Goal: Information Seeking & Learning: Learn about a topic

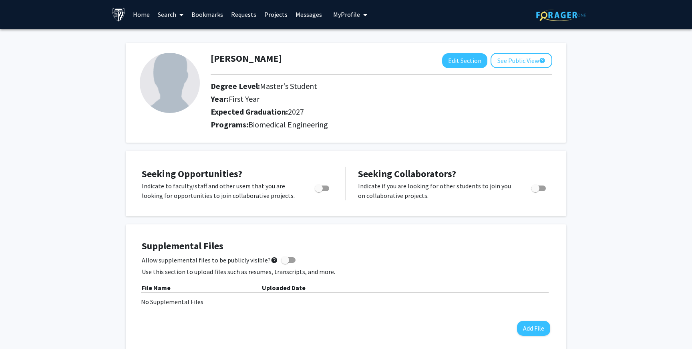
click at [139, 13] on link "Home" at bounding box center [141, 14] width 25 height 28
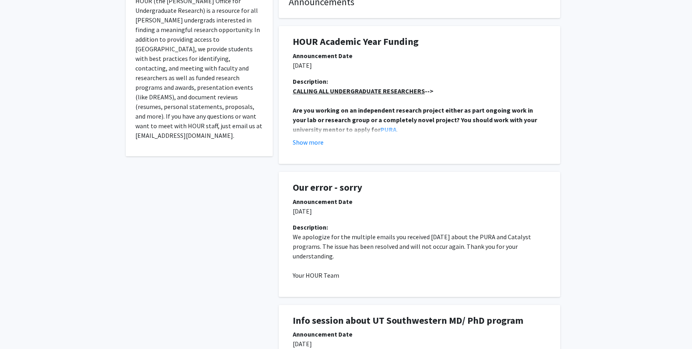
scroll to position [250, 0]
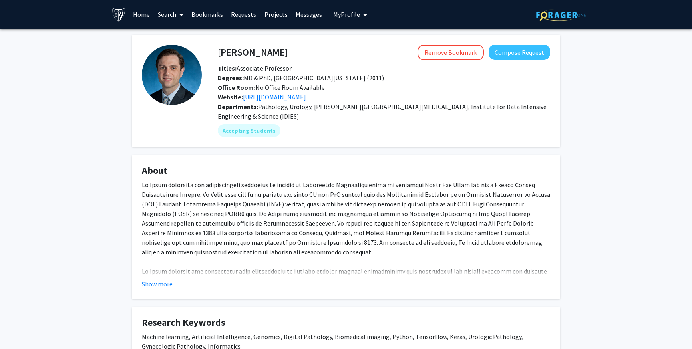
click at [197, 18] on link "Bookmarks" at bounding box center [207, 14] width 40 height 28
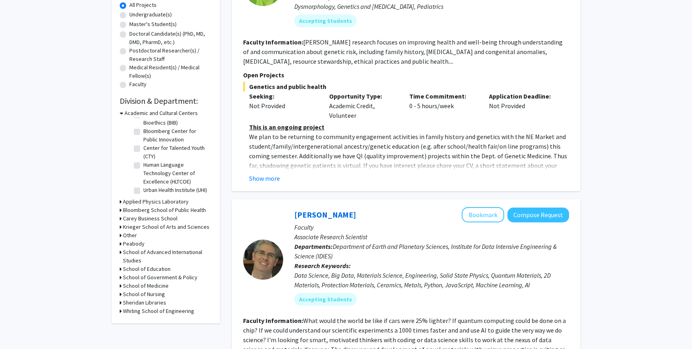
scroll to position [153, 0]
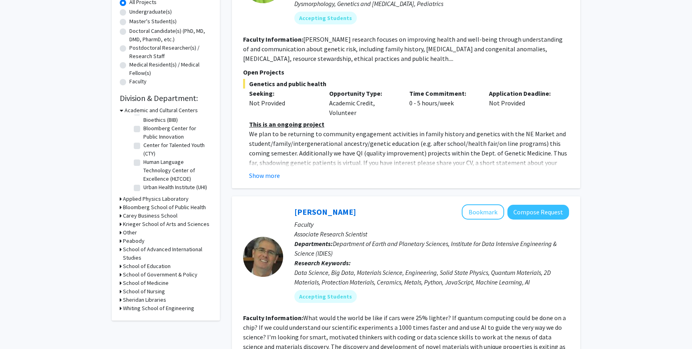
click at [122, 199] on div "Applied Physics Laboratory" at bounding box center [166, 199] width 92 height 8
click at [119, 207] on div "Refine By Collaboration Status: Collaboration Status All Faculty/Staff Collabor…" at bounding box center [166, 104] width 108 height 431
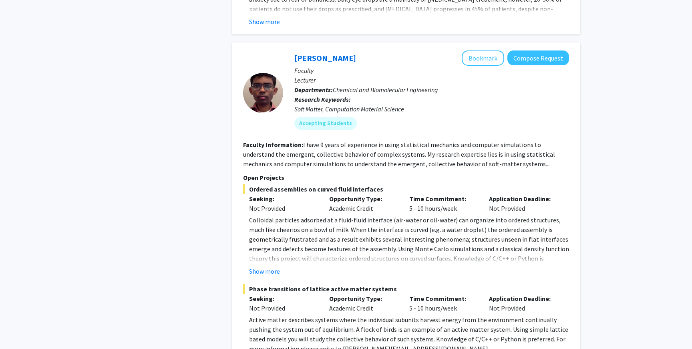
scroll to position [3809, 0]
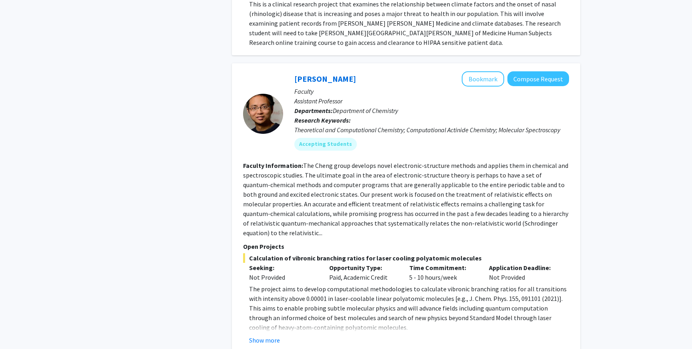
scroll to position [2896, 0]
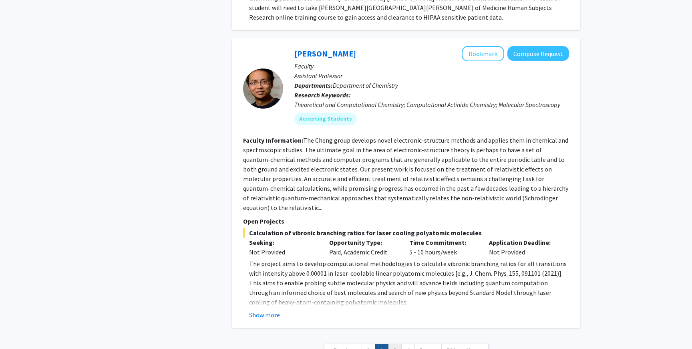
click at [393, 344] on link "3" at bounding box center [395, 351] width 14 height 14
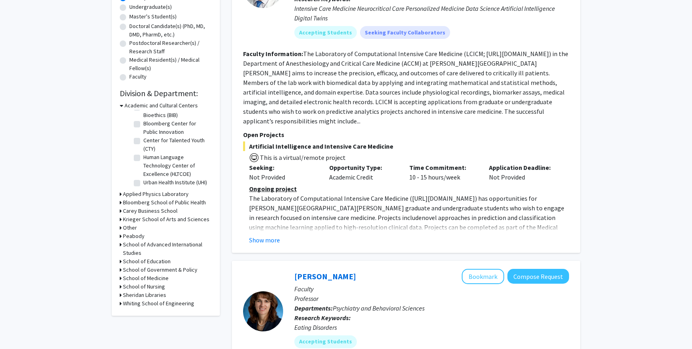
scroll to position [168, 0]
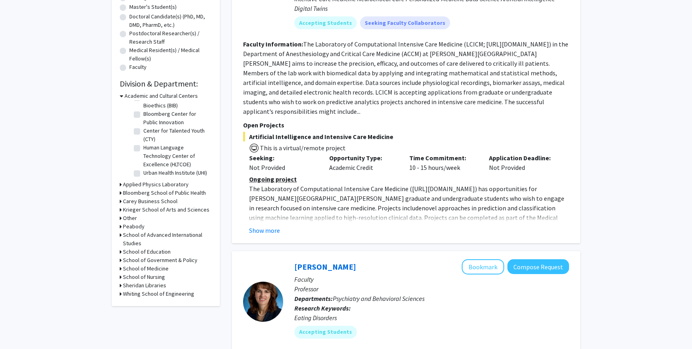
click at [120, 193] on icon at bounding box center [121, 193] width 2 height 8
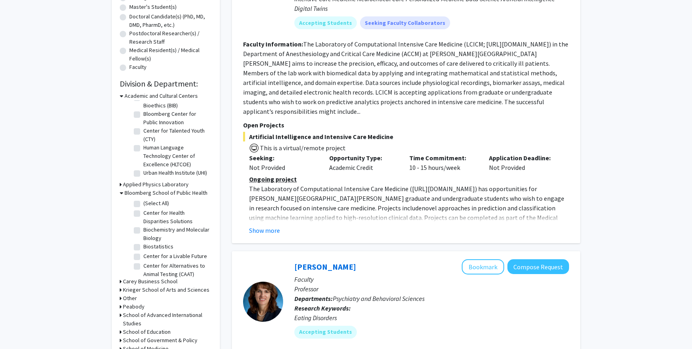
click at [143, 204] on label "(Select All)" at bounding box center [156, 203] width 26 height 8
click at [143, 204] on input "(Select All)" at bounding box center [145, 201] width 5 height 5
checkbox input "true"
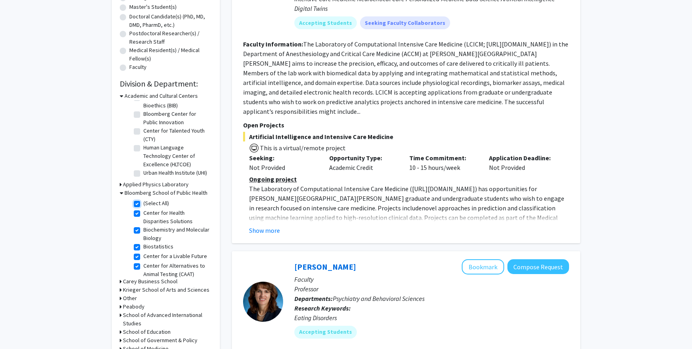
checkbox input "true"
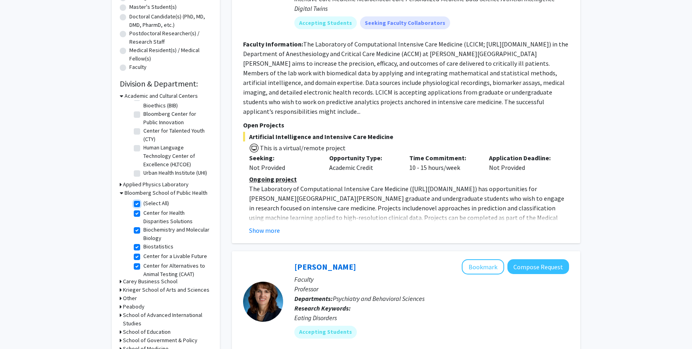
checkbox input "true"
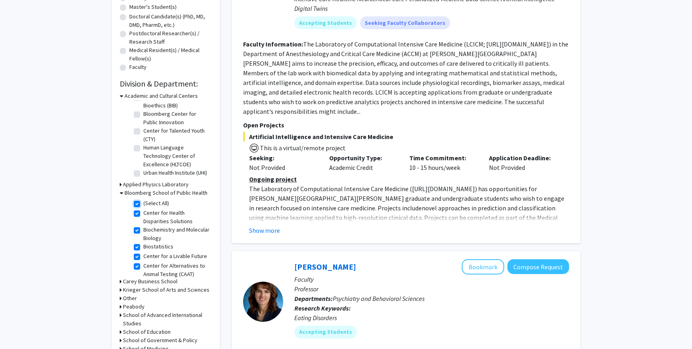
checkbox input "true"
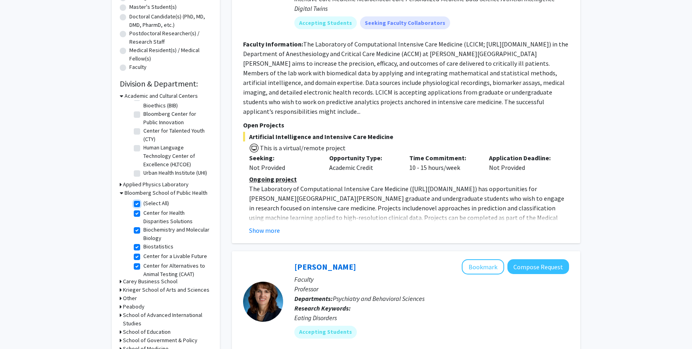
checkbox input "true"
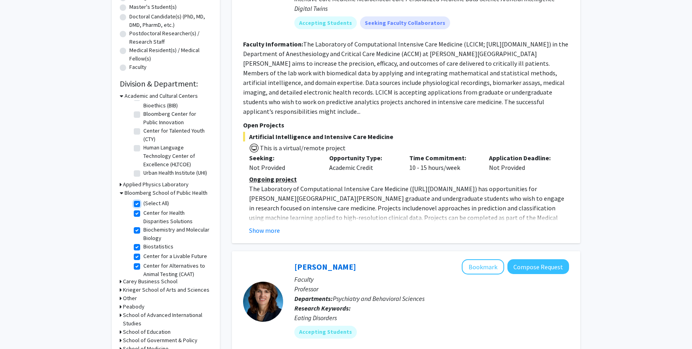
checkbox input "true"
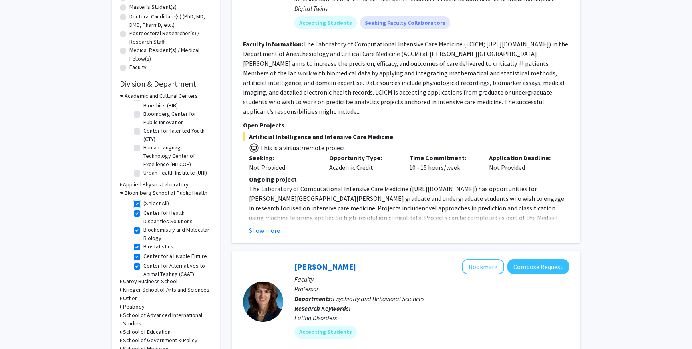
checkbox input "true"
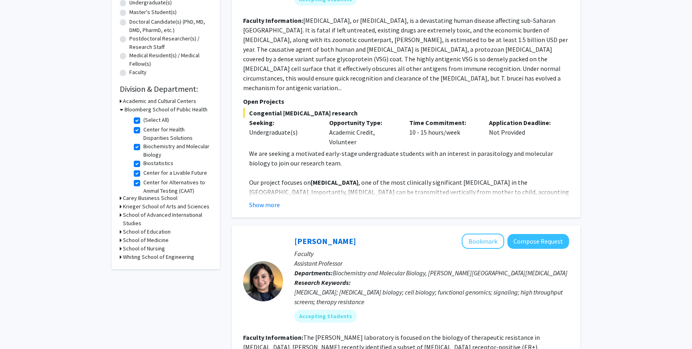
scroll to position [173, 0]
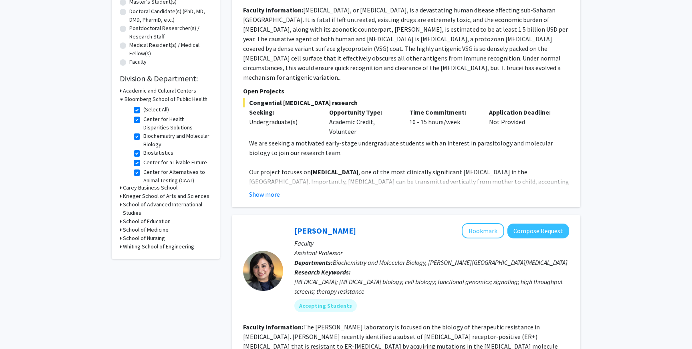
click at [121, 229] on icon at bounding box center [121, 229] width 2 height 8
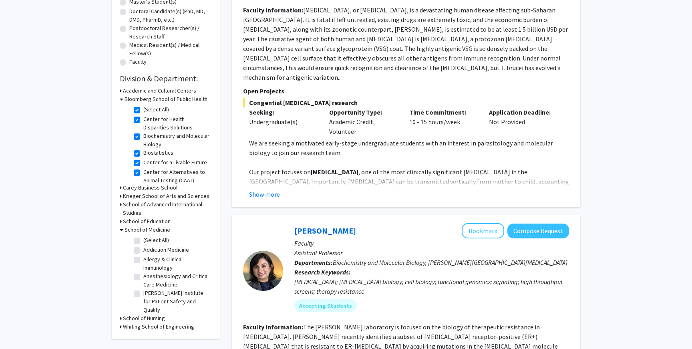
click at [143, 241] on label "(Select All)" at bounding box center [156, 240] width 26 height 8
click at [143, 241] on input "(Select All)" at bounding box center [145, 238] width 5 height 5
checkbox input "true"
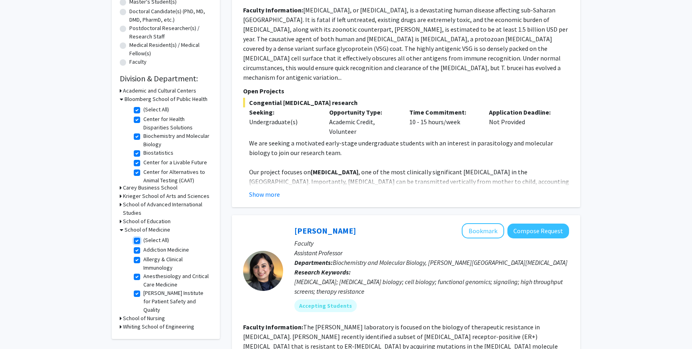
checkbox input "true"
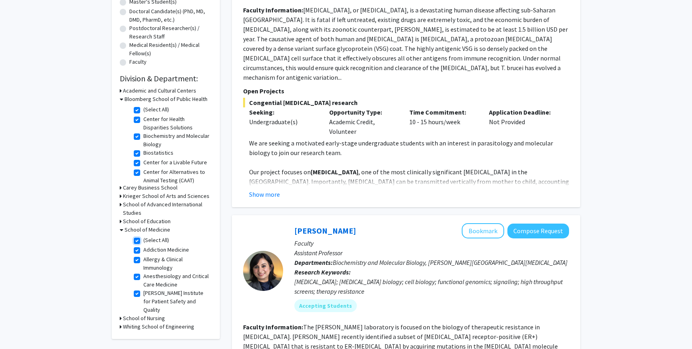
checkbox input "true"
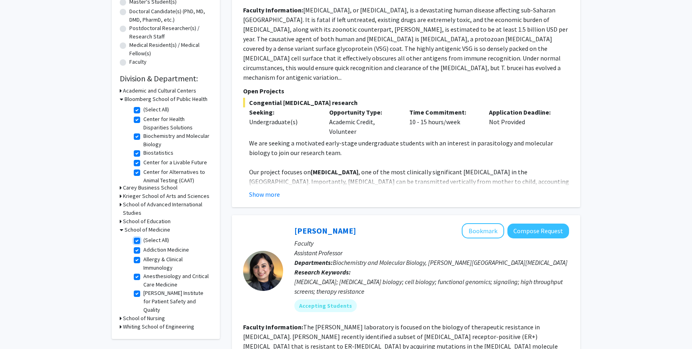
checkbox input "true"
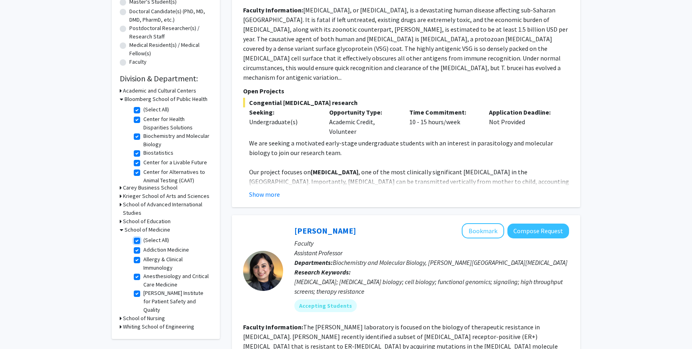
checkbox input "true"
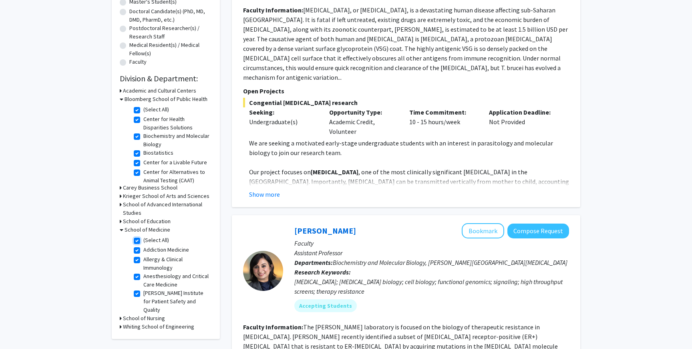
checkbox input "true"
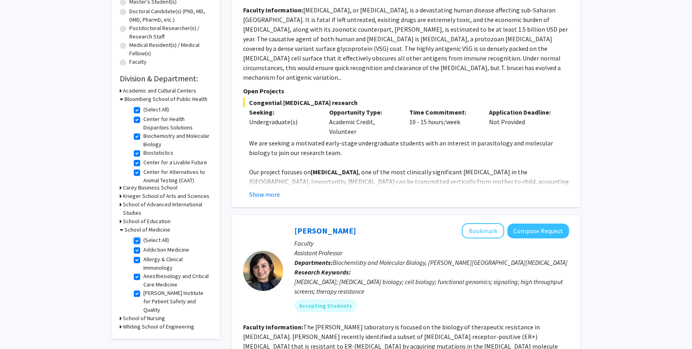
checkbox input "true"
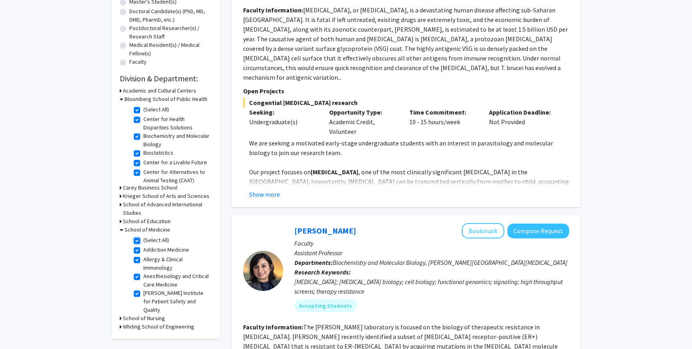
checkbox input "true"
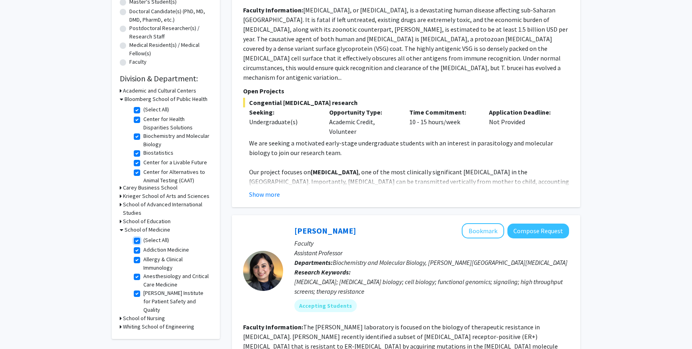
checkbox input "true"
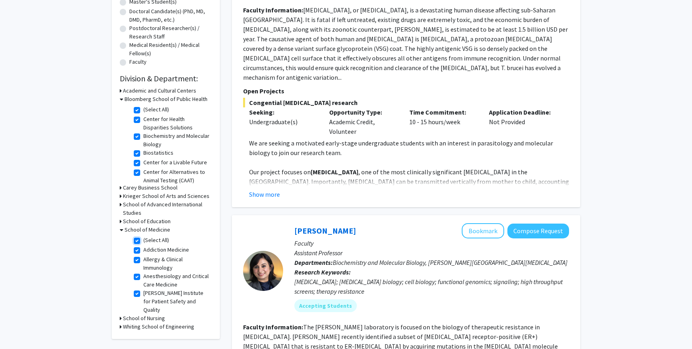
checkbox input "true"
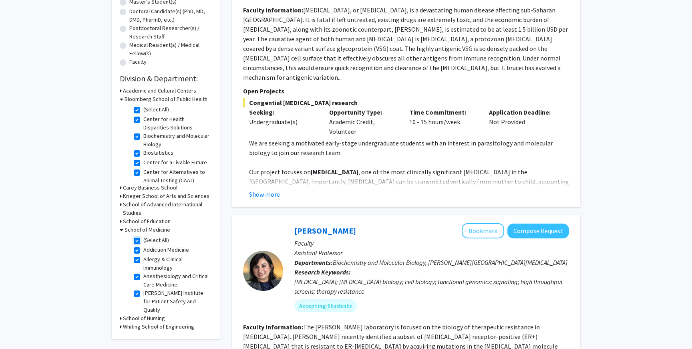
checkbox input "true"
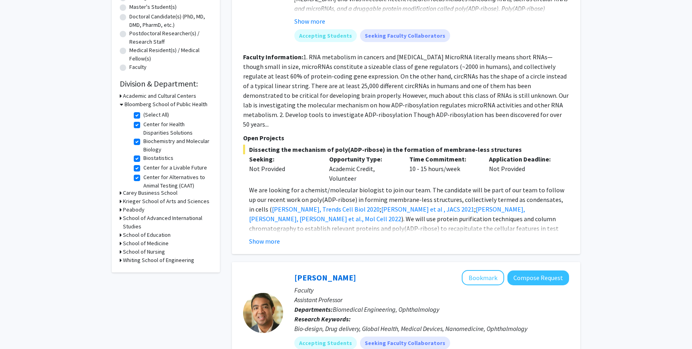
scroll to position [175, 0]
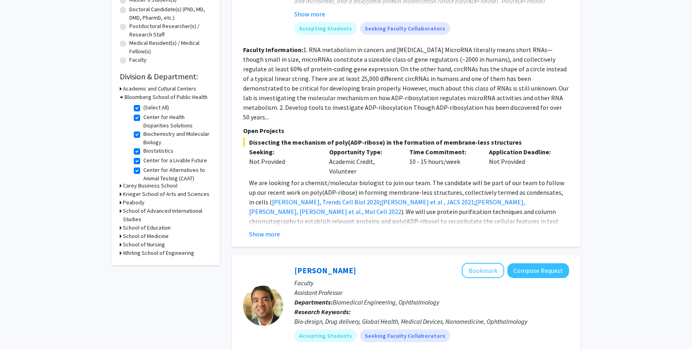
click at [127, 254] on h3 "Whiting School of Engineering" at bounding box center [158, 253] width 71 height 8
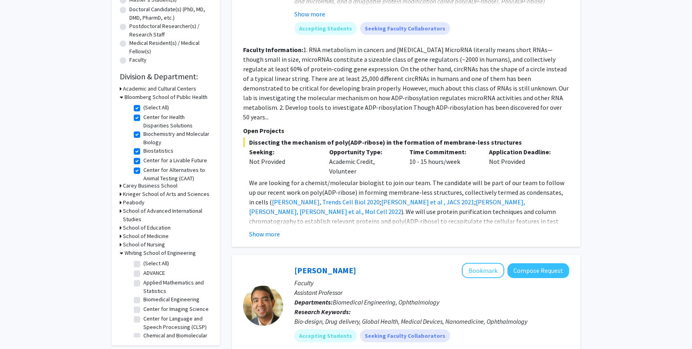
click at [143, 265] on label "(Select All)" at bounding box center [156, 263] width 26 height 8
click at [143, 264] on input "(Select All)" at bounding box center [145, 261] width 5 height 5
checkbox input "true"
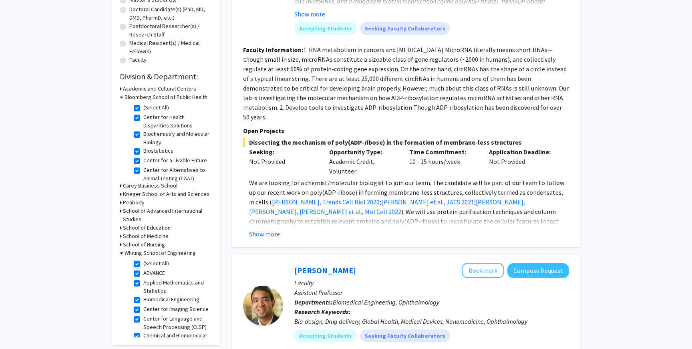
checkbox input "true"
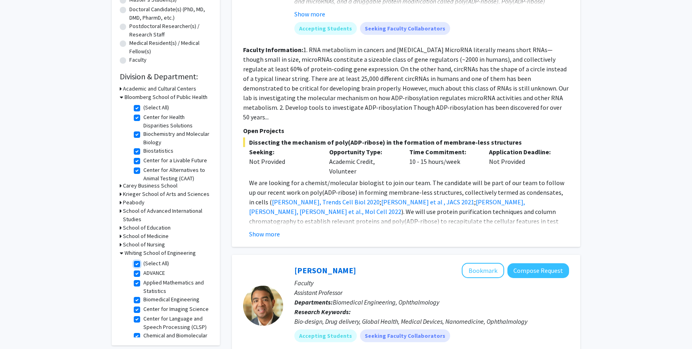
checkbox input "true"
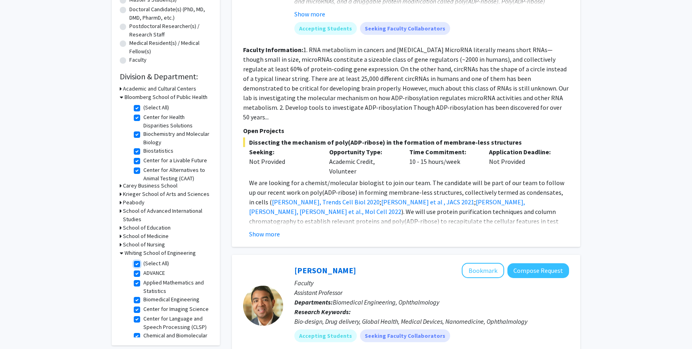
checkbox input "true"
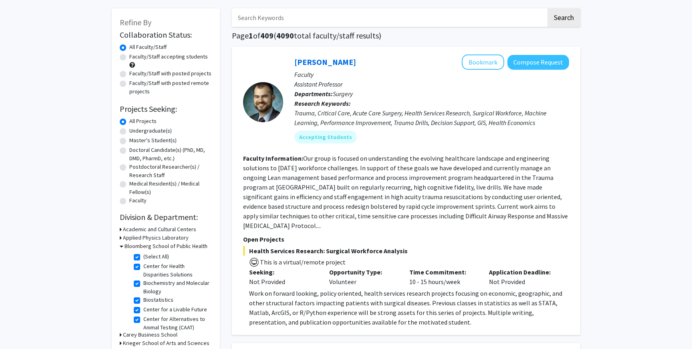
scroll to position [43, 0]
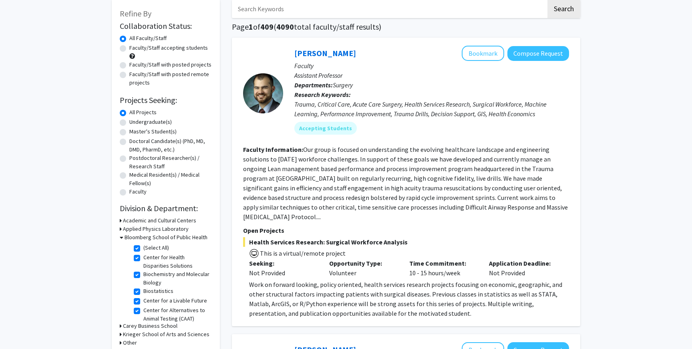
click at [119, 229] on div "Refine By Collaboration Status: Collaboration Status All Faculty/Staff Collabor…" at bounding box center [166, 207] width 108 height 414
click at [120, 228] on icon at bounding box center [121, 229] width 2 height 8
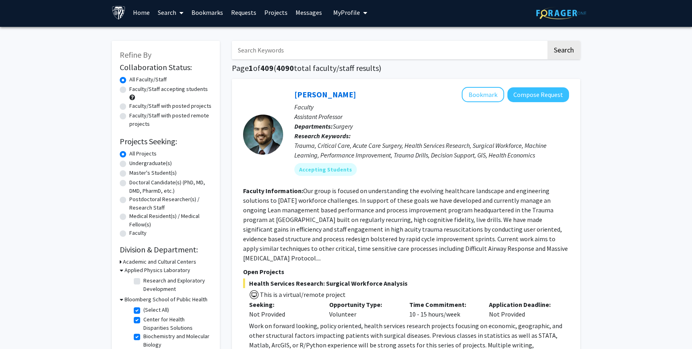
scroll to position [0, 0]
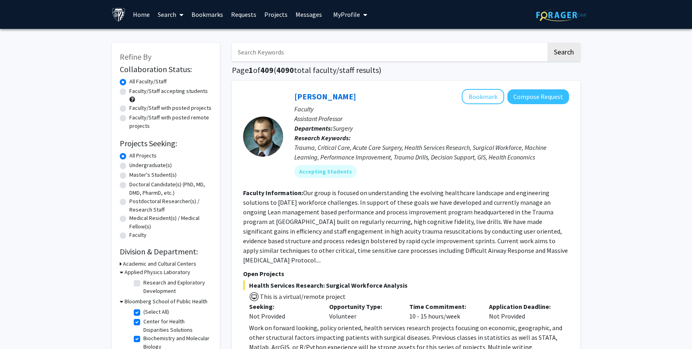
click at [302, 55] on input "Search Keywords" at bounding box center [389, 52] width 314 height 18
type input "gene"
click at [547, 43] on button "Search" at bounding box center [563, 52] width 33 height 18
checkbox input "false"
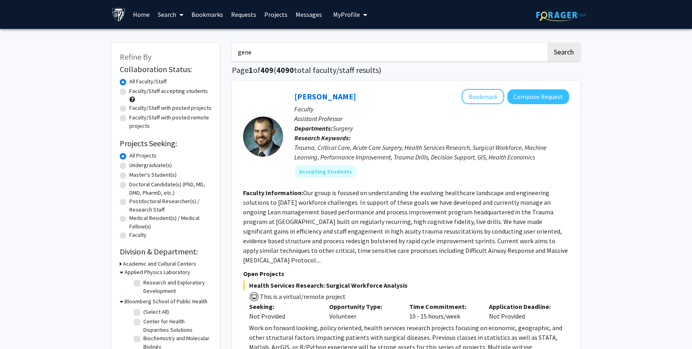
checkbox input "false"
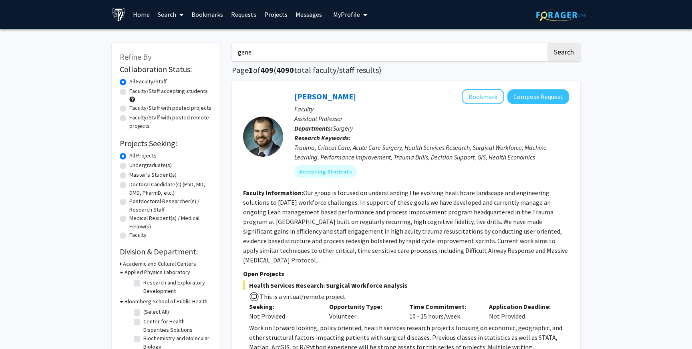
checkbox input "false"
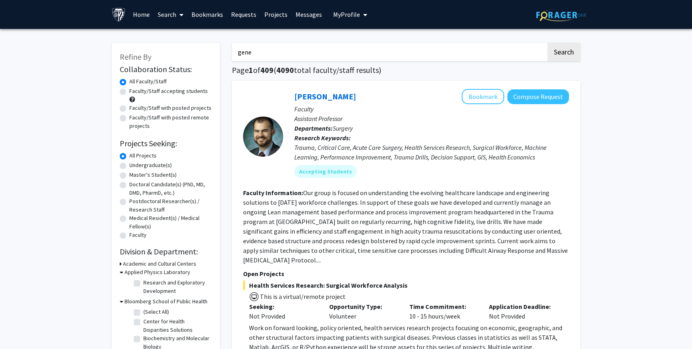
checkbox input "false"
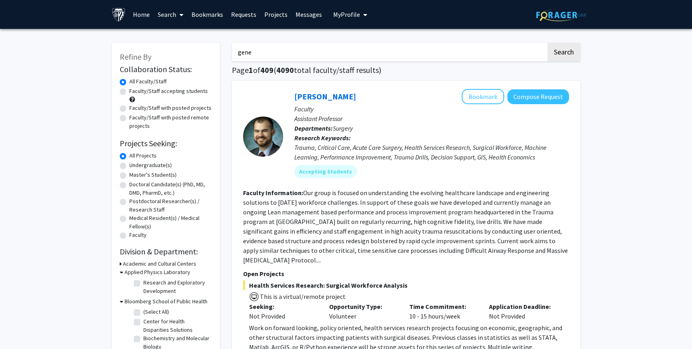
checkbox input "false"
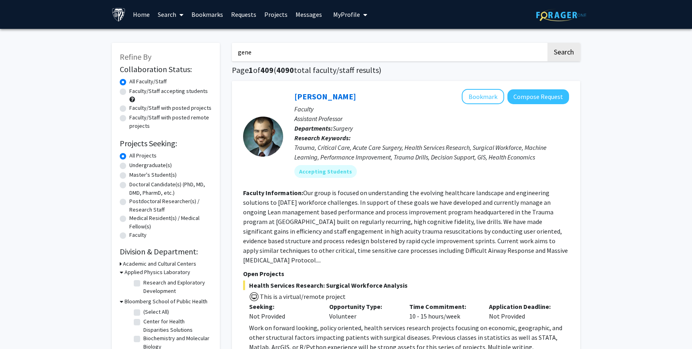
checkbox input "false"
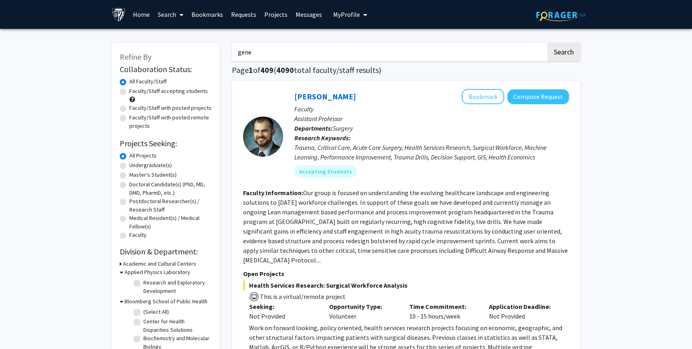
checkbox input "false"
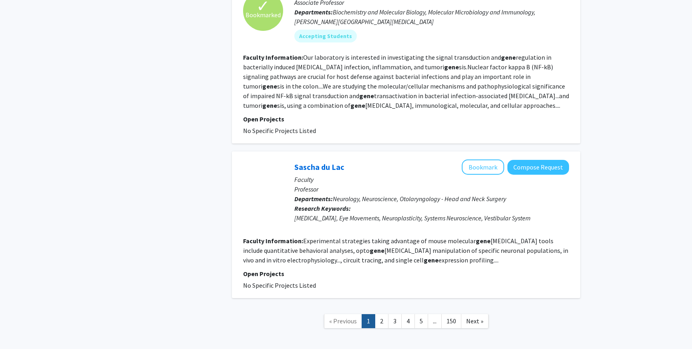
scroll to position [1503, 0]
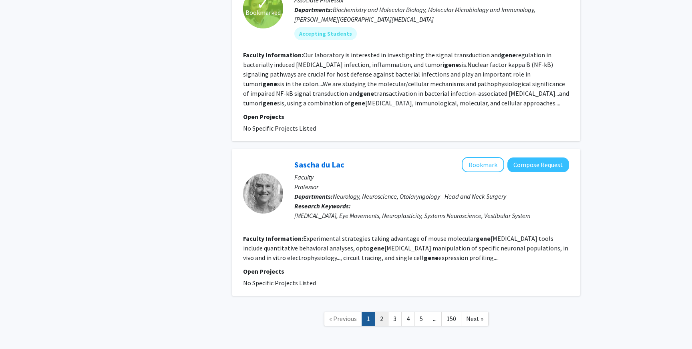
click at [385, 312] on link "2" at bounding box center [382, 319] width 14 height 14
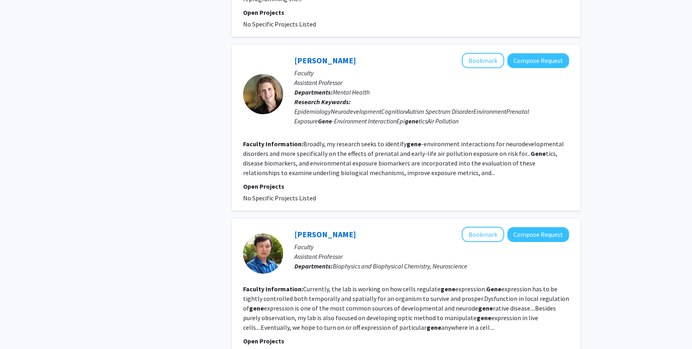
scroll to position [1423, 0]
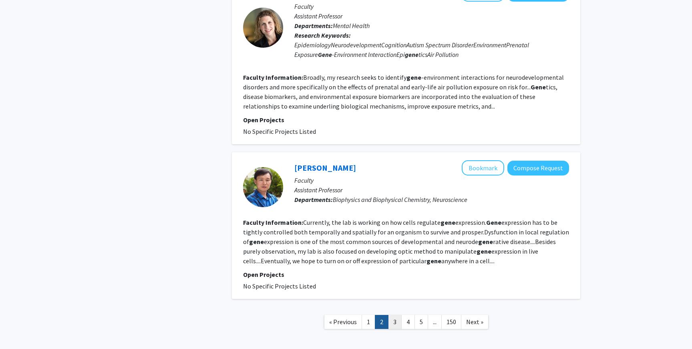
click at [398, 315] on link "3" at bounding box center [395, 322] width 14 height 14
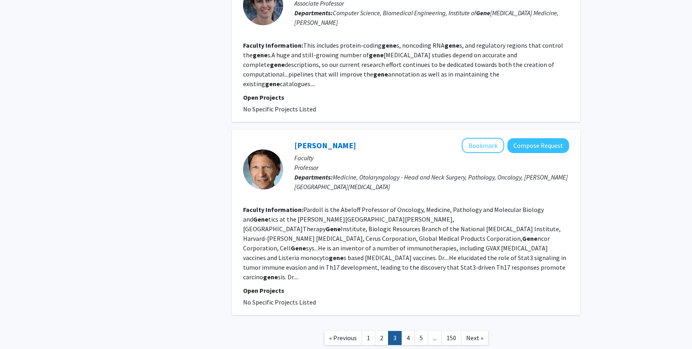
scroll to position [1336, 0]
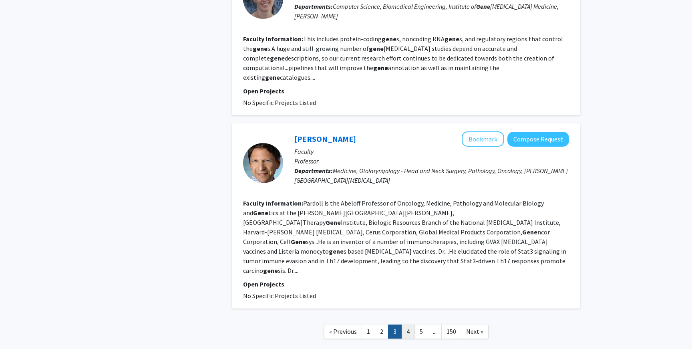
click at [404, 324] on link "4" at bounding box center [408, 331] width 14 height 14
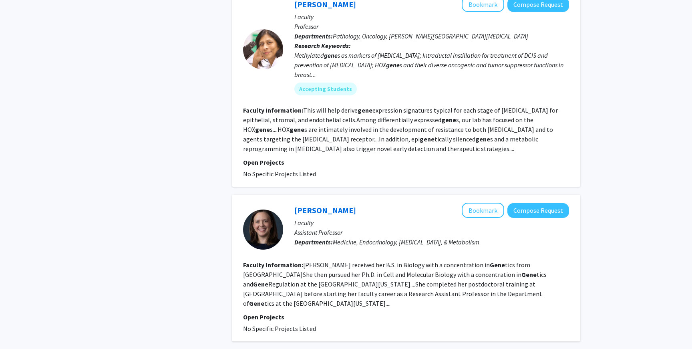
scroll to position [1330, 0]
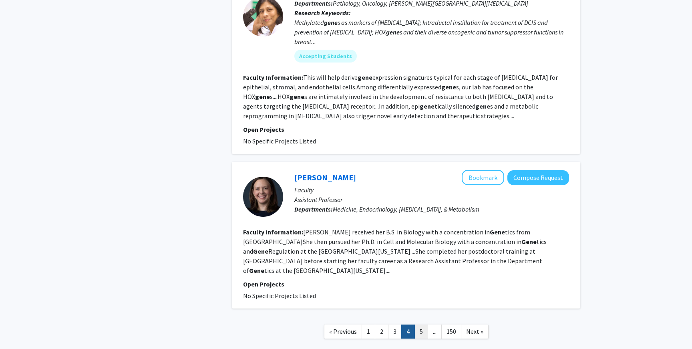
click at [423, 324] on link "5" at bounding box center [422, 331] width 14 height 14
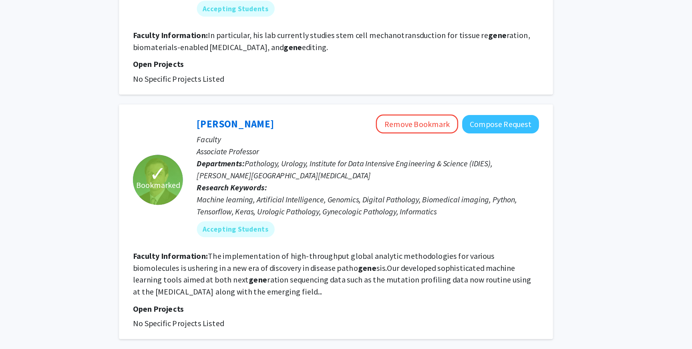
scroll to position [1478, 0]
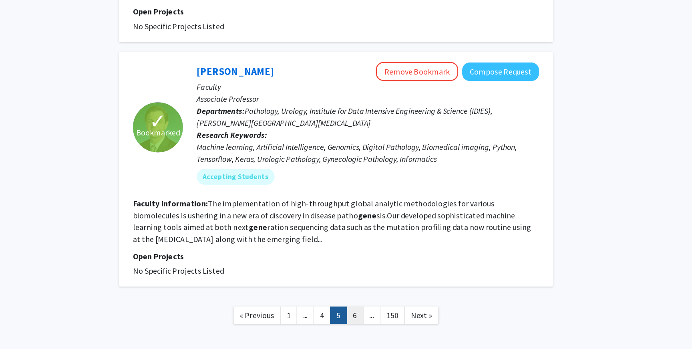
click at [418, 315] on link "6" at bounding box center [422, 322] width 14 height 14
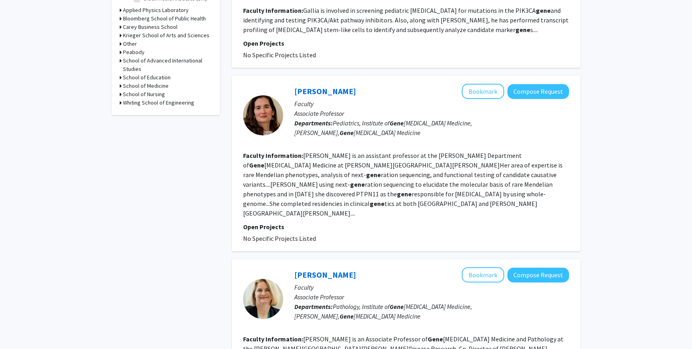
scroll to position [199, 0]
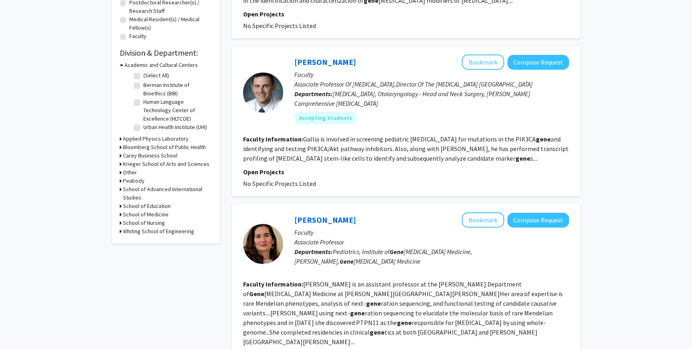
click at [117, 210] on div "Refine By Collaboration Status: Collaboration Status All Faculty/Staff Collabor…" at bounding box center [166, 43] width 108 height 399
click at [121, 214] on icon at bounding box center [121, 214] width 2 height 8
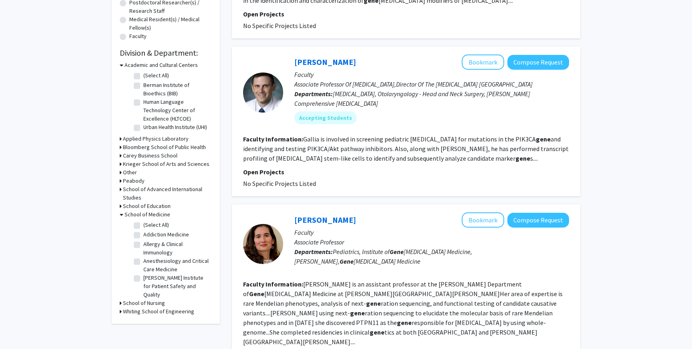
click at [143, 226] on label "(Select All)" at bounding box center [156, 225] width 26 height 8
click at [143, 226] on input "(Select All)" at bounding box center [145, 223] width 5 height 5
checkbox input "true"
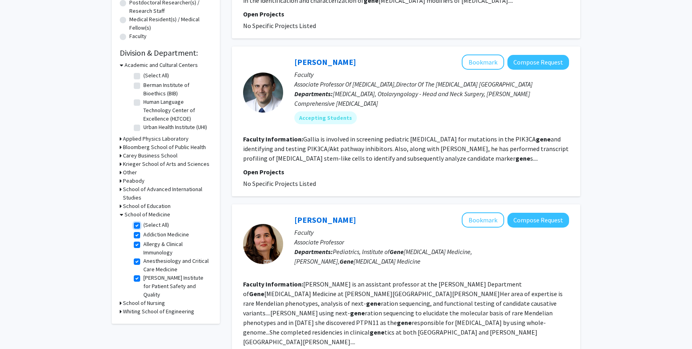
checkbox input "true"
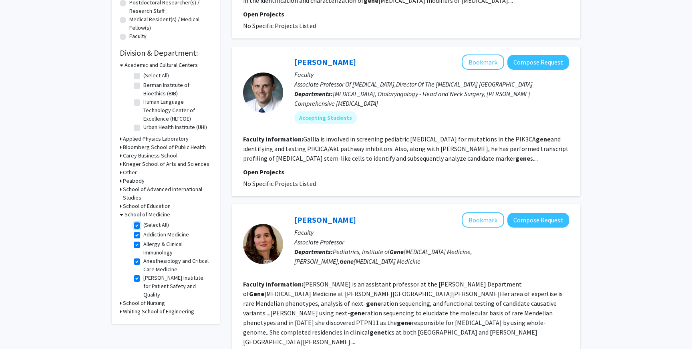
checkbox input "true"
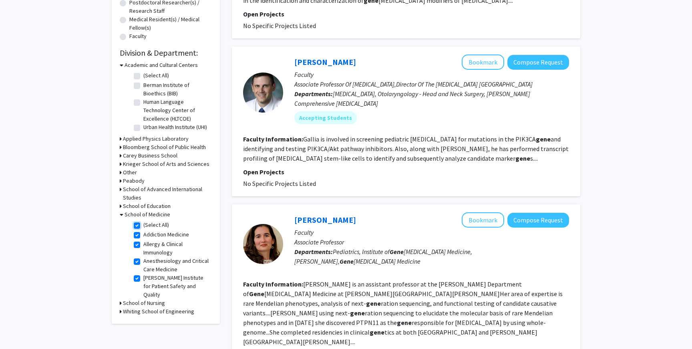
checkbox input "true"
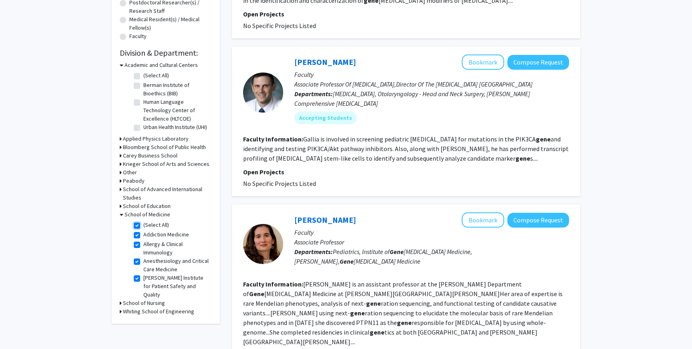
checkbox input "true"
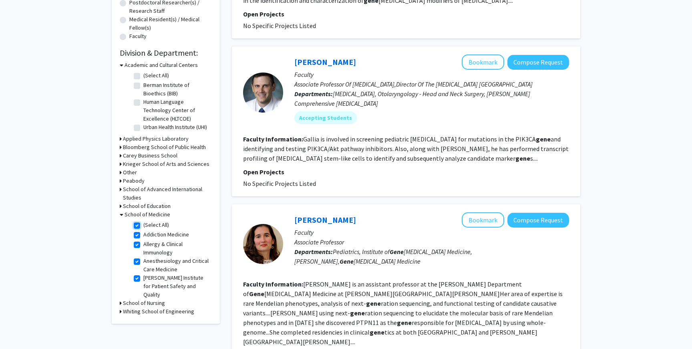
checkbox input "true"
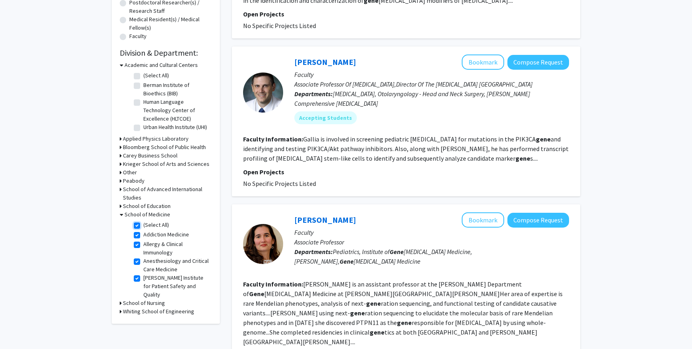
checkbox input "true"
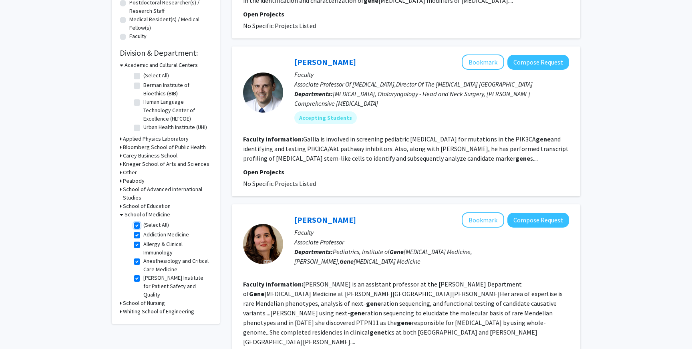
checkbox input "true"
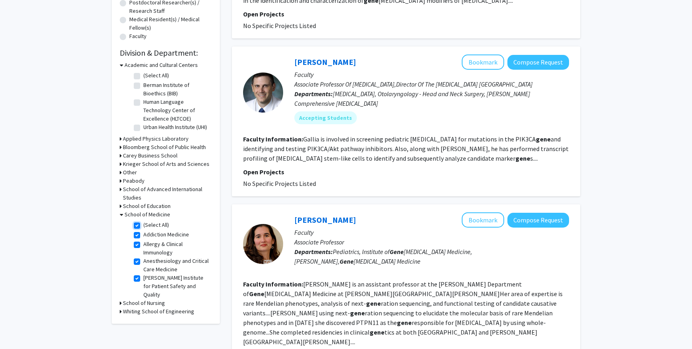
checkbox input "true"
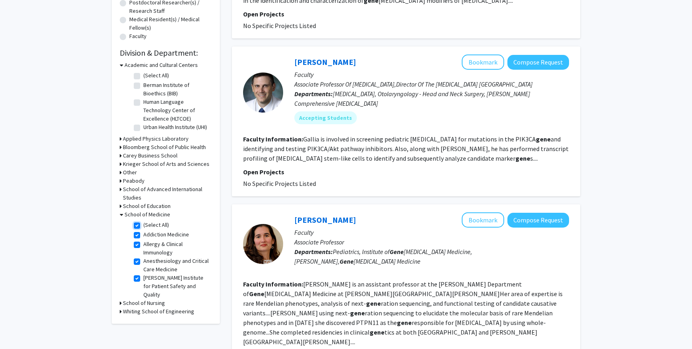
checkbox input "true"
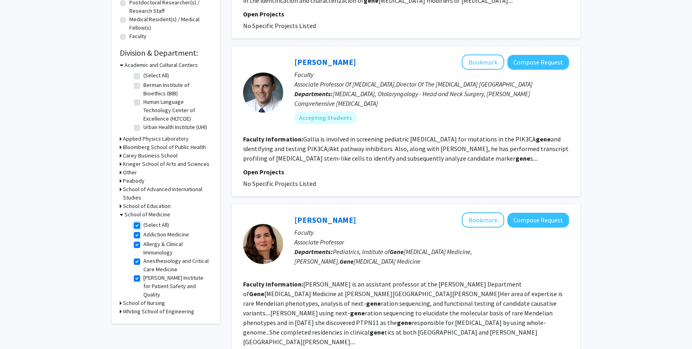
checkbox input "true"
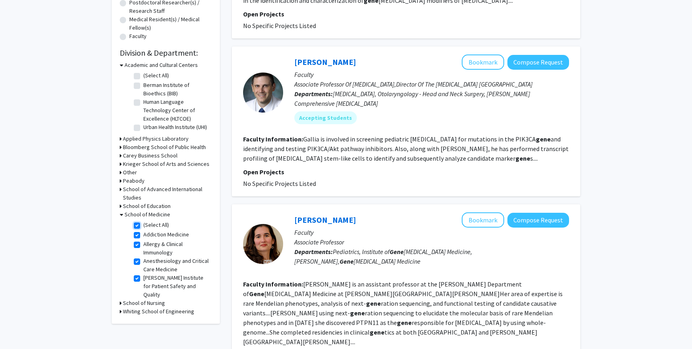
checkbox input "true"
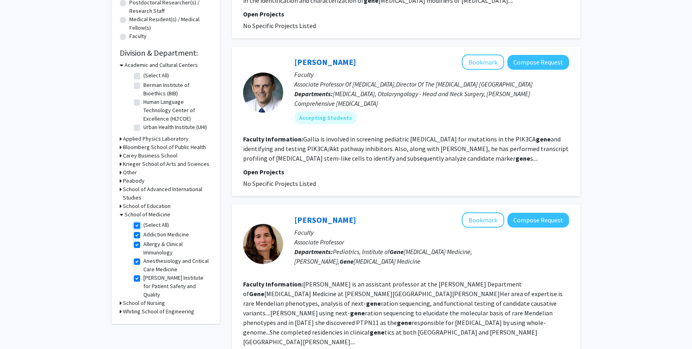
checkbox input "true"
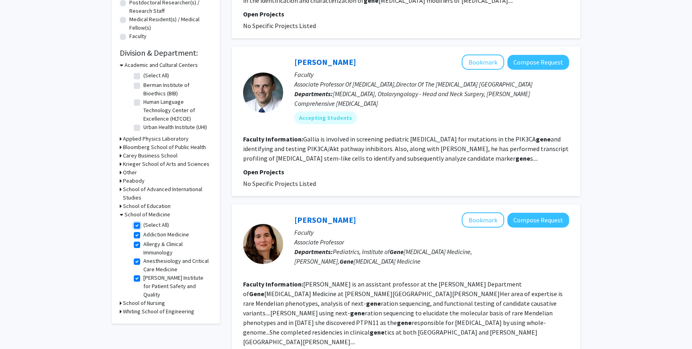
checkbox input "true"
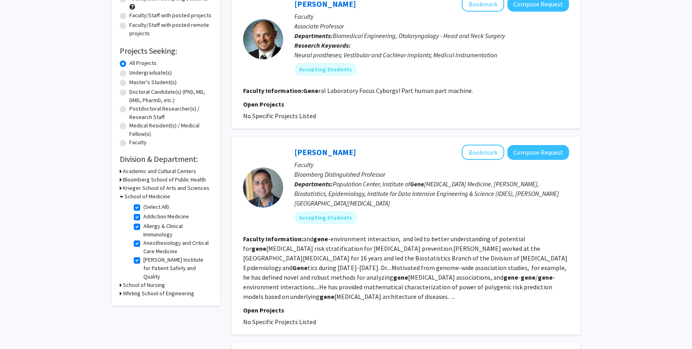
scroll to position [173, 0]
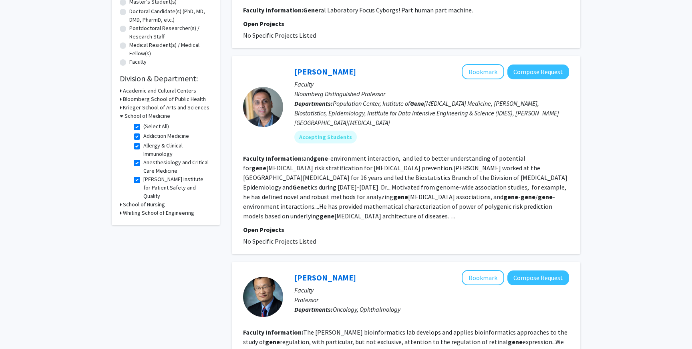
click at [121, 209] on icon at bounding box center [121, 213] width 2 height 8
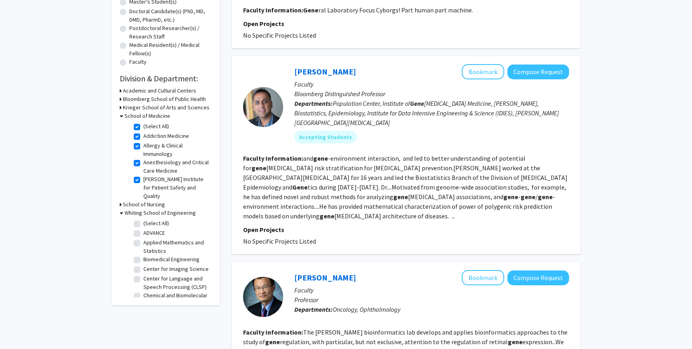
click at [121, 207] on icon at bounding box center [121, 204] width 2 height 8
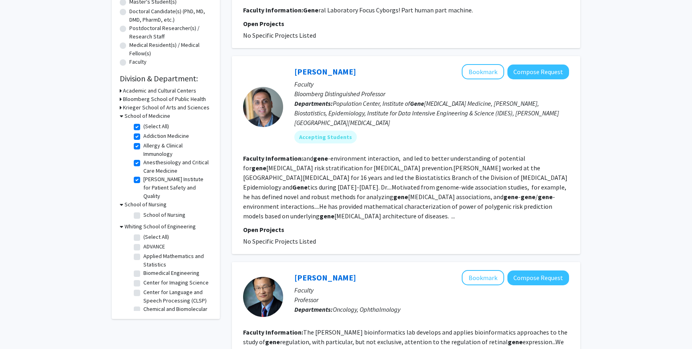
click at [143, 215] on label "School of Nursing" at bounding box center [164, 215] width 42 height 8
click at [143, 215] on input "School of Nursing" at bounding box center [145, 213] width 5 height 5
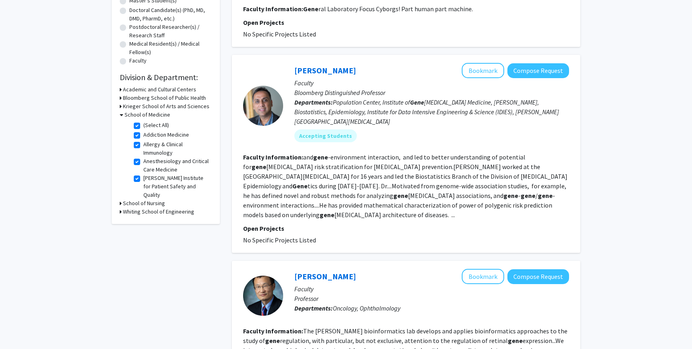
scroll to position [193, 0]
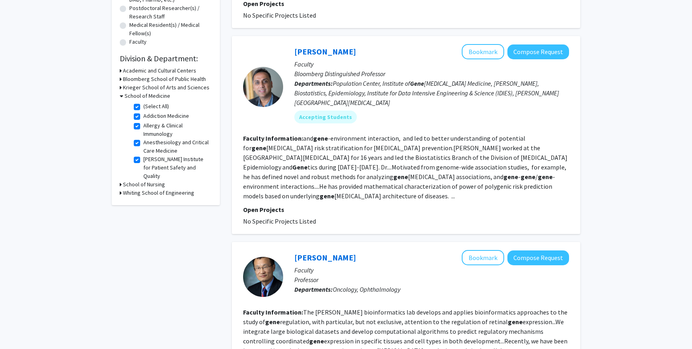
click at [123, 192] on h3 "Whiting School of Engineering" at bounding box center [158, 193] width 71 height 8
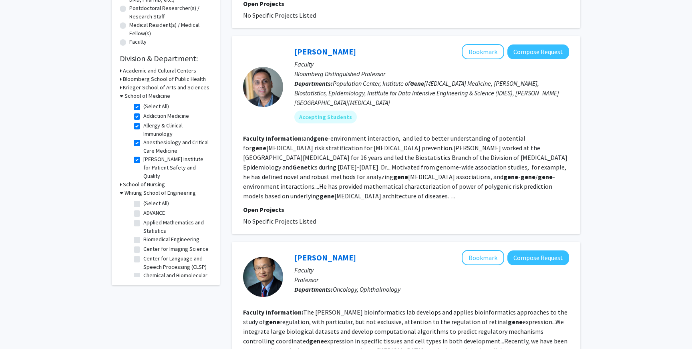
click at [143, 205] on label "(Select All)" at bounding box center [156, 203] width 26 height 8
click at [143, 204] on input "(Select All)" at bounding box center [145, 201] width 5 height 5
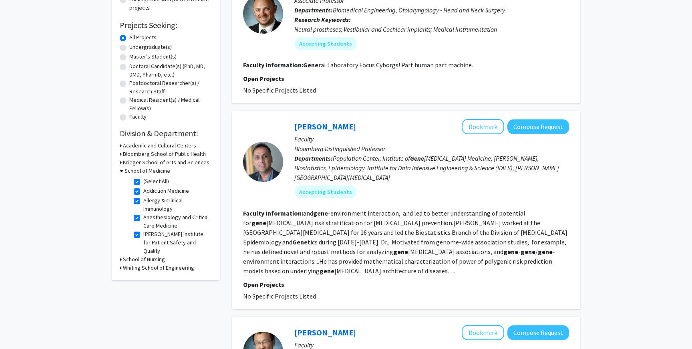
scroll to position [139, 0]
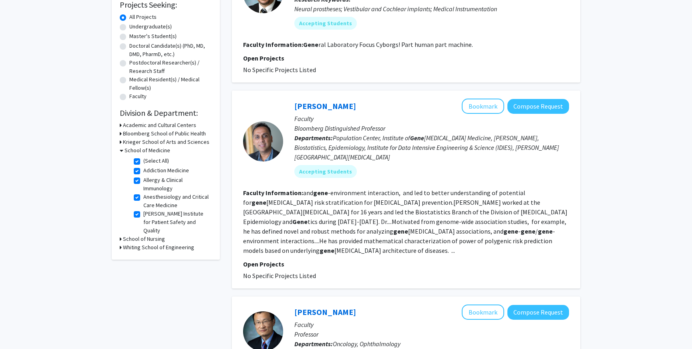
click at [120, 238] on icon at bounding box center [121, 239] width 2 height 8
click at [137, 262] on h3 "Whiting School of Engineering" at bounding box center [158, 261] width 71 height 8
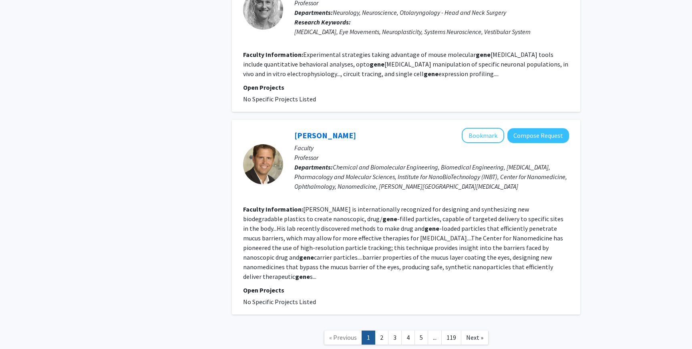
scroll to position [1554, 0]
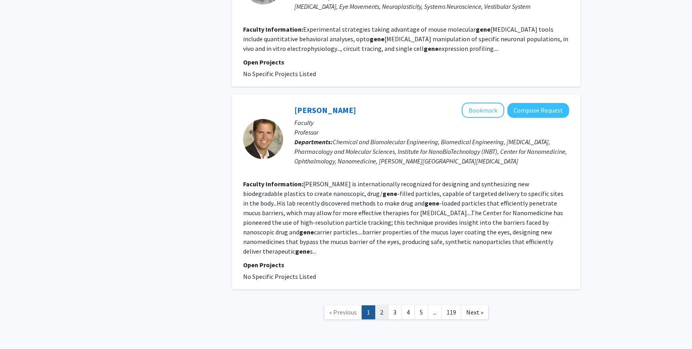
click at [386, 305] on link "2" at bounding box center [382, 312] width 14 height 14
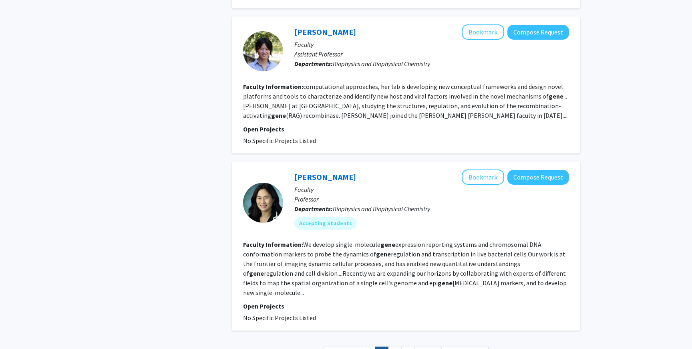
scroll to position [1310, 0]
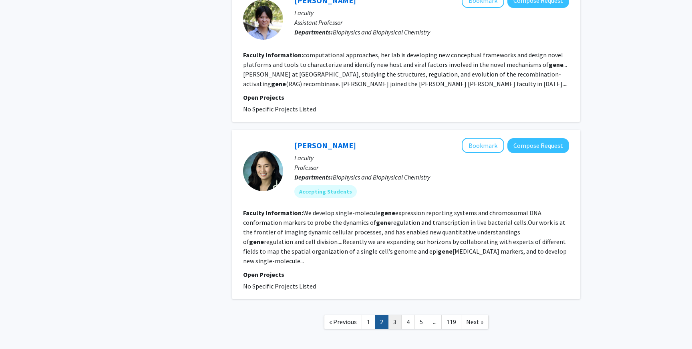
click at [393, 315] on link "3" at bounding box center [395, 322] width 14 height 14
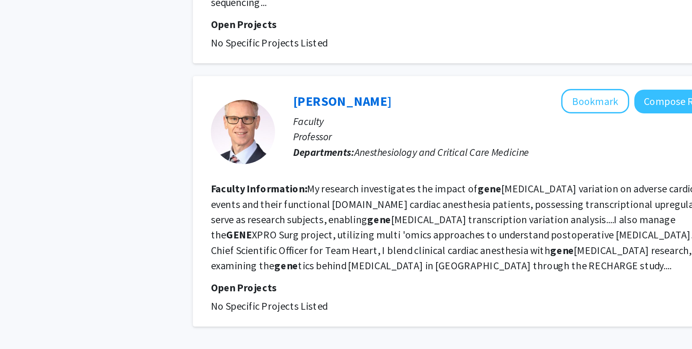
scroll to position [1288, 0]
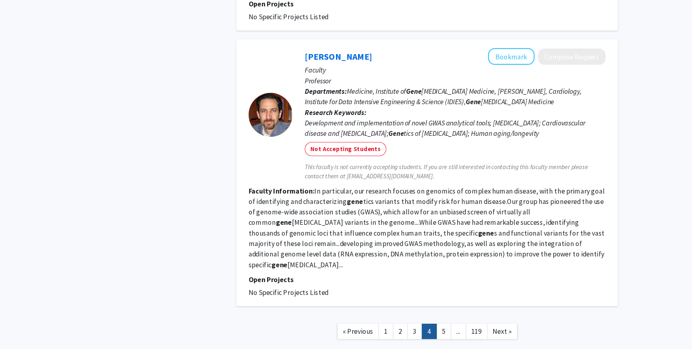
scroll to position [1527, 0]
click at [418, 324] on link "5" at bounding box center [422, 331] width 14 height 14
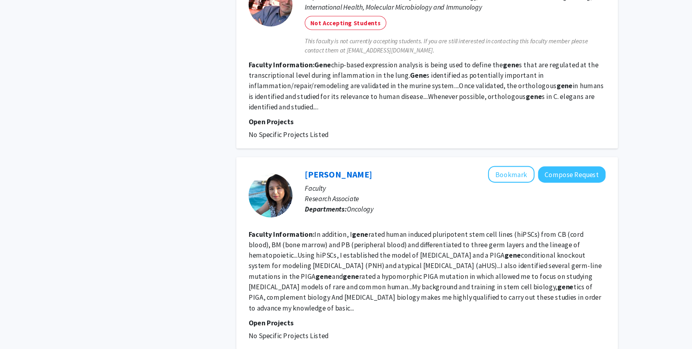
scroll to position [1497, 0]
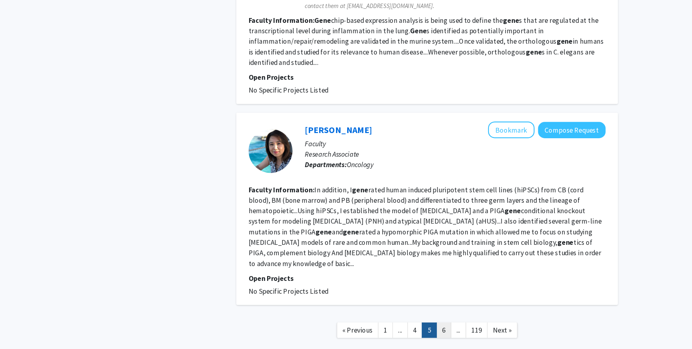
click at [417, 324] on link "6" at bounding box center [422, 331] width 14 height 14
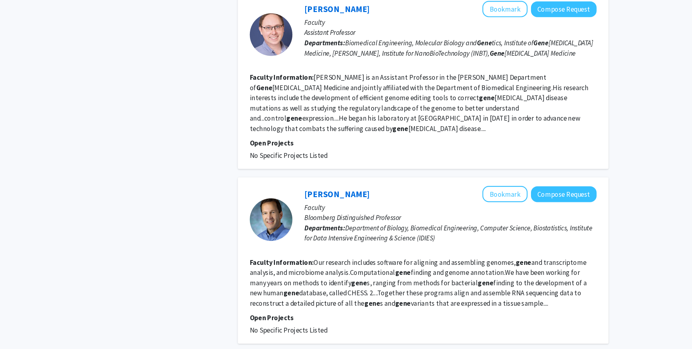
scroll to position [1464, 0]
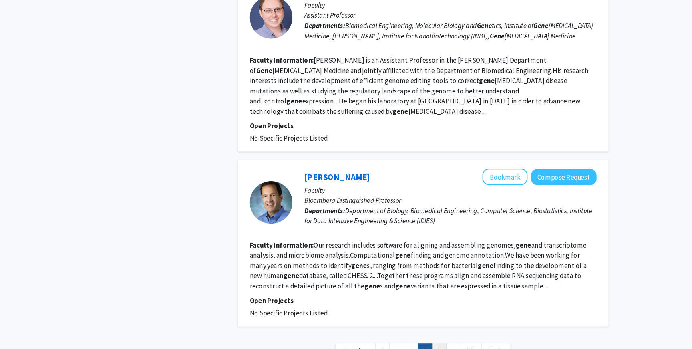
click at [417, 344] on link "7" at bounding box center [422, 351] width 14 height 14
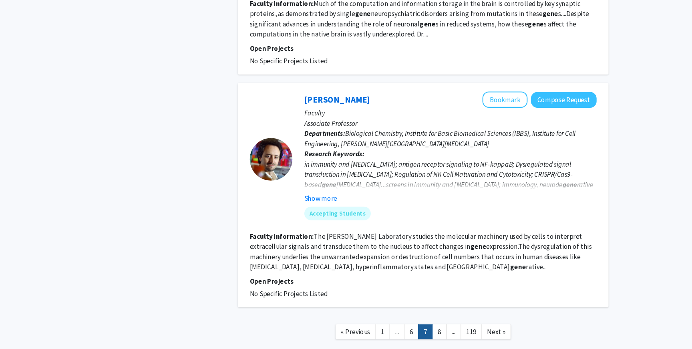
scroll to position [1628, 0]
click at [419, 324] on link "8" at bounding box center [422, 331] width 14 height 14
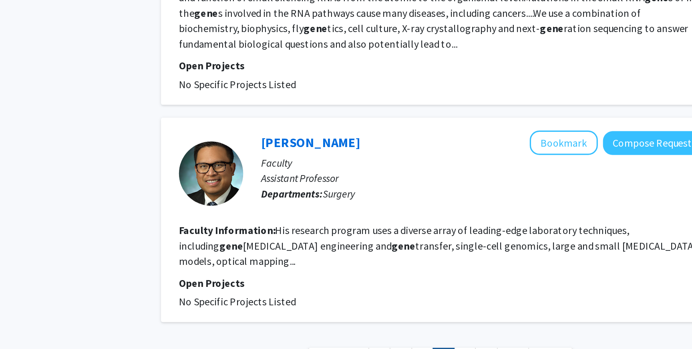
scroll to position [1424, 0]
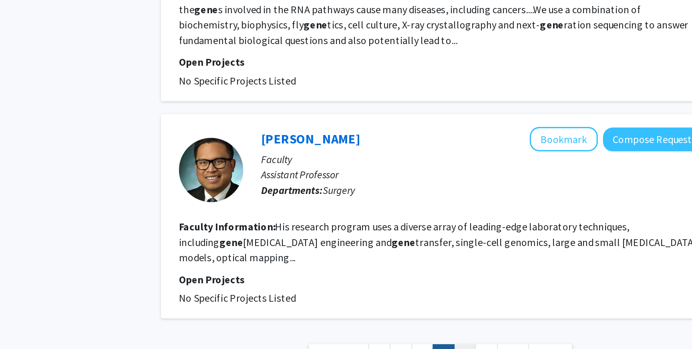
click at [418, 346] on link "9" at bounding box center [422, 353] width 14 height 14
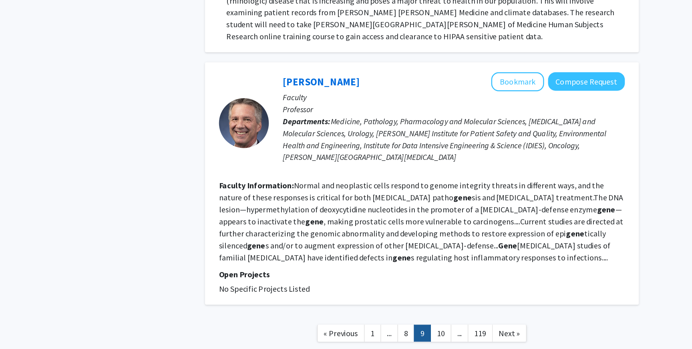
scroll to position [1455, 0]
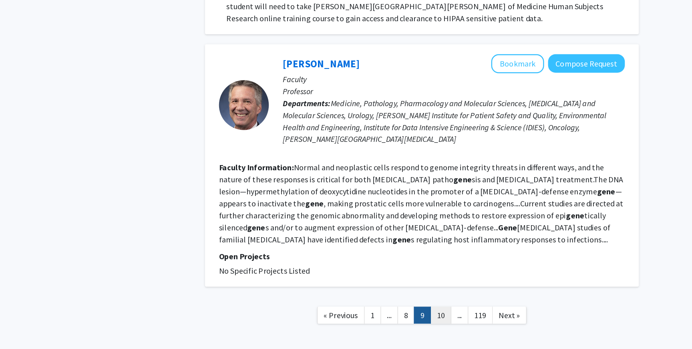
click at [419, 315] on link "10" at bounding box center [421, 322] width 17 height 14
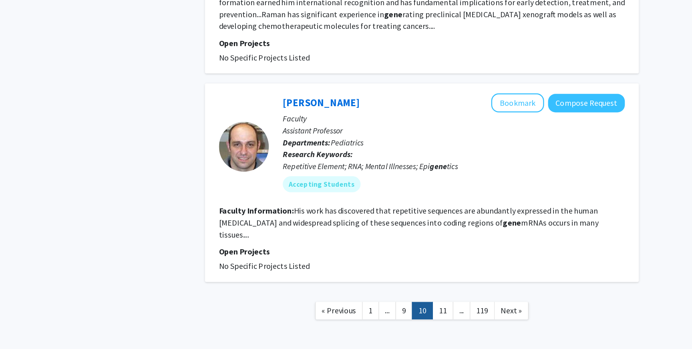
scroll to position [1449, 0]
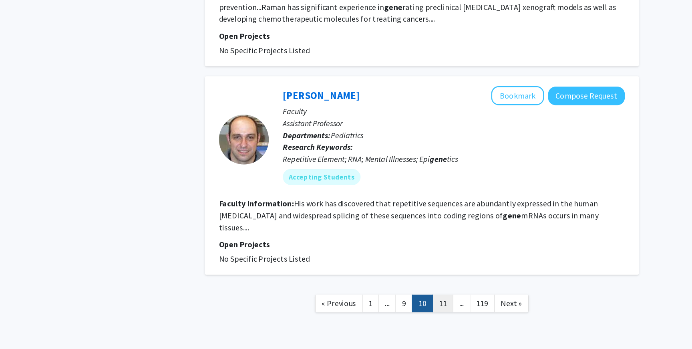
click at [425, 305] on link "11" at bounding box center [423, 312] width 17 height 14
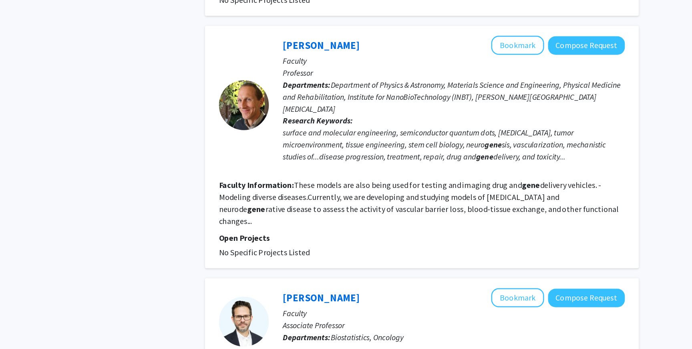
scroll to position [1381, 0]
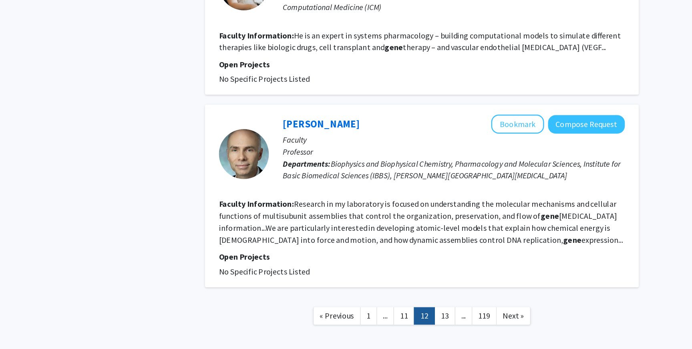
scroll to position [1531, 0]
click at [426, 315] on link "13" at bounding box center [424, 322] width 17 height 14
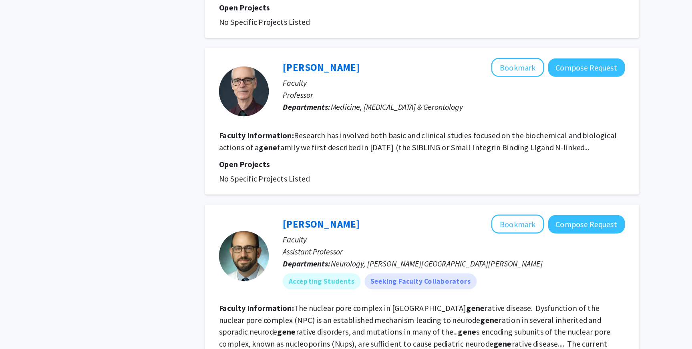
scroll to position [1414, 0]
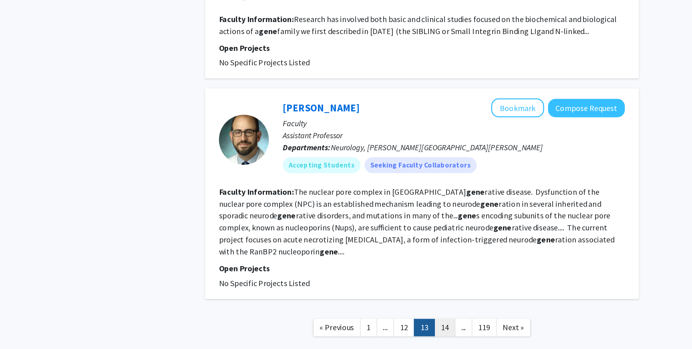
click at [424, 324] on link "14" at bounding box center [424, 331] width 17 height 14
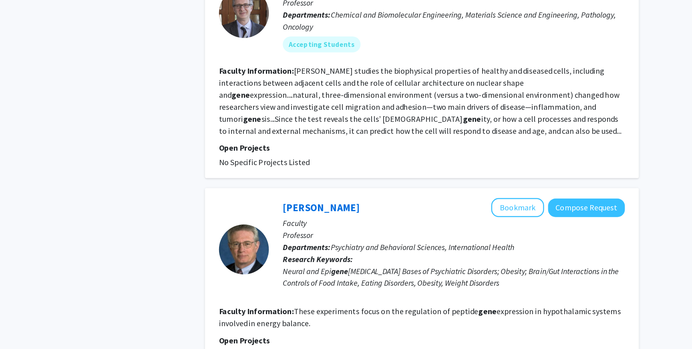
scroll to position [1427, 0]
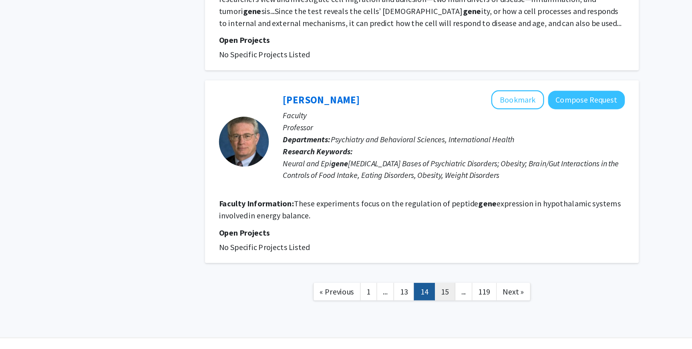
click at [425, 296] on link "15" at bounding box center [424, 303] width 17 height 14
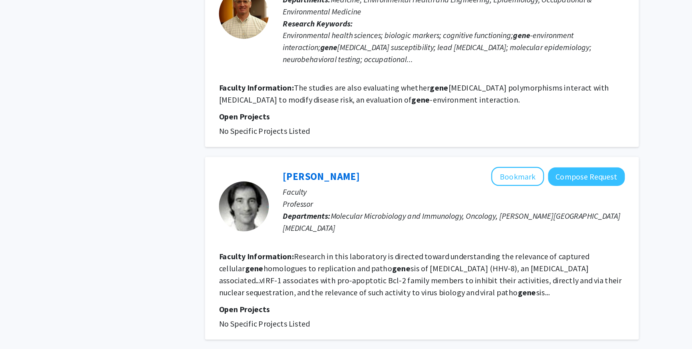
scroll to position [1407, 0]
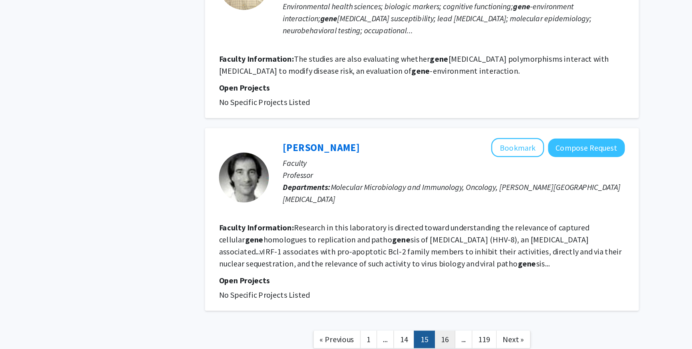
click at [422, 334] on link "16" at bounding box center [424, 341] width 17 height 14
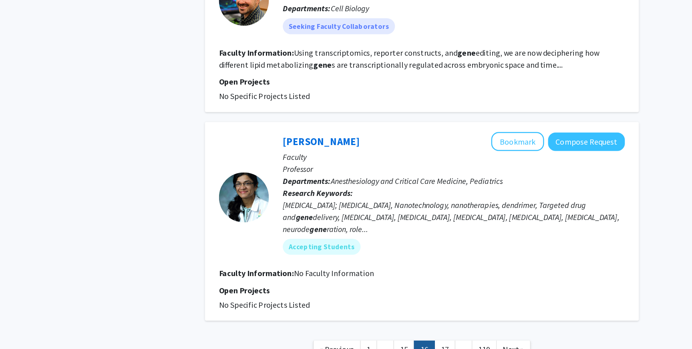
scroll to position [1511, 0]
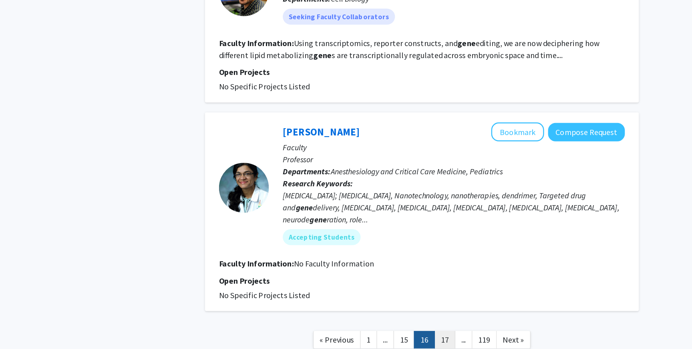
click at [428, 334] on link "17" at bounding box center [424, 341] width 17 height 14
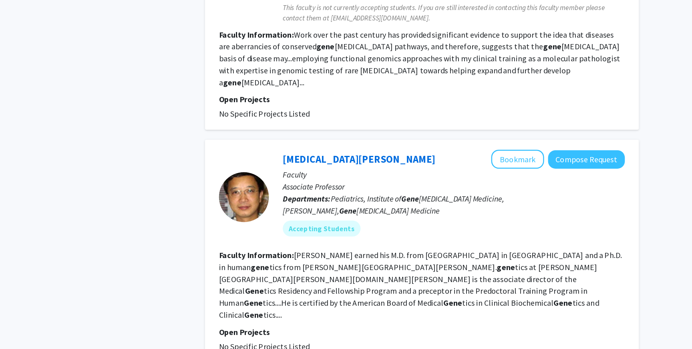
scroll to position [1598, 0]
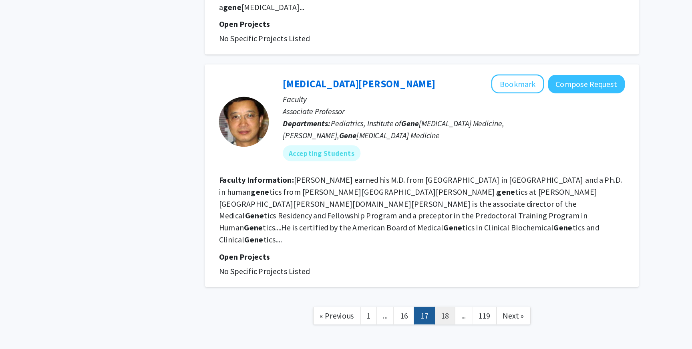
click at [425, 315] on link "18" at bounding box center [424, 322] width 17 height 14
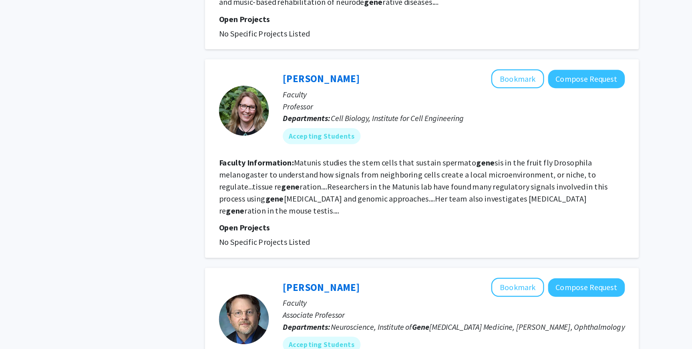
scroll to position [510, 0]
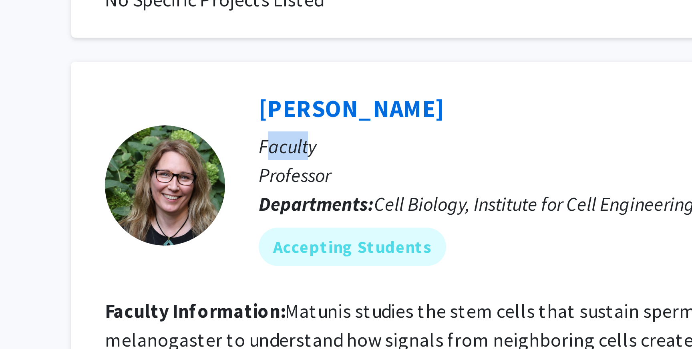
drag, startPoint x: 298, startPoint y: 72, endPoint x: 312, endPoint y: 75, distance: 13.8
click at [312, 87] on p "Faculty" at bounding box center [431, 92] width 275 height 10
click at [312, 96] on p "Professor" at bounding box center [431, 101] width 275 height 10
drag, startPoint x: 320, startPoint y: 83, endPoint x: 308, endPoint y: 82, distance: 11.6
click at [308, 96] on p "Professor" at bounding box center [431, 101] width 275 height 10
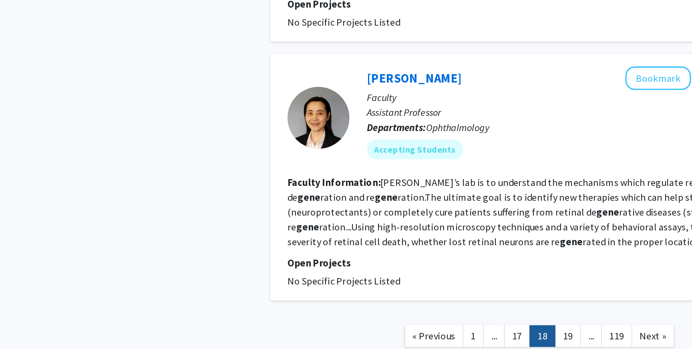
scroll to position [1540, 0]
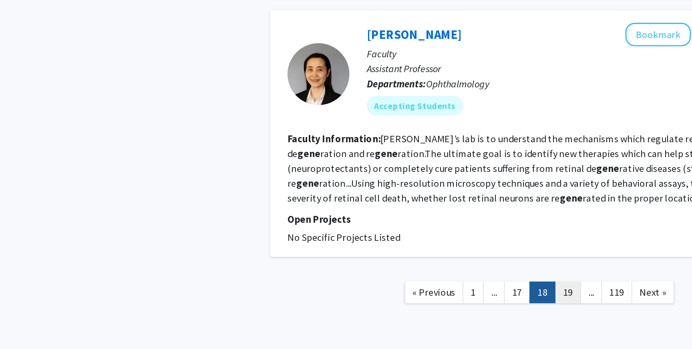
click at [423, 305] on link "19" at bounding box center [424, 312] width 17 height 14
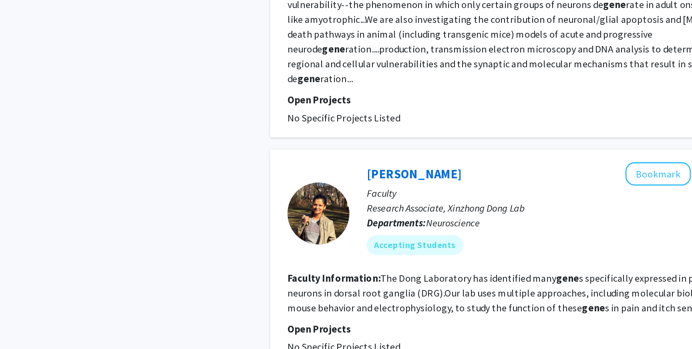
scroll to position [1352, 0]
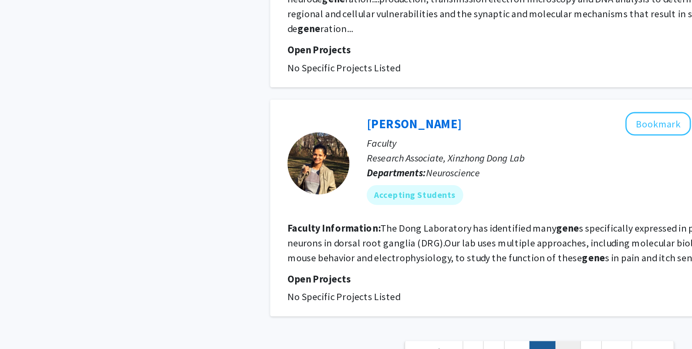
click at [422, 344] on link "20" at bounding box center [424, 351] width 17 height 14
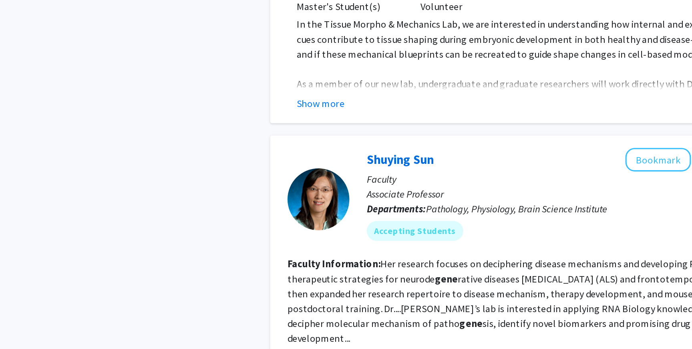
scroll to position [1578, 0]
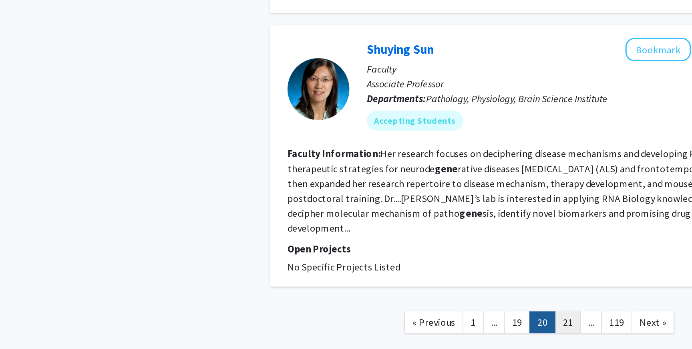
click at [427, 324] on link "21" at bounding box center [424, 331] width 17 height 14
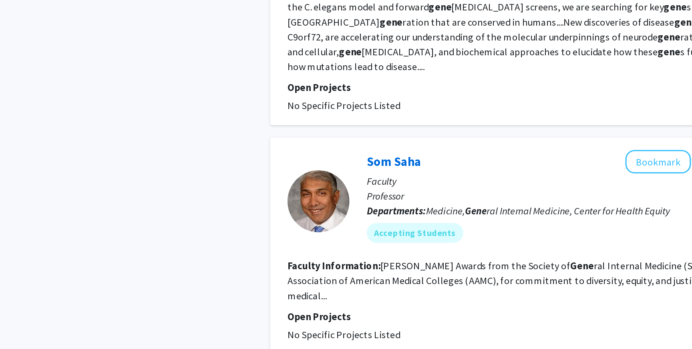
scroll to position [1521, 0]
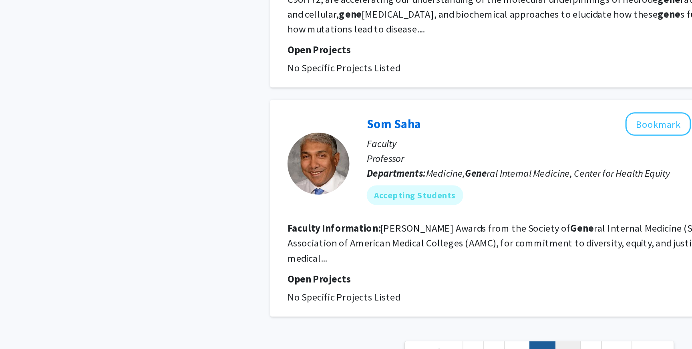
click at [427, 344] on link "22" at bounding box center [424, 351] width 17 height 14
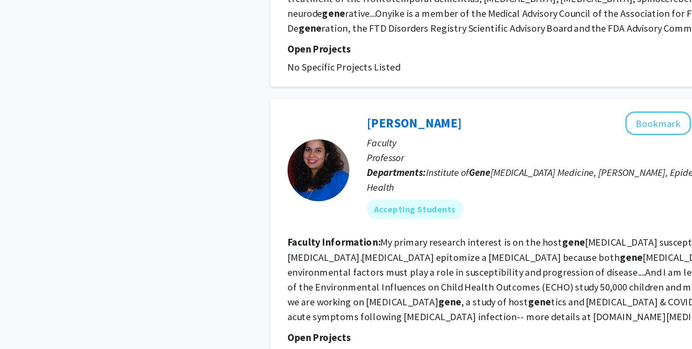
scroll to position [1569, 0]
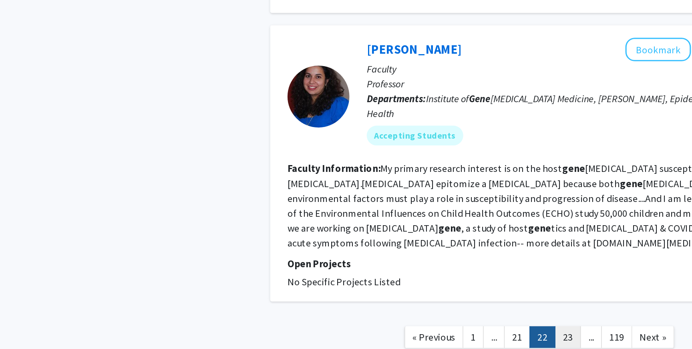
click at [423, 334] on link "23" at bounding box center [424, 341] width 17 height 14
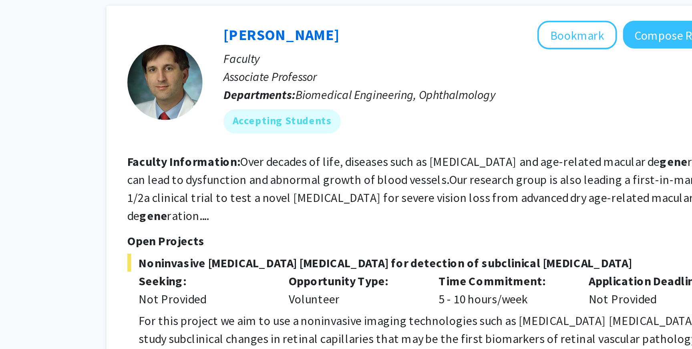
scroll to position [1707, 0]
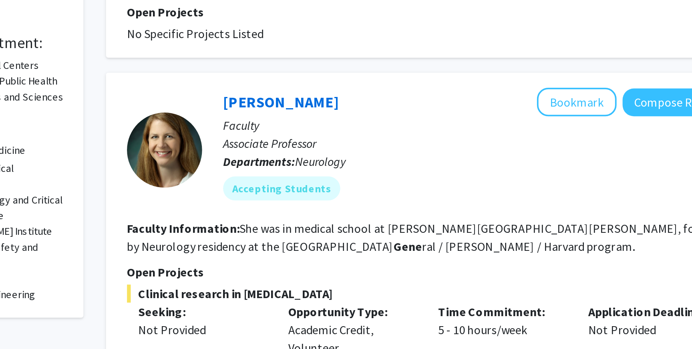
scroll to position [67, 0]
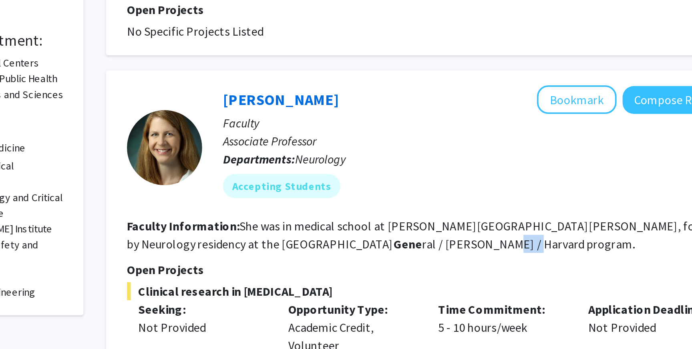
drag, startPoint x: 273, startPoint y: 292, endPoint x: 288, endPoint y: 292, distance: 15.2
click at [288, 292] on fg-read-more "She was in medical school at [PERSON_NAME][GEOGRAPHIC_DATA][PERSON_NAME], follo…" at bounding box center [403, 288] width 321 height 18
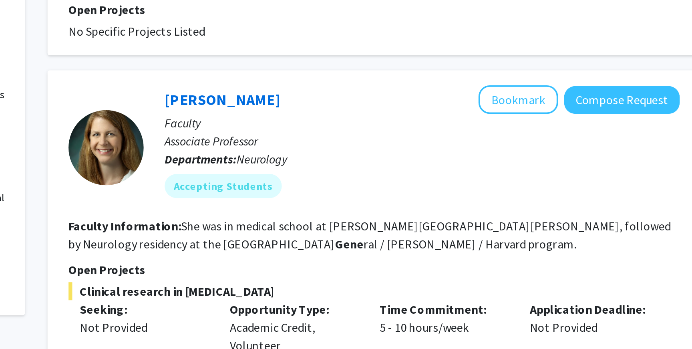
click at [479, 224] on p "Faculty" at bounding box center [431, 228] width 275 height 10
click at [478, 216] on button "Bookmark" at bounding box center [483, 215] width 42 height 15
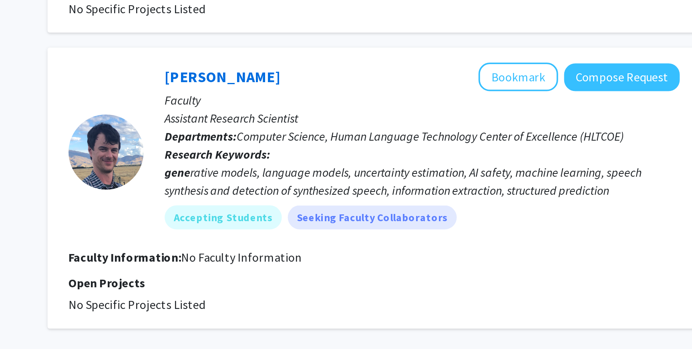
scroll to position [1546, 0]
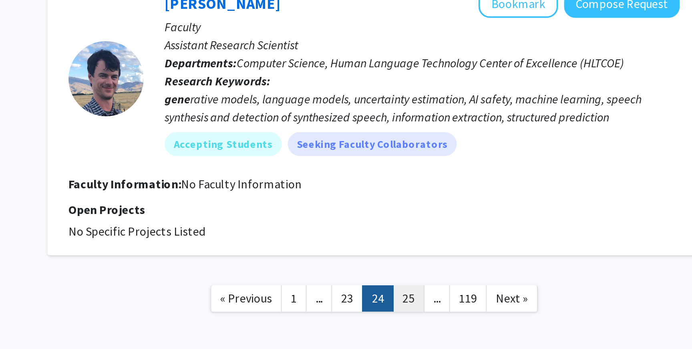
click at [424, 315] on link "25" at bounding box center [424, 322] width 17 height 14
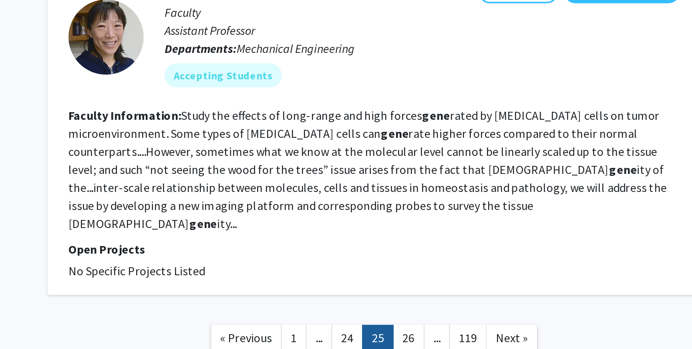
scroll to position [1381, 0]
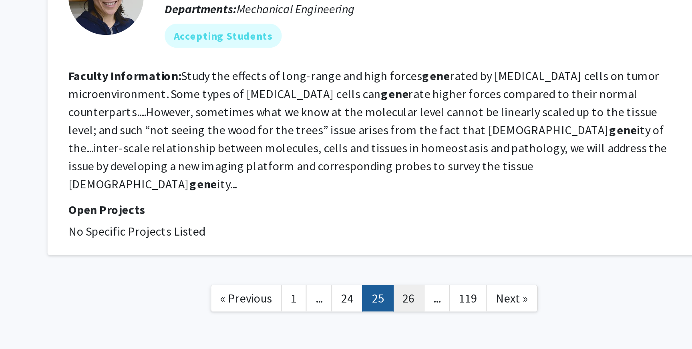
click at [422, 315] on link "26" at bounding box center [424, 322] width 17 height 14
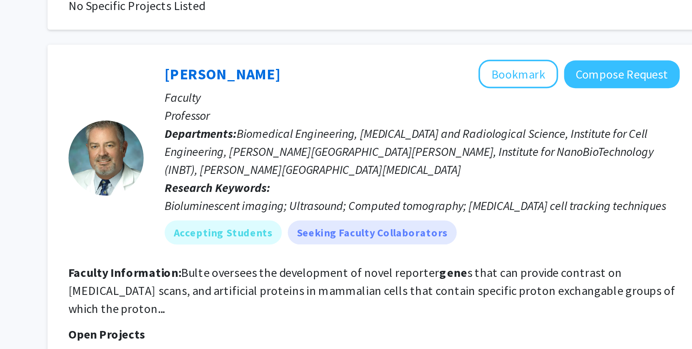
scroll to position [1333, 0]
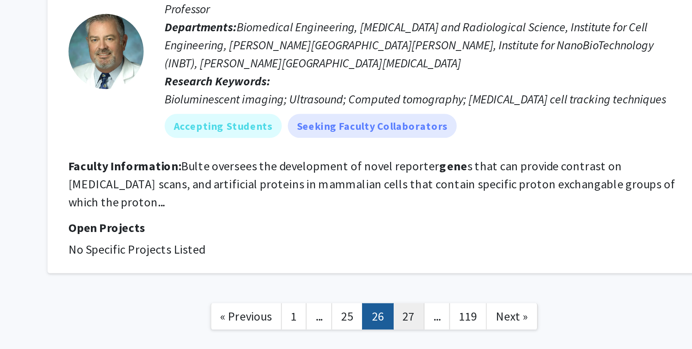
click at [425, 324] on link "27" at bounding box center [424, 331] width 17 height 14
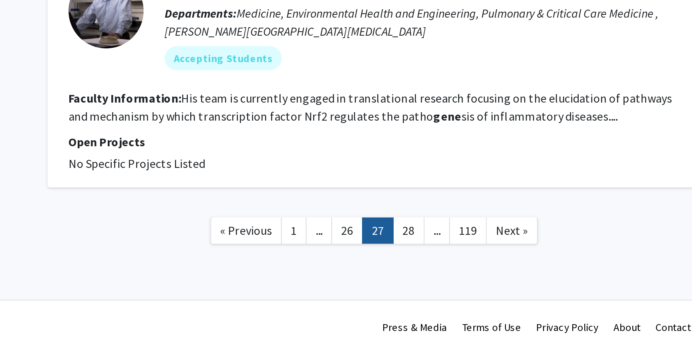
scroll to position [1246, 0]
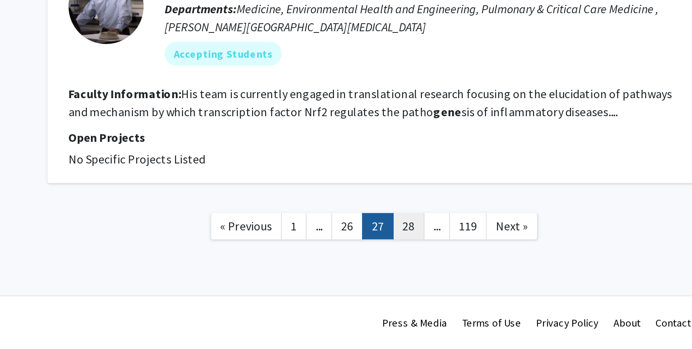
click at [421, 284] on link "28" at bounding box center [424, 283] width 17 height 14
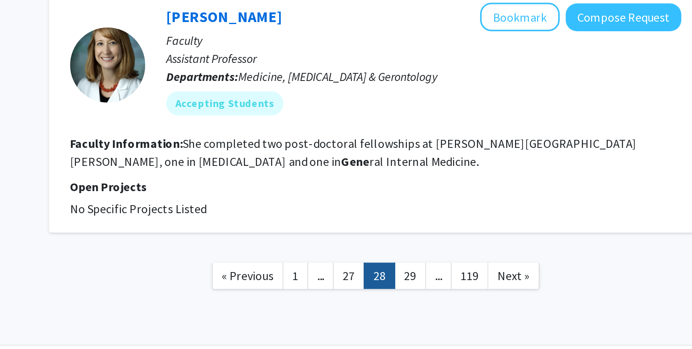
scroll to position [1484, 0]
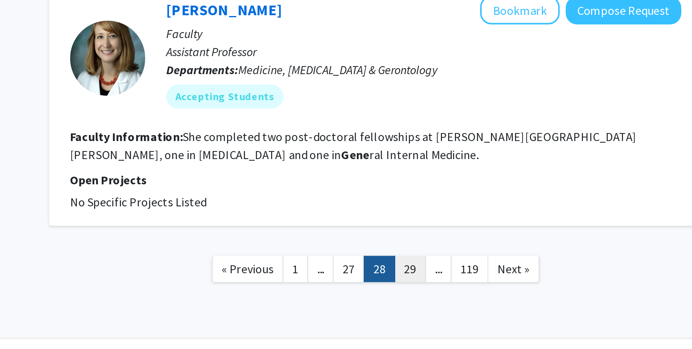
click at [422, 300] on link "29" at bounding box center [424, 306] width 17 height 14
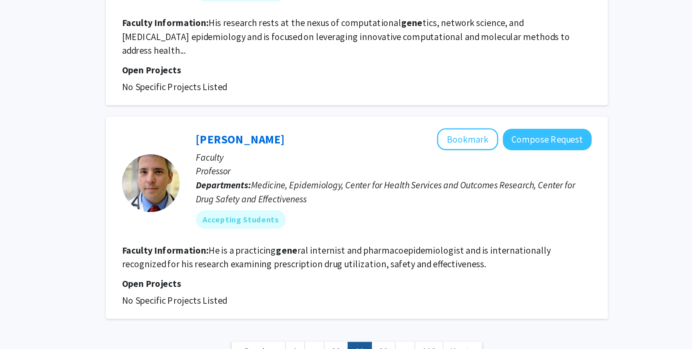
scroll to position [1275, 0]
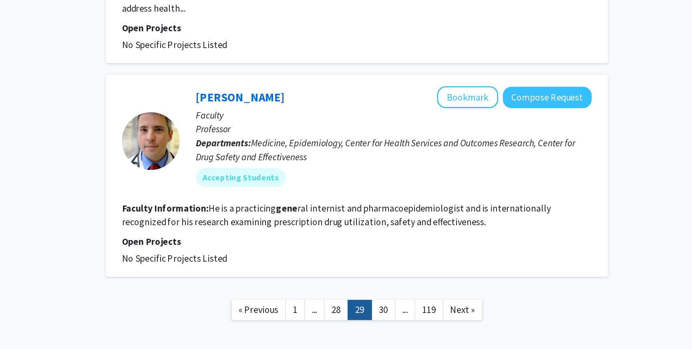
click at [426, 307] on nav "« Previous 1 ... 28 29 30 ... 119 Next »" at bounding box center [406, 323] width 348 height 32
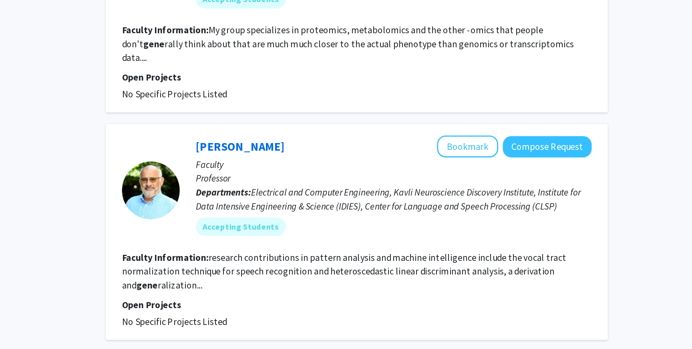
scroll to position [885, 0]
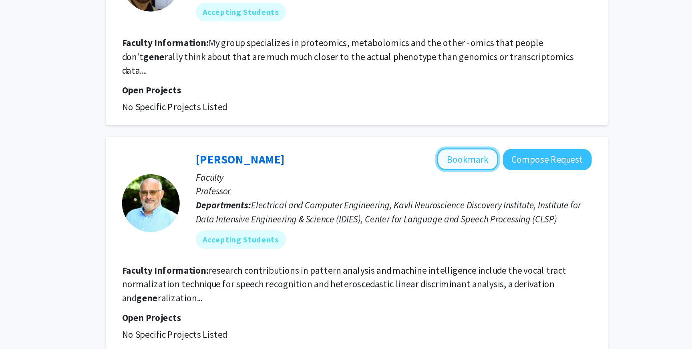
click at [487, 103] on button "Bookmark" at bounding box center [483, 110] width 42 height 15
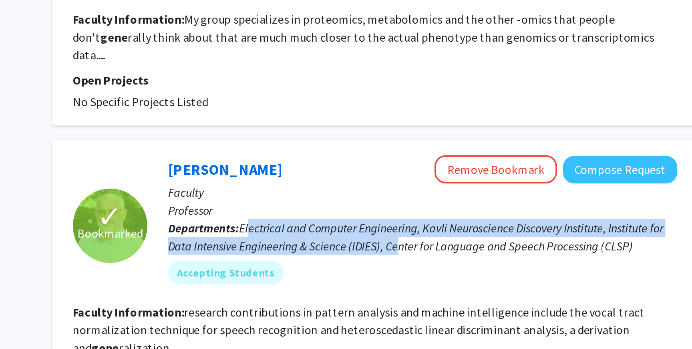
drag, startPoint x: 339, startPoint y: 113, endPoint x: 419, endPoint y: 122, distance: 80.6
click at [419, 138] on span "Electrical and Computer Engineering, Kavli Neuroscience Discovery Institute, In…" at bounding box center [427, 147] width 267 height 18
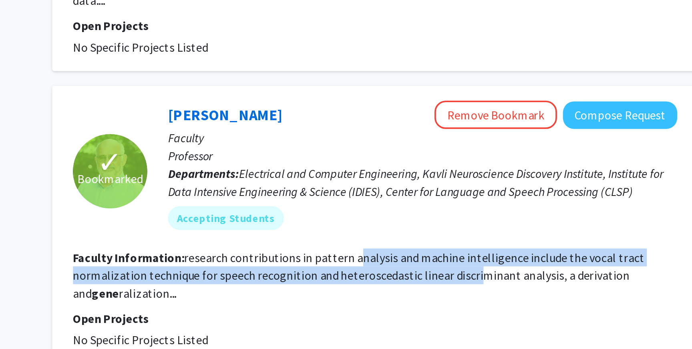
drag, startPoint x: 393, startPoint y: 159, endPoint x: 459, endPoint y: 172, distance: 67.1
click at [459, 183] on section "Faculty Information: research contributions in pattern analysis and machine int…" at bounding box center [406, 197] width 326 height 29
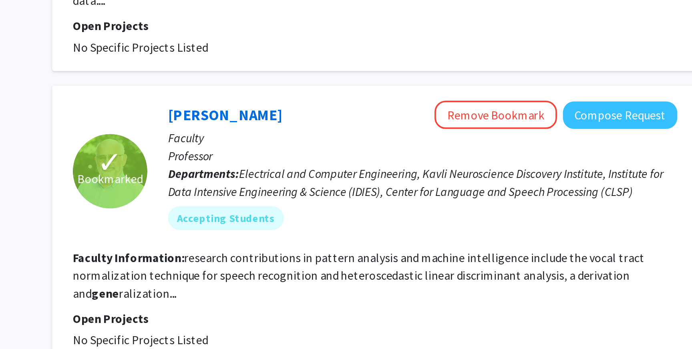
click at [256, 203] on b "gene" at bounding box center [260, 207] width 15 height 8
click at [406, 138] on span "Electrical and Computer Engineering, Kavli Neuroscience Discovery Institute, In…" at bounding box center [427, 147] width 267 height 18
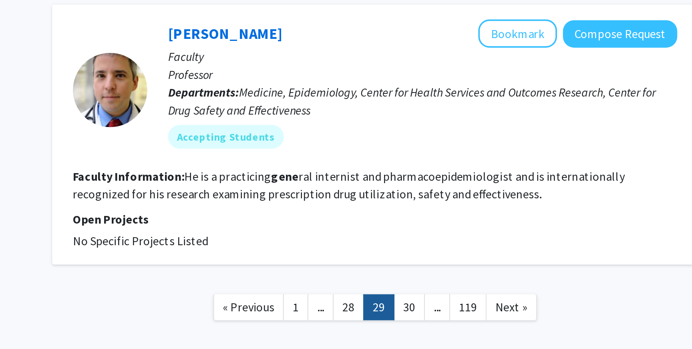
scroll to position [1275, 0]
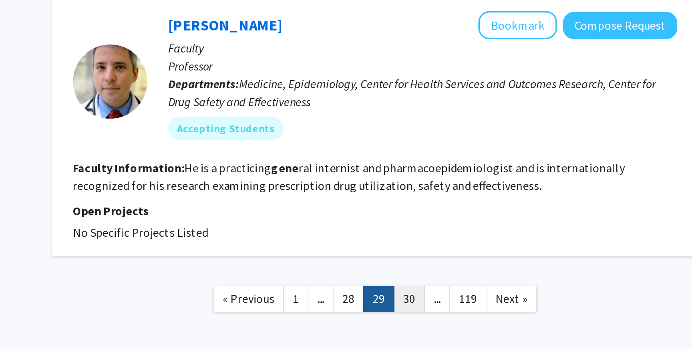
click at [427, 315] on link "30" at bounding box center [424, 322] width 17 height 14
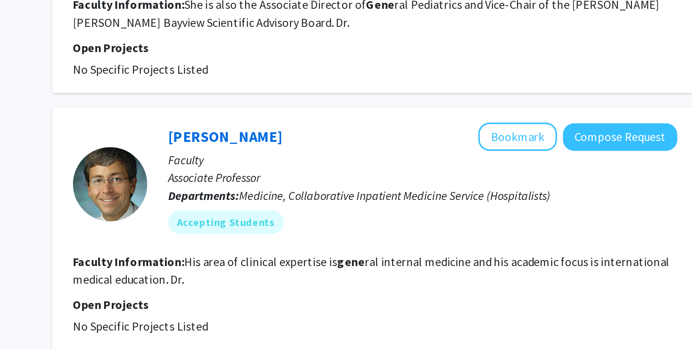
scroll to position [1266, 0]
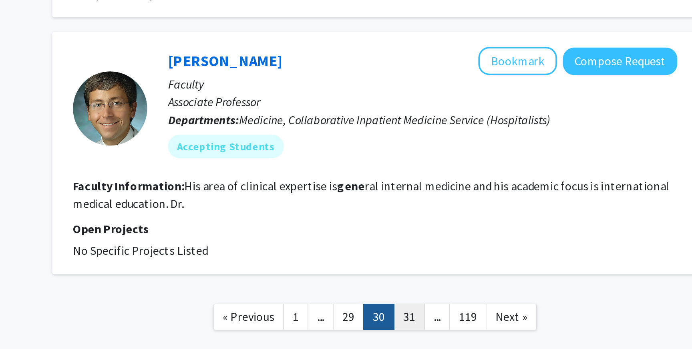
click at [428, 324] on link "31" at bounding box center [424, 331] width 17 height 14
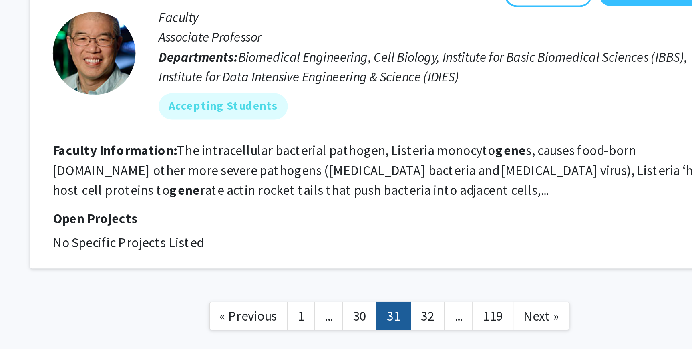
scroll to position [1372, 0]
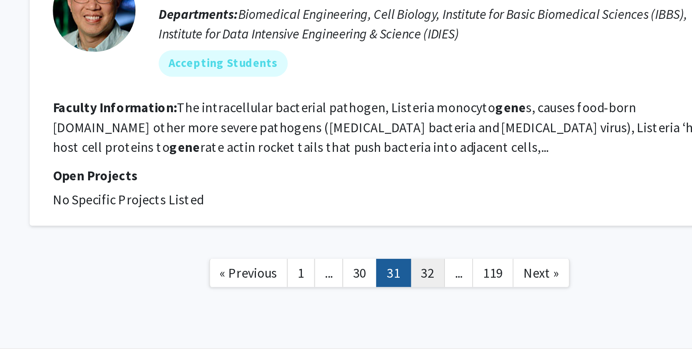
click at [429, 305] on link "32" at bounding box center [424, 312] width 17 height 14
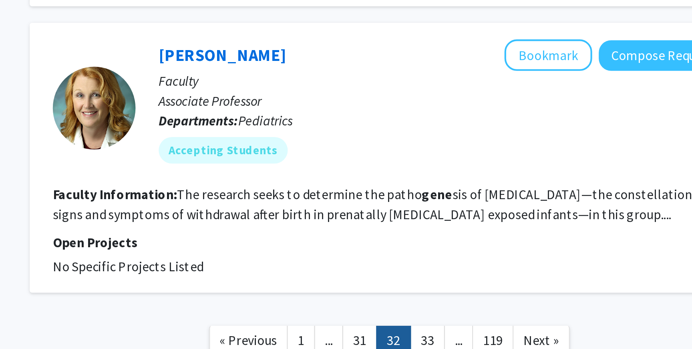
scroll to position [1267, 0]
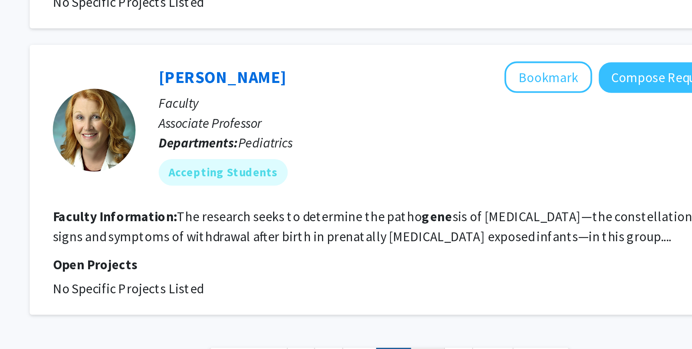
click at [424, 338] on link "33" at bounding box center [424, 345] width 17 height 14
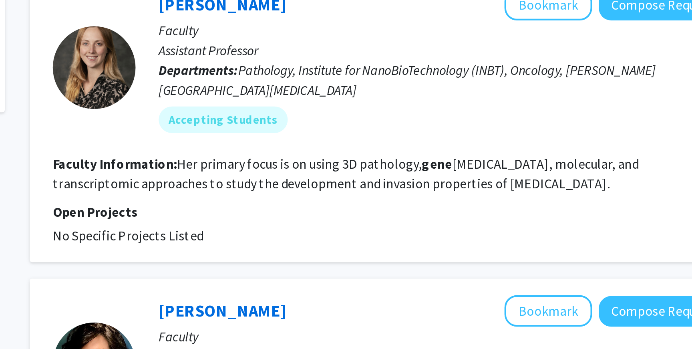
scroll to position [163, 0]
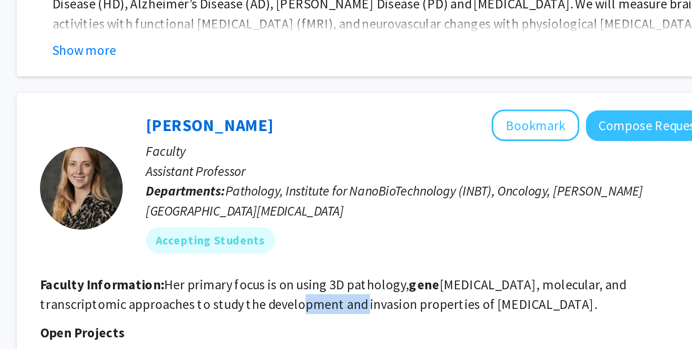
drag, startPoint x: 321, startPoint y: 248, endPoint x: 348, endPoint y: 250, distance: 27.3
click at [348, 256] on fg-read-more "Her primary focus is on using 3D pathology, gene [MEDICAL_DATA], molecular, and…" at bounding box center [385, 265] width 284 height 18
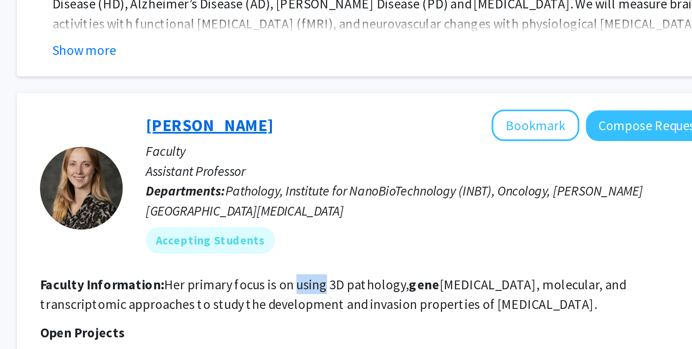
click at [327, 177] on link "[PERSON_NAME]" at bounding box center [325, 182] width 62 height 10
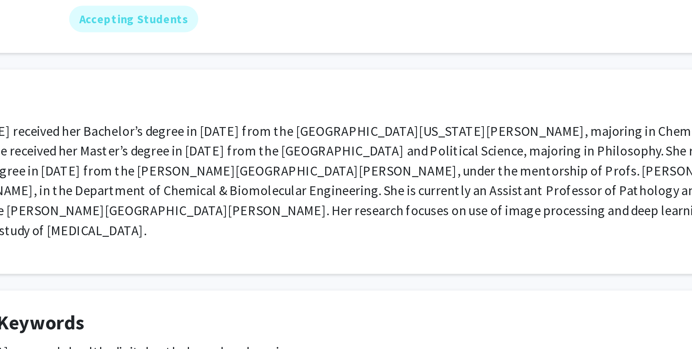
drag, startPoint x: 325, startPoint y: 203, endPoint x: 349, endPoint y: 206, distance: 24.2
click at [349, 206] on p "[PERSON_NAME] received her Bachelor’s degree in [DATE] from the [GEOGRAPHIC_DAT…" at bounding box center [346, 209] width 409 height 58
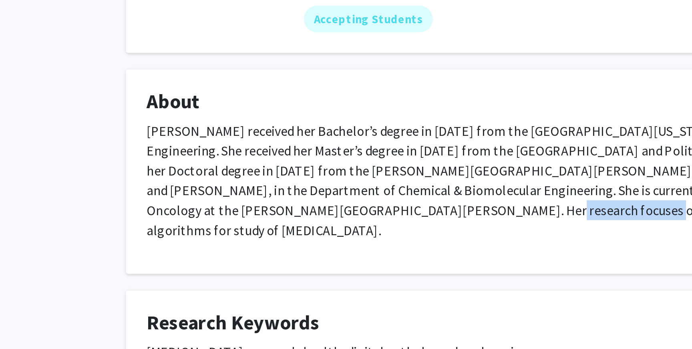
drag, startPoint x: 171, startPoint y: 215, endPoint x: 221, endPoint y: 217, distance: 50.1
click at [221, 217] on p "[PERSON_NAME] received her Bachelor’s degree in [DATE] from the [GEOGRAPHIC_DAT…" at bounding box center [346, 209] width 409 height 58
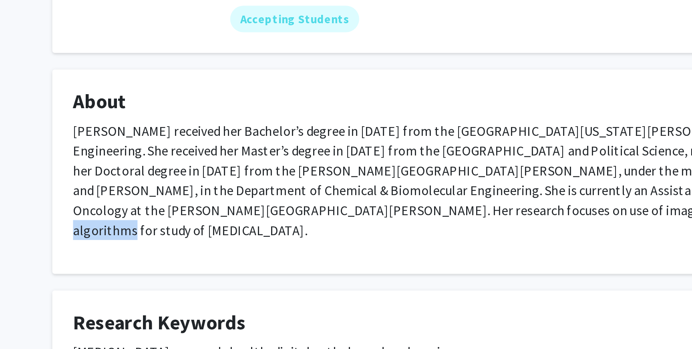
drag, startPoint x: 295, startPoint y: 213, endPoint x: 368, endPoint y: 215, distance: 72.9
click at [368, 215] on p "[PERSON_NAME] received her Bachelor’s degree in [DATE] from the [GEOGRAPHIC_DAT…" at bounding box center [346, 209] width 409 height 58
click at [380, 223] on div "[PERSON_NAME] received her Bachelor’s degree in [DATE] from the [GEOGRAPHIC_DAT…" at bounding box center [346, 212] width 409 height 64
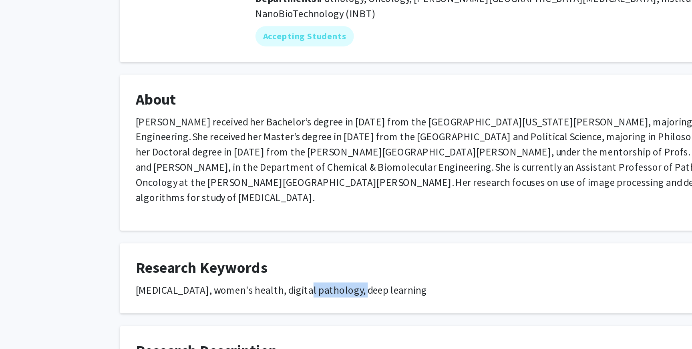
drag, startPoint x: 245, startPoint y: 273, endPoint x: 280, endPoint y: 272, distance: 34.9
click at [280, 287] on div "[MEDICAL_DATA], women's health, digital pathology, deep learning" at bounding box center [346, 292] width 409 height 10
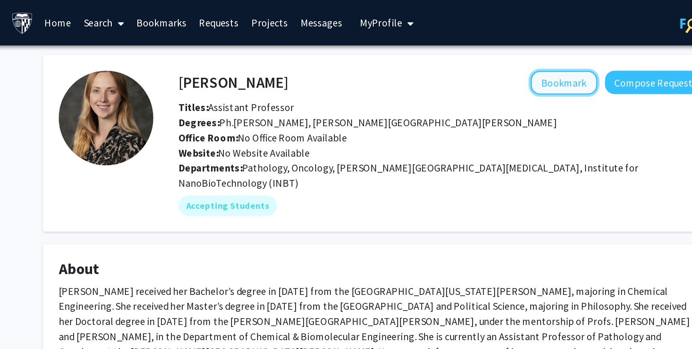
click at [457, 50] on button "Bookmark" at bounding box center [462, 52] width 42 height 15
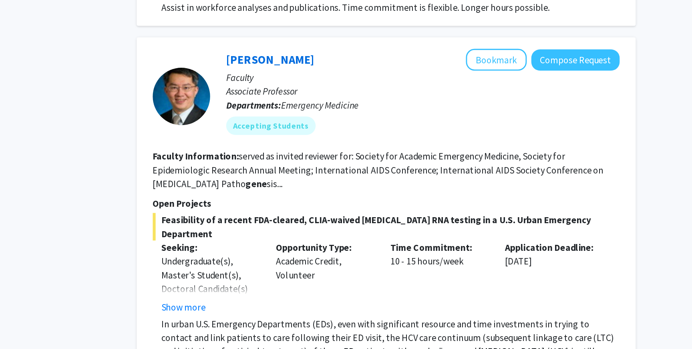
scroll to position [1625, 0]
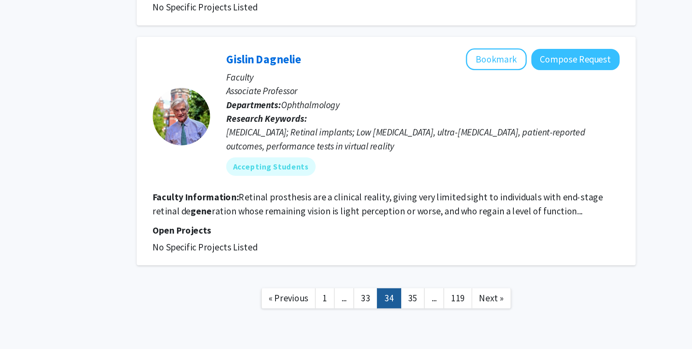
scroll to position [1596, 0]
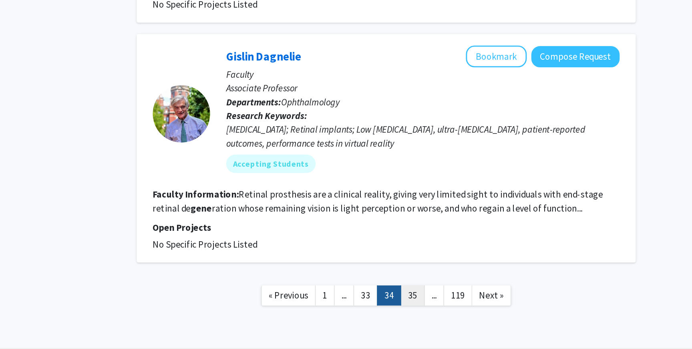
click at [424, 304] on link "35" at bounding box center [424, 311] width 17 height 14
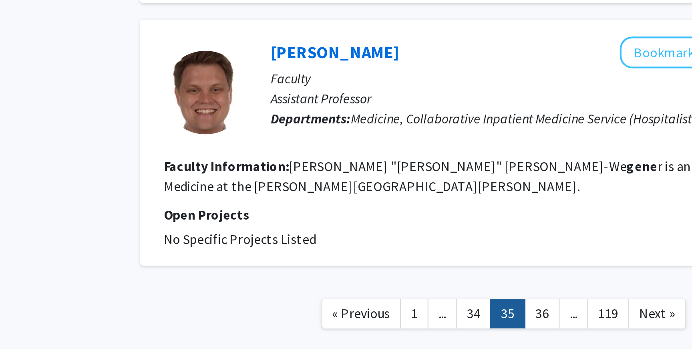
scroll to position [1213, 0]
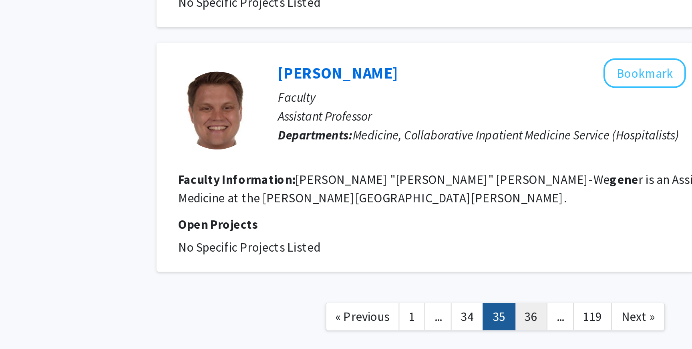
click at [420, 325] on link "36" at bounding box center [424, 332] width 17 height 14
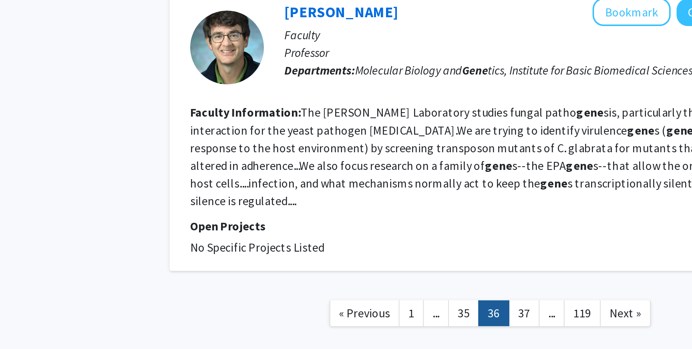
scroll to position [1214, 0]
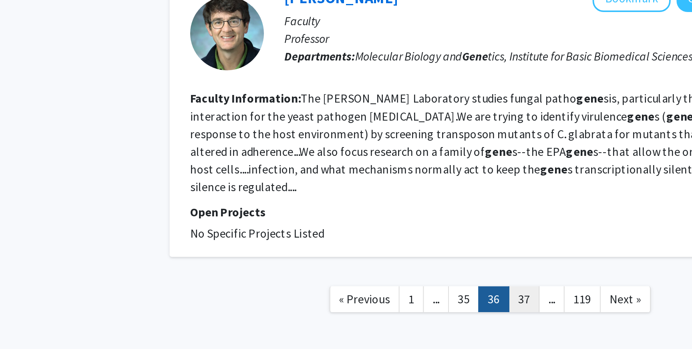
click at [427, 315] on link "37" at bounding box center [424, 322] width 17 height 14
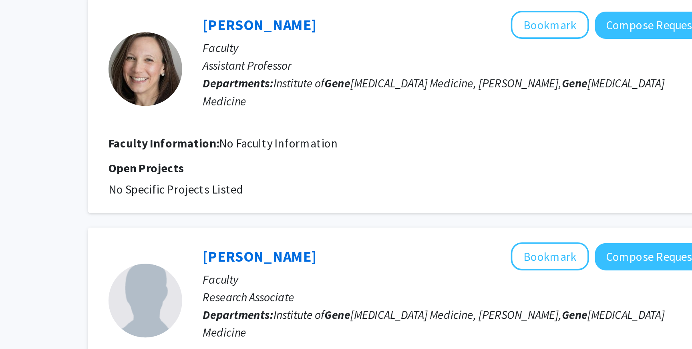
scroll to position [1243, 0]
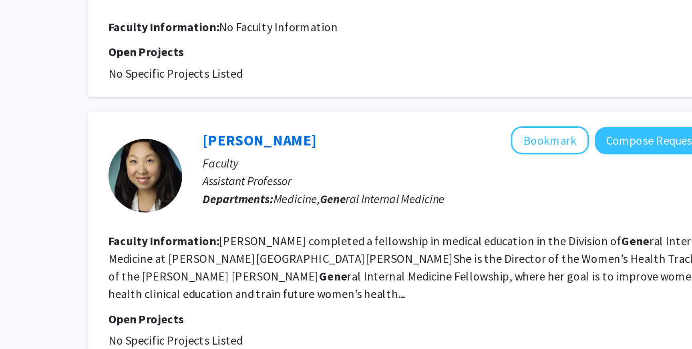
scroll to position [1243, 0]
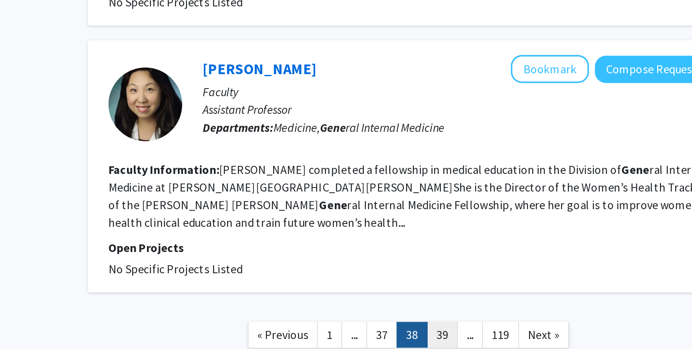
click at [422, 334] on link "39" at bounding box center [424, 341] width 17 height 14
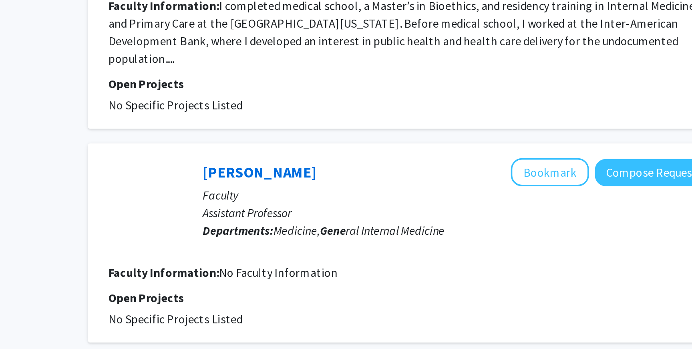
scroll to position [1099, 0]
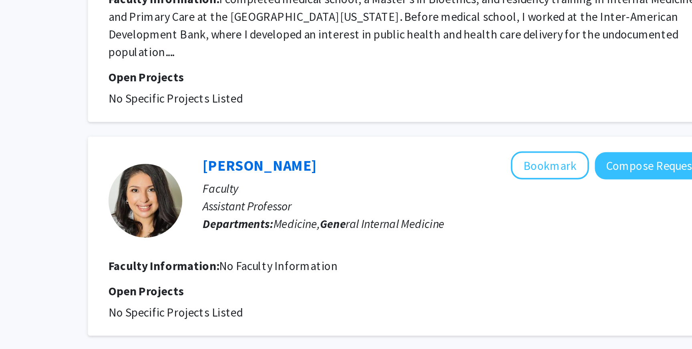
click at [428, 297] on nav "« Previous 1 ... 38 39 40 ... 119 Next »" at bounding box center [406, 313] width 348 height 32
click at [427, 305] on link "40" at bounding box center [424, 312] width 17 height 14
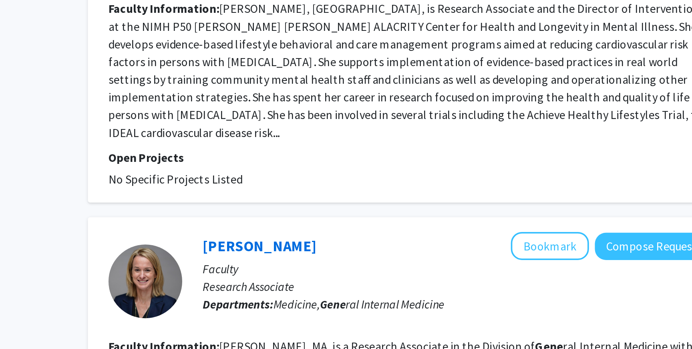
scroll to position [334, 0]
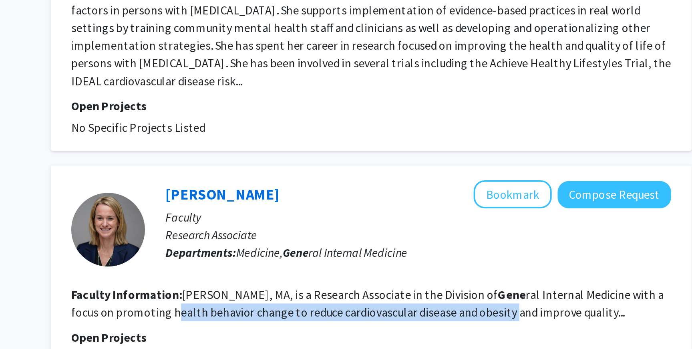
drag, startPoint x: 283, startPoint y: 310, endPoint x: 467, endPoint y: 313, distance: 183.4
click at [467, 315] on fg-read-more "[PERSON_NAME], MA, is a Research Associate in the Division of Gene ral Internal…" at bounding box center [404, 324] width 322 height 18
click at [498, 257] on button "Bookmark" at bounding box center [483, 264] width 42 height 15
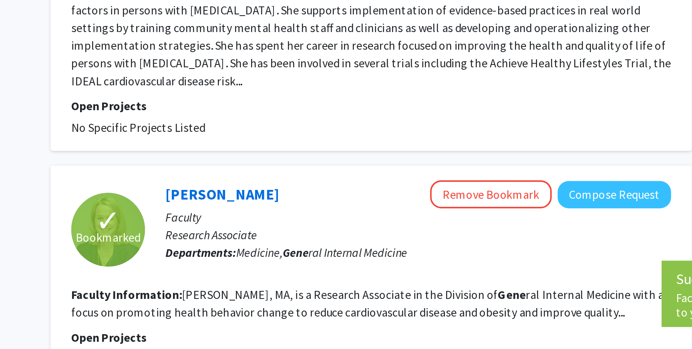
click at [472, 282] on p "Research Associate" at bounding box center [431, 287] width 275 height 10
click at [472, 292] on p "Departments: Medicine, Gene ral Internal Medicine" at bounding box center [431, 297] width 275 height 10
click at [330, 260] on link "[PERSON_NAME]" at bounding box center [325, 265] width 62 height 10
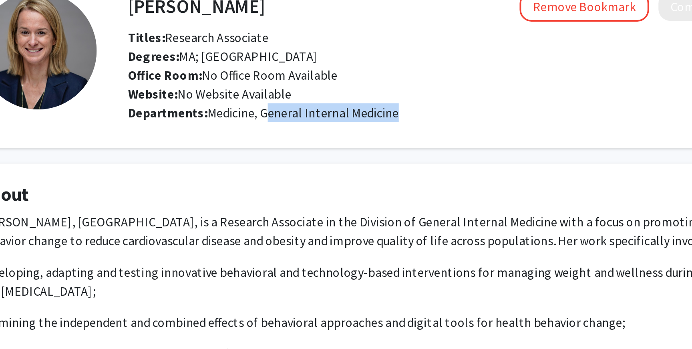
drag, startPoint x: 286, startPoint y: 107, endPoint x: 351, endPoint y: 108, distance: 65.7
click at [351, 108] on span "Medicine, General Internal Medicine" at bounding box center [307, 107] width 98 height 8
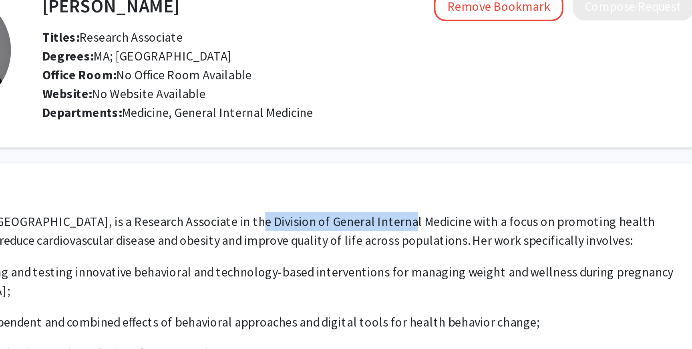
drag, startPoint x: 304, startPoint y: 162, endPoint x: 383, endPoint y: 165, distance: 78.6
click at [383, 165] on p "[PERSON_NAME], [GEOGRAPHIC_DATA], is a Research Associate in the Division of Ge…" at bounding box center [346, 166] width 409 height 19
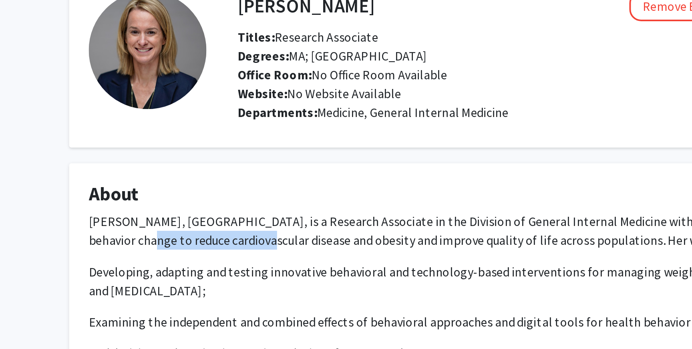
drag, startPoint x: 142, startPoint y: 173, endPoint x: 201, endPoint y: 175, distance: 58.9
click at [201, 175] on p "[PERSON_NAME], [GEOGRAPHIC_DATA], is a Research Associate in the Division of Ge…" at bounding box center [346, 166] width 409 height 19
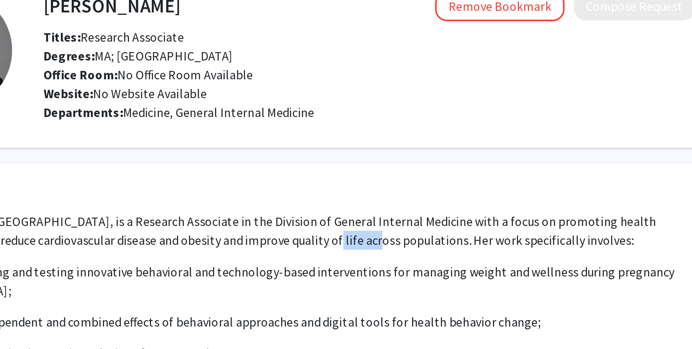
drag, startPoint x: 328, startPoint y: 175, endPoint x: 355, endPoint y: 175, distance: 26.8
click at [355, 175] on p "[PERSON_NAME], [GEOGRAPHIC_DATA], is a Research Associate in the Division of Ge…" at bounding box center [346, 166] width 409 height 19
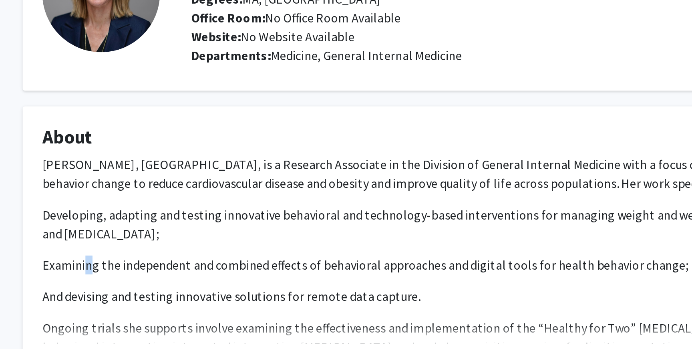
drag, startPoint x: 165, startPoint y: 215, endPoint x: 179, endPoint y: 215, distance: 14.4
click at [165, 215] on p "Examining the independent and combined effects of behavioral approaches and dig…" at bounding box center [346, 214] width 409 height 10
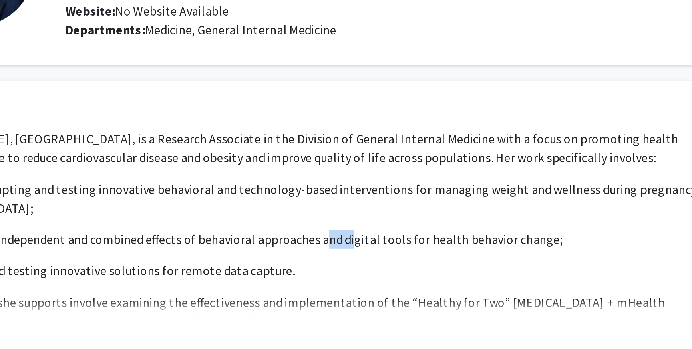
drag, startPoint x: 349, startPoint y: 215, endPoint x: 360, endPoint y: 214, distance: 11.6
click at [360, 214] on p "Examining the independent and combined effects of behavioral approaches and dig…" at bounding box center [346, 214] width 409 height 10
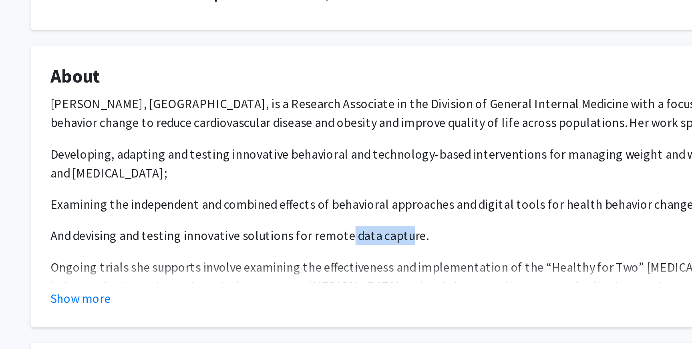
drag, startPoint x: 291, startPoint y: 231, endPoint x: 322, endPoint y: 229, distance: 30.9
click at [322, 229] on p "And devising and testing innovative solutions for remote data capture." at bounding box center [346, 230] width 409 height 10
click at [155, 262] on button "Show more" at bounding box center [157, 262] width 31 height 10
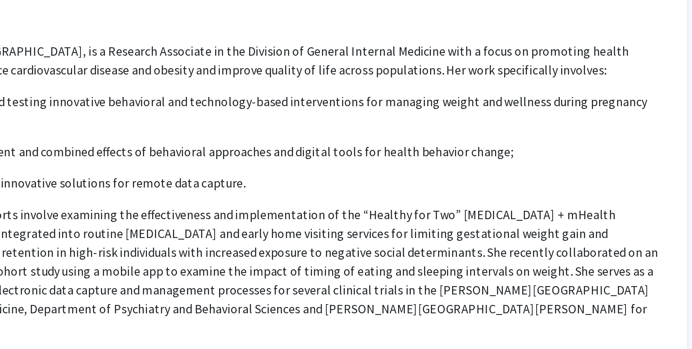
drag, startPoint x: 393, startPoint y: 247, endPoint x: 424, endPoint y: 247, distance: 30.8
click at [424, 247] on p "Ongoing trials she supports involve examining the effectiveness and implementat…" at bounding box center [346, 274] width 409 height 67
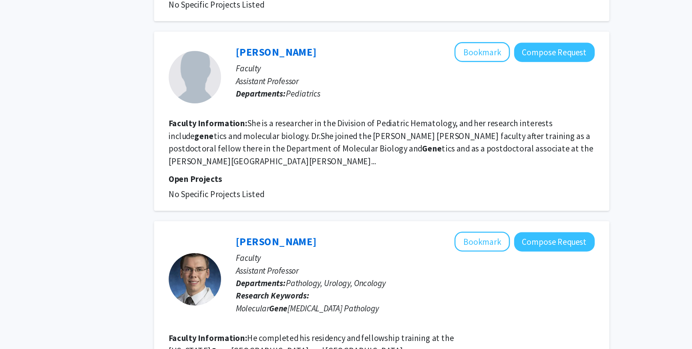
scroll to position [1291, 0]
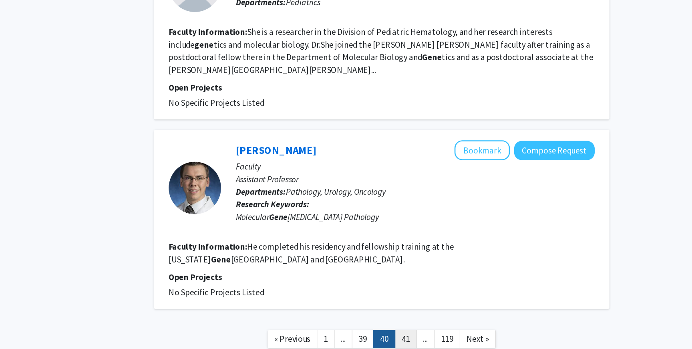
click at [422, 334] on link "41" at bounding box center [424, 341] width 17 height 14
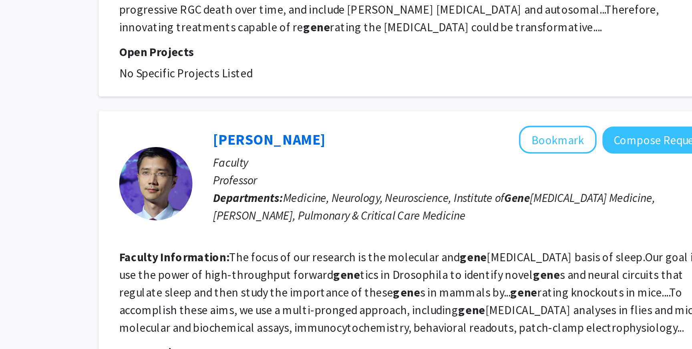
scroll to position [1445, 0]
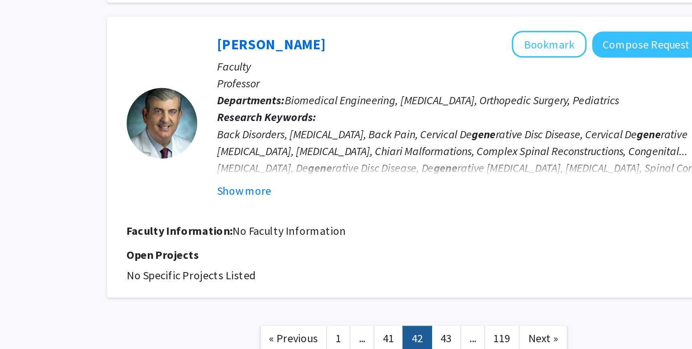
scroll to position [1391, 0]
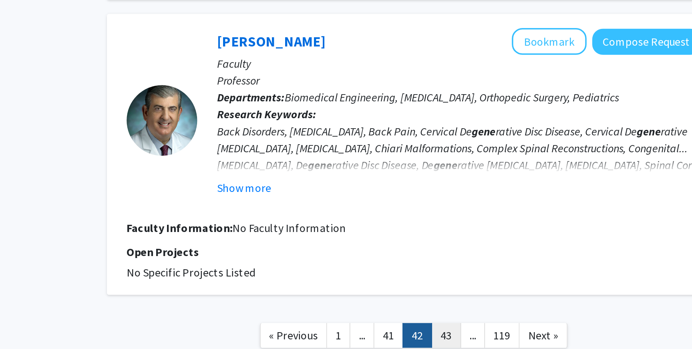
click at [423, 334] on link "43" at bounding box center [424, 341] width 17 height 14
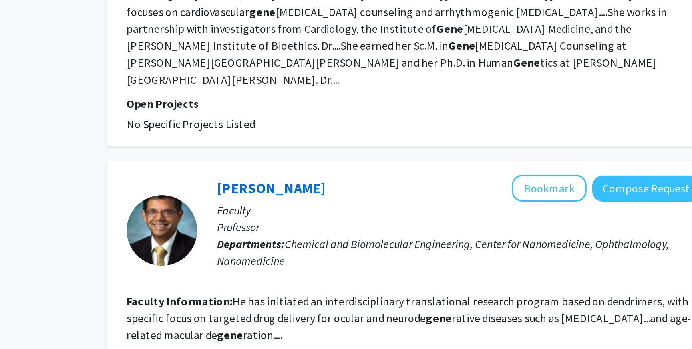
scroll to position [1349, 0]
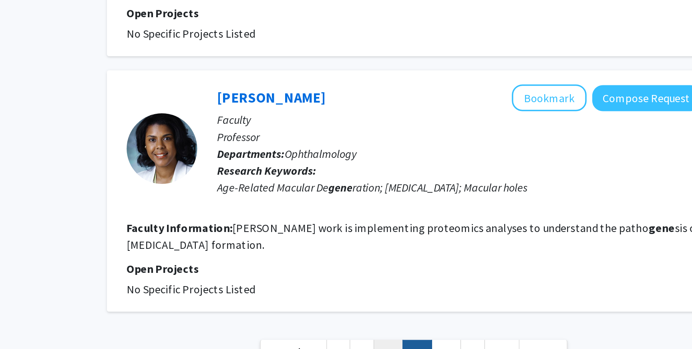
click at [395, 344] on link "42" at bounding box center [391, 351] width 17 height 14
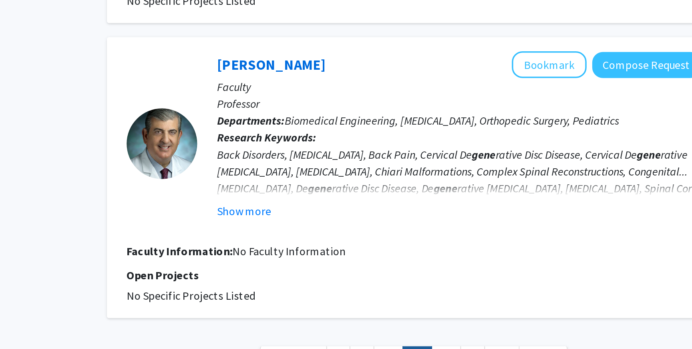
scroll to position [1391, 0]
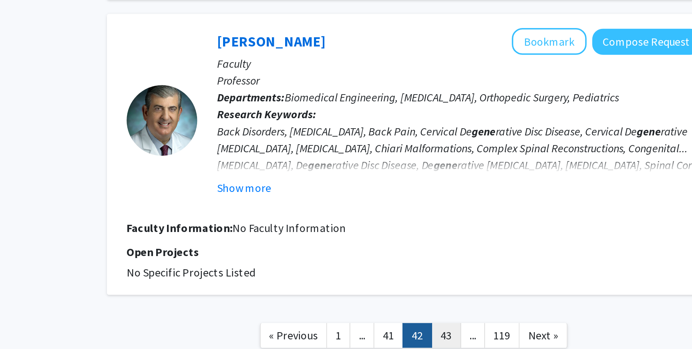
click at [424, 334] on link "43" at bounding box center [424, 341] width 17 height 14
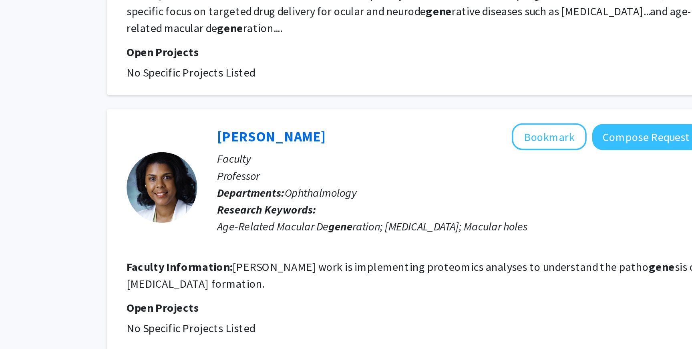
scroll to position [1349, 0]
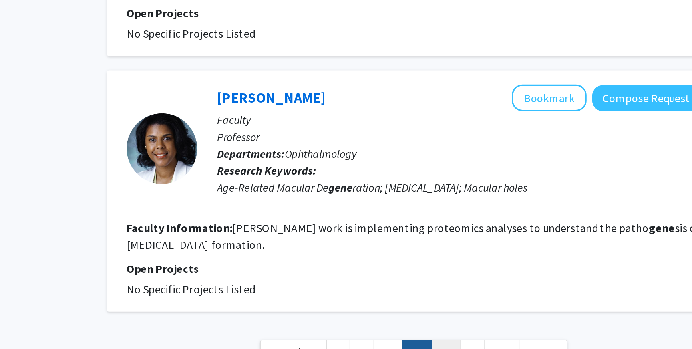
click at [425, 344] on link "44" at bounding box center [424, 351] width 17 height 14
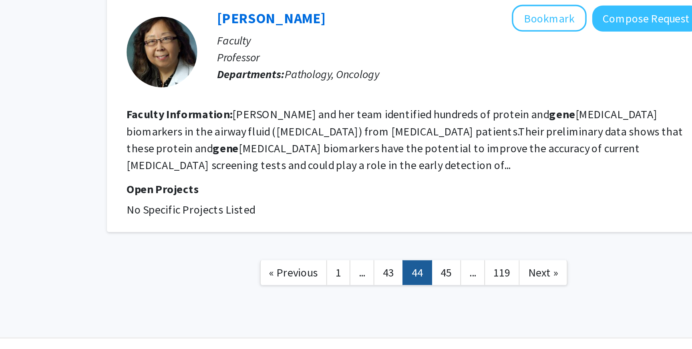
scroll to position [1310, 0]
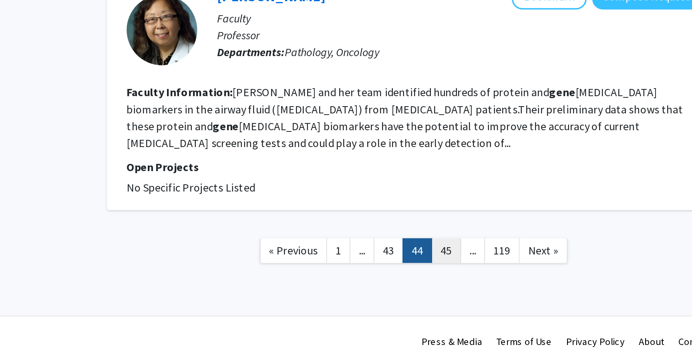
click at [430, 286] on link "45" at bounding box center [424, 293] width 17 height 14
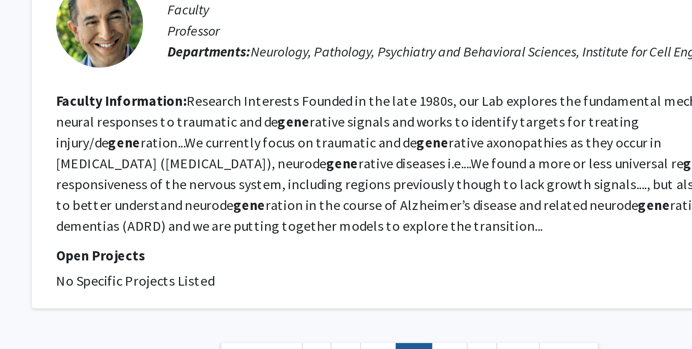
scroll to position [1342, 0]
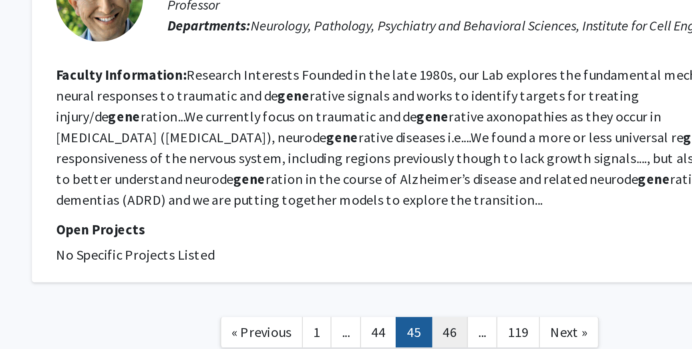
click at [423, 334] on link "46" at bounding box center [424, 341] width 17 height 14
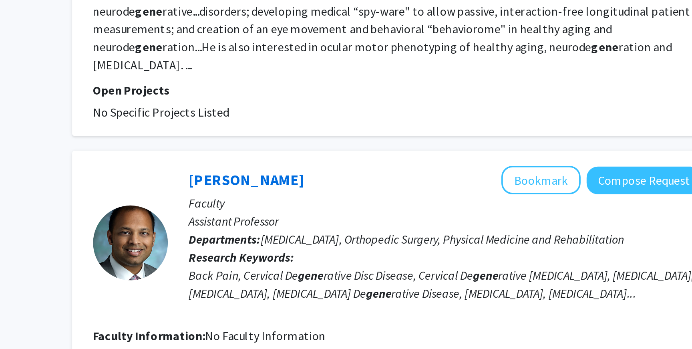
scroll to position [1416, 0]
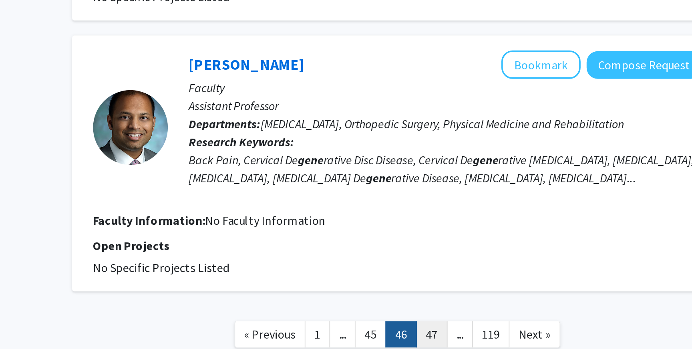
click at [419, 334] on link "47" at bounding box center [424, 341] width 17 height 14
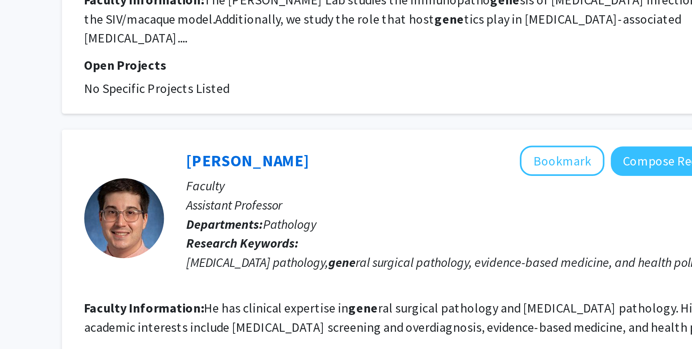
scroll to position [1272, 0]
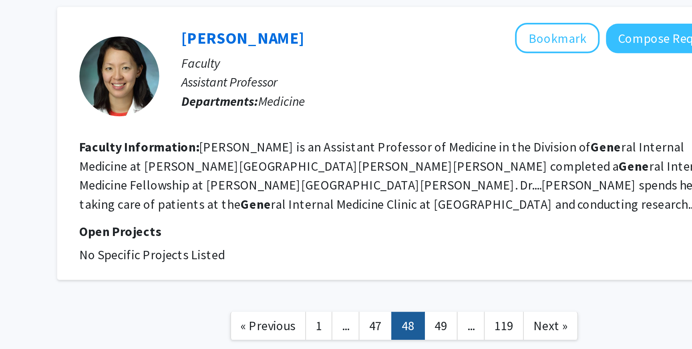
scroll to position [1243, 0]
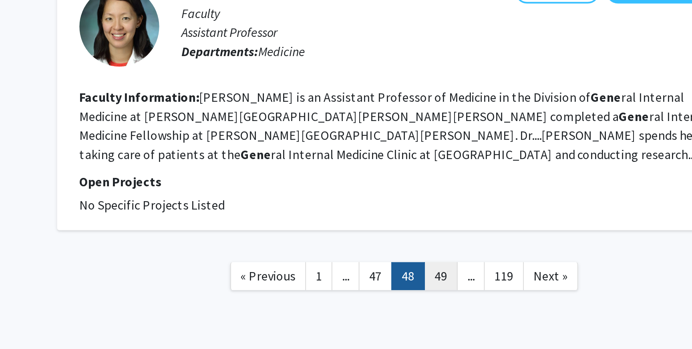
click at [420, 305] on link "49" at bounding box center [424, 312] width 17 height 14
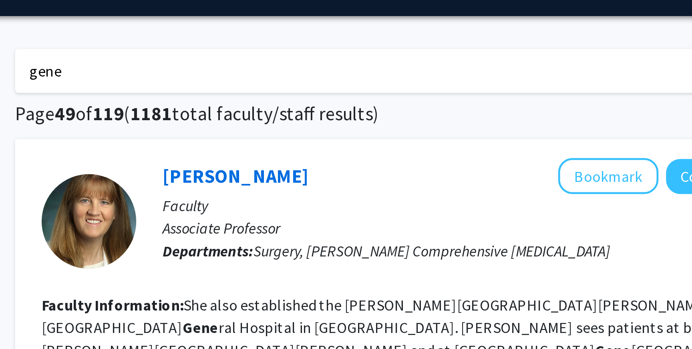
drag, startPoint x: 333, startPoint y: 128, endPoint x: 350, endPoint y: 128, distance: 17.6
click at [350, 128] on p "Departments: Surgery, [PERSON_NAME][GEOGRAPHIC_DATA][MEDICAL_DATA]" at bounding box center [431, 128] width 275 height 10
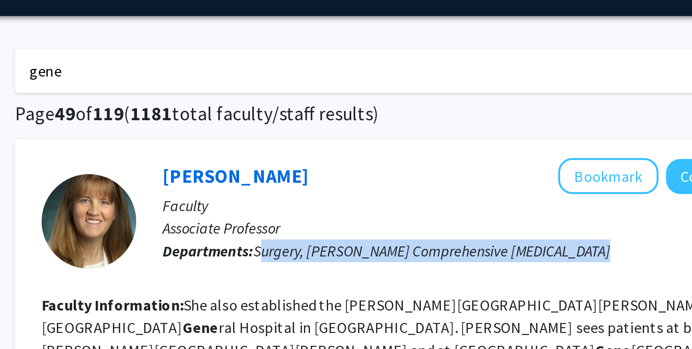
drag, startPoint x: 337, startPoint y: 130, endPoint x: 369, endPoint y: 135, distance: 32.7
click at [369, 135] on div "[PERSON_NAME] Bookmark Compose Request Faculty Associate Professor Departments:…" at bounding box center [426, 115] width 286 height 53
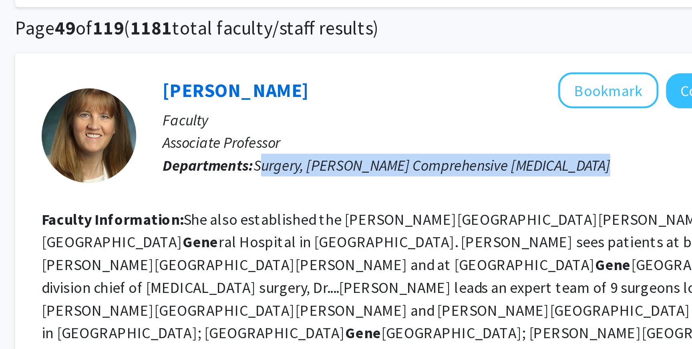
scroll to position [18, 0]
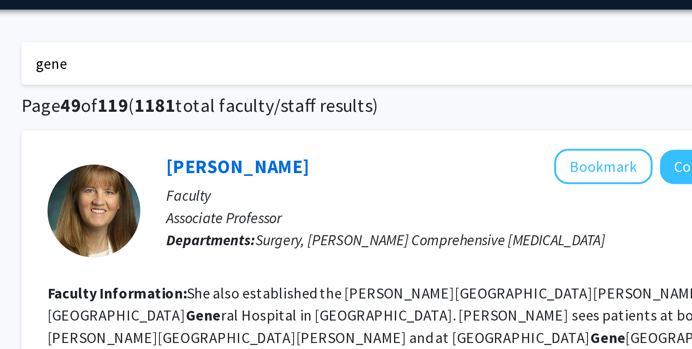
click at [369, 121] on div "[PERSON_NAME] Bookmark Compose Request Faculty Associate Professor Departments:…" at bounding box center [426, 96] width 286 height 53
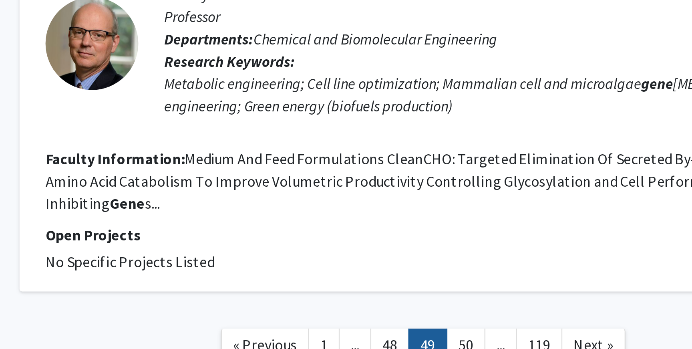
scroll to position [1353, 0]
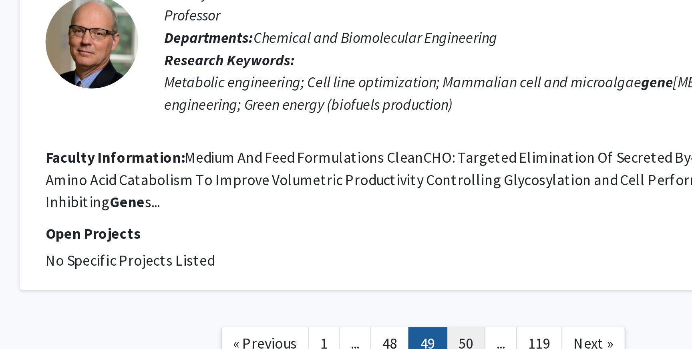
click at [422, 339] on link "50" at bounding box center [424, 346] width 17 height 14
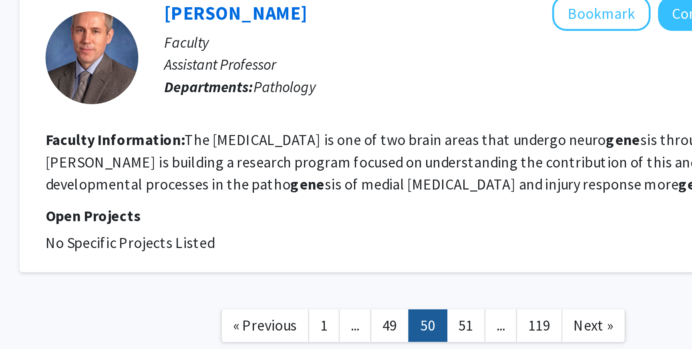
scroll to position [1195, 0]
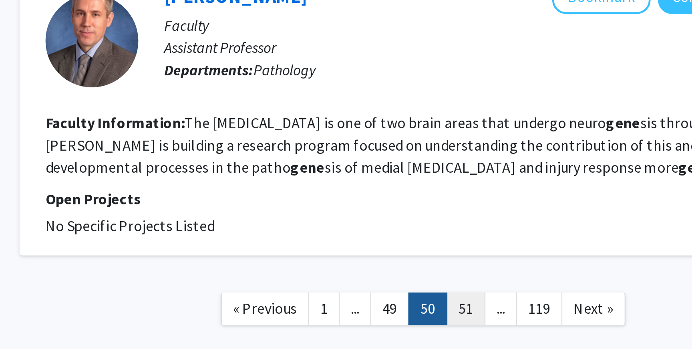
click at [428, 324] on link "51" at bounding box center [424, 331] width 17 height 14
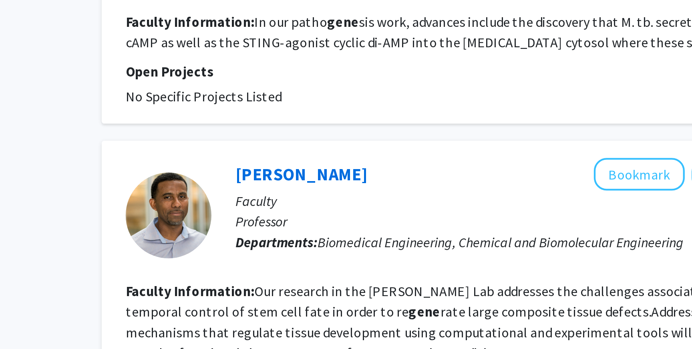
scroll to position [1416, 0]
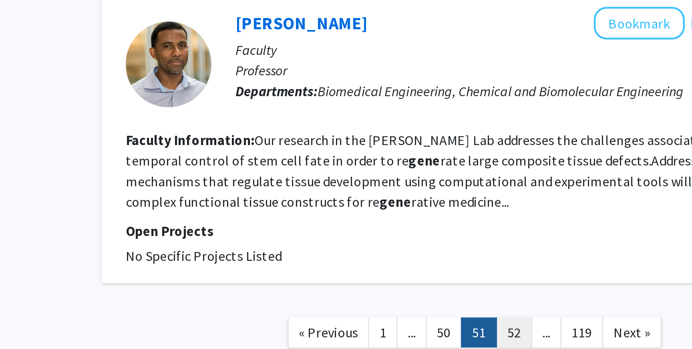
click at [418, 334] on link "52" at bounding box center [424, 341] width 17 height 14
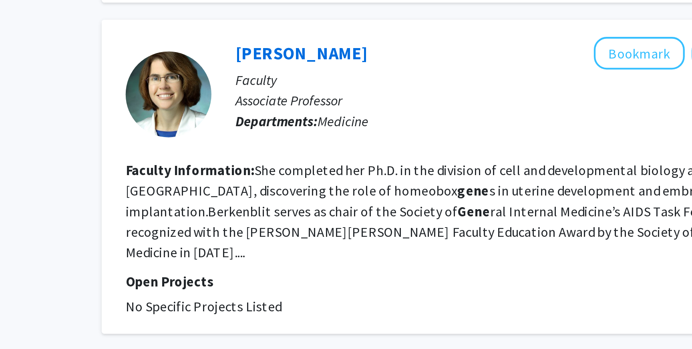
scroll to position [1291, 0]
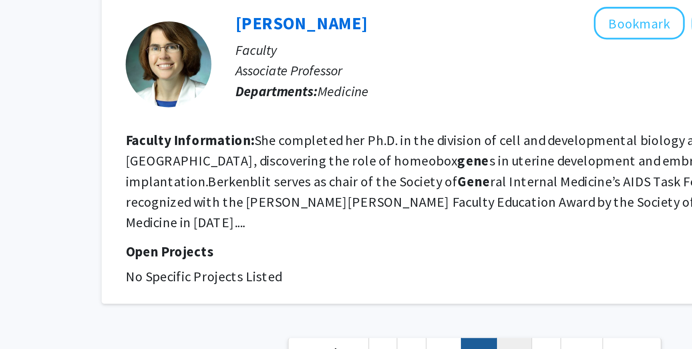
click at [420, 344] on link "53" at bounding box center [424, 351] width 17 height 14
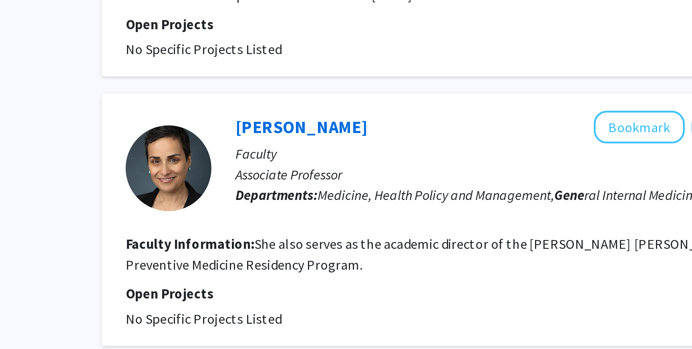
scroll to position [1272, 0]
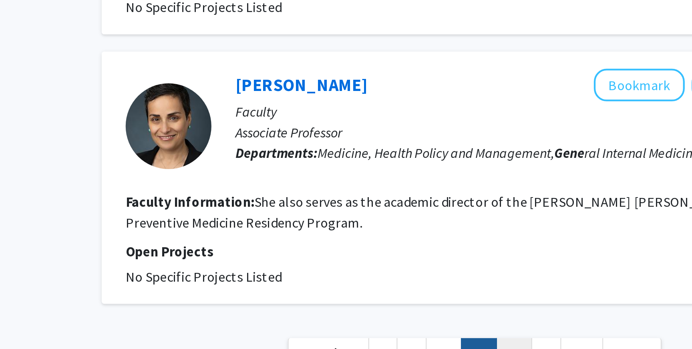
click at [425, 344] on link "54" at bounding box center [424, 351] width 17 height 14
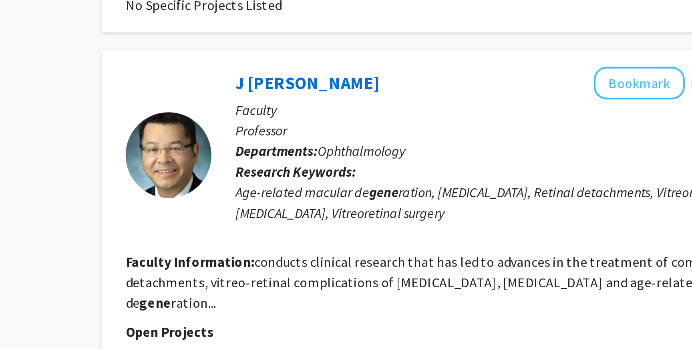
scroll to position [1272, 0]
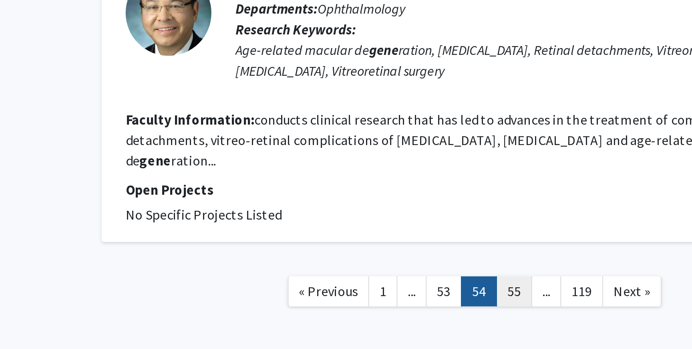
click at [423, 315] on link "55" at bounding box center [424, 322] width 17 height 14
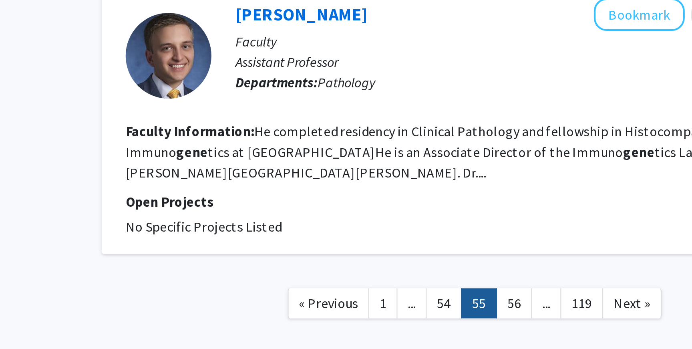
scroll to position [1301, 0]
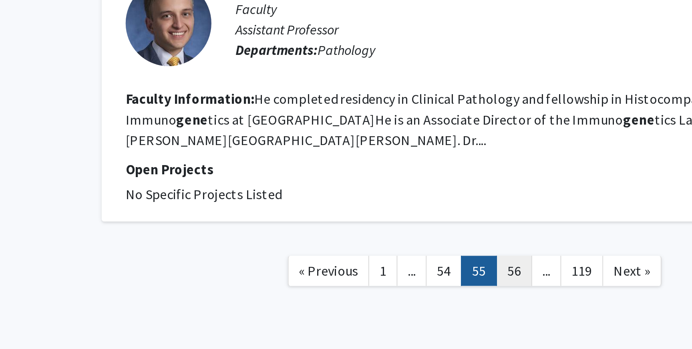
click at [419, 305] on link "56" at bounding box center [424, 312] width 17 height 14
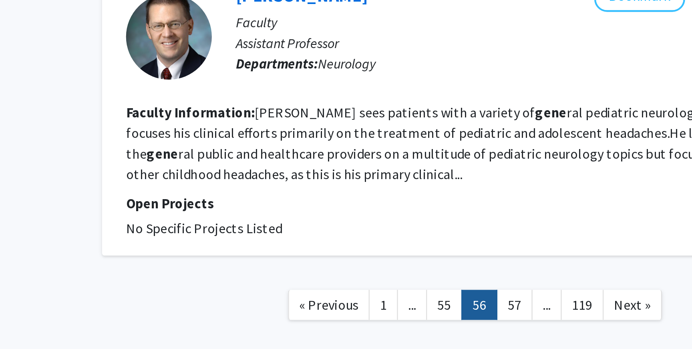
scroll to position [1349, 0]
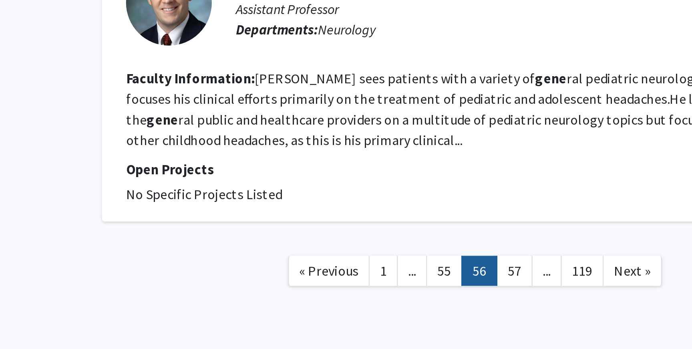
click at [423, 305] on link "57" at bounding box center [424, 312] width 17 height 14
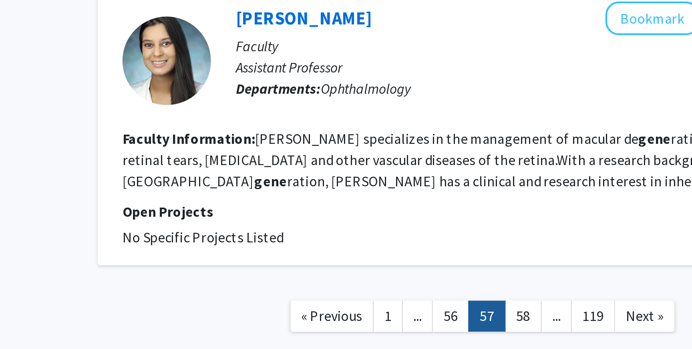
scroll to position [1185, 0]
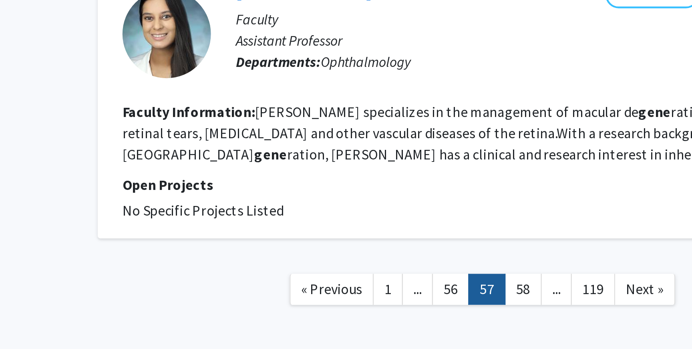
click at [415, 315] on link "57" at bounding box center [408, 322] width 17 height 14
click at [420, 315] on link "58" at bounding box center [424, 322] width 17 height 14
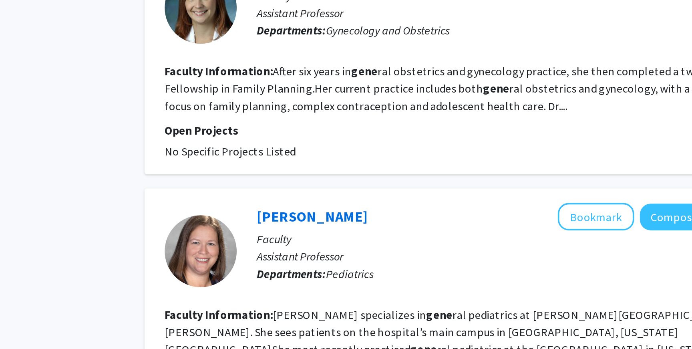
scroll to position [257, 0]
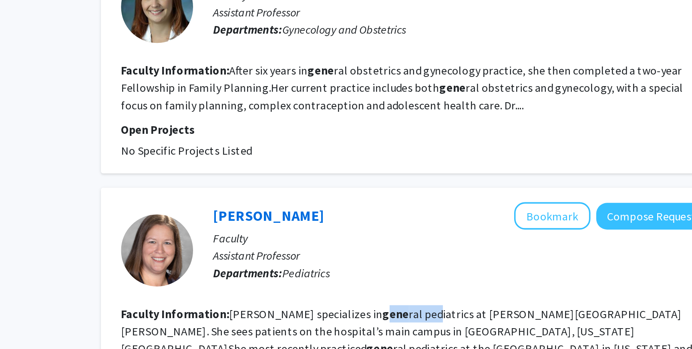
drag, startPoint x: 374, startPoint y: 310, endPoint x: 403, endPoint y: 308, distance: 28.9
click at [403, 325] on fg-read-more "[PERSON_NAME] specializes in gene ral pediatrics at [PERSON_NAME][GEOGRAPHIC_DA…" at bounding box center [402, 343] width 318 height 37
click at [393, 311] on fg-user-badges at bounding box center [431, 312] width 275 height 3
drag, startPoint x: 375, startPoint y: 308, endPoint x: 421, endPoint y: 308, distance: 46.1
click at [421, 325] on fg-read-more "[PERSON_NAME] specializes in gene ral pediatrics at [PERSON_NAME][GEOGRAPHIC_DA…" at bounding box center [402, 343] width 318 height 37
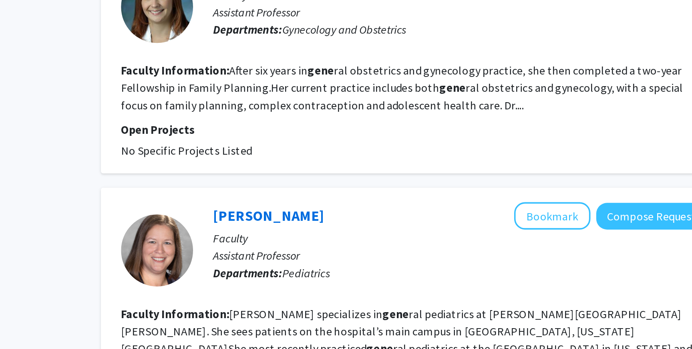
click at [412, 346] on fg-search-faculty "[PERSON_NAME] Bookmark Compose Request Faculty Assistant Professor Departments:…" at bounding box center [406, 327] width 326 height 121
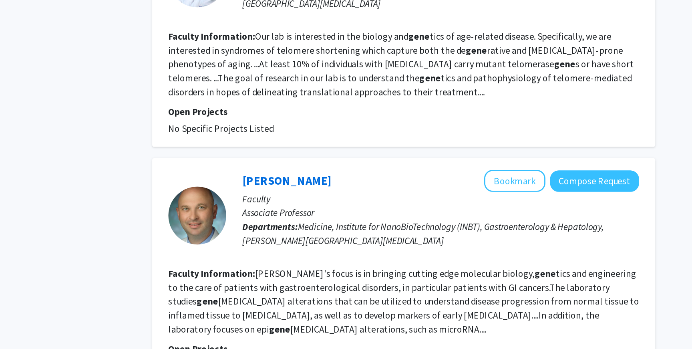
scroll to position [1301, 0]
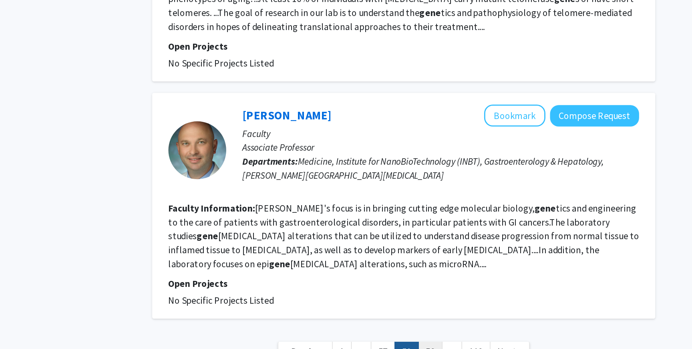
click at [426, 344] on link "59" at bounding box center [424, 351] width 17 height 14
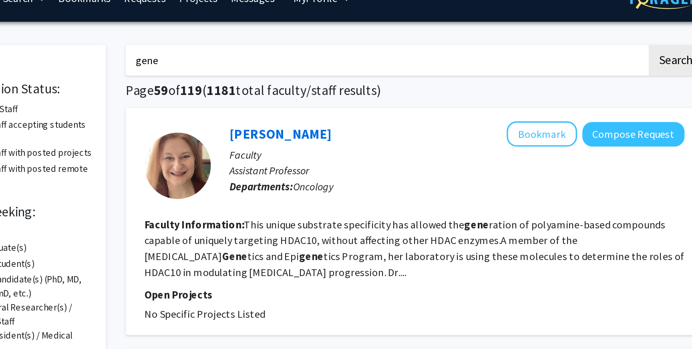
click at [320, 117] on p "Assistant Professor" at bounding box center [431, 119] width 275 height 10
drag, startPoint x: 320, startPoint y: 149, endPoint x: 346, endPoint y: 164, distance: 29.6
click at [346, 164] on fg-read-more "This unique substrate specificity has allowed the gene ration of polyamine-base…" at bounding box center [406, 165] width 326 height 37
click at [334, 166] on section "Faculty Information: This unique substrate specificity has allowed the gene rat…" at bounding box center [406, 165] width 326 height 38
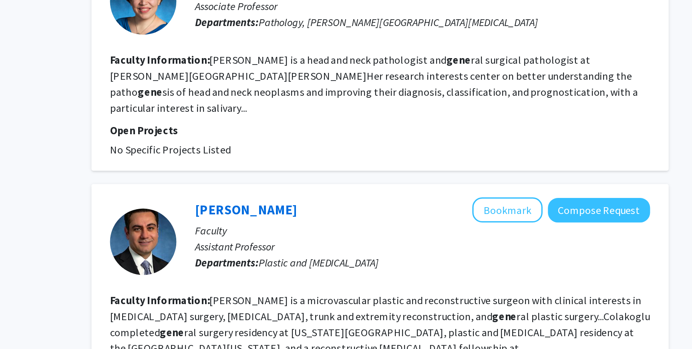
scroll to position [1253, 0]
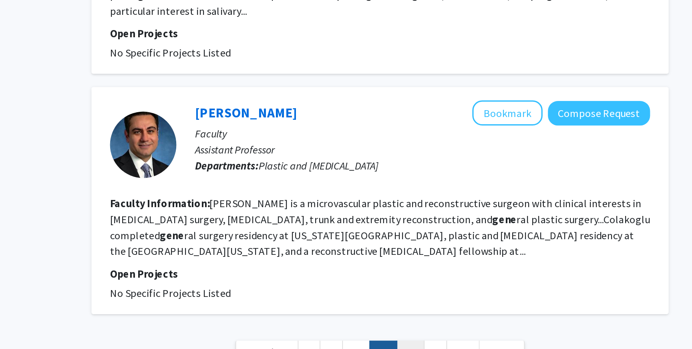
click at [421, 344] on link "60" at bounding box center [424, 351] width 17 height 14
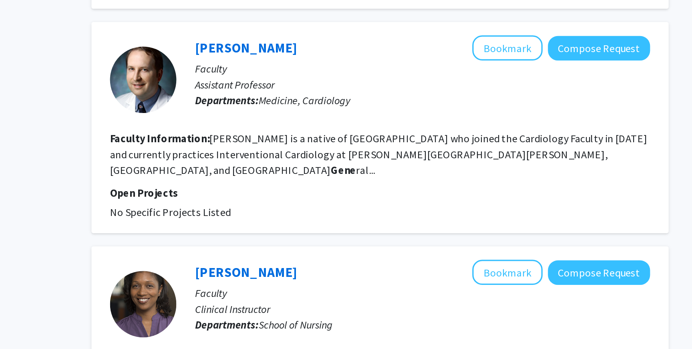
scroll to position [1253, 0]
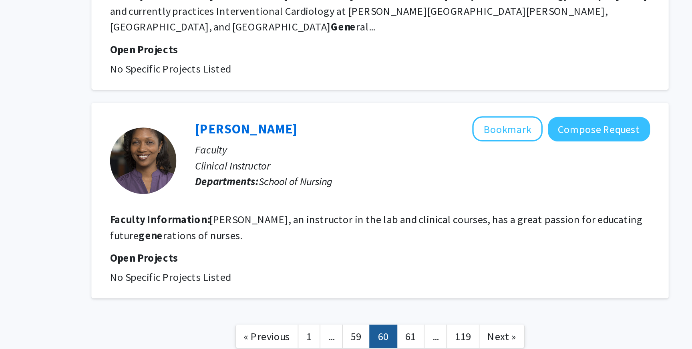
click at [421, 326] on nav "« Previous 1 ... 59 60 61 ... 119 Next »" at bounding box center [406, 342] width 348 height 32
click at [421, 334] on link "61" at bounding box center [424, 341] width 17 height 14
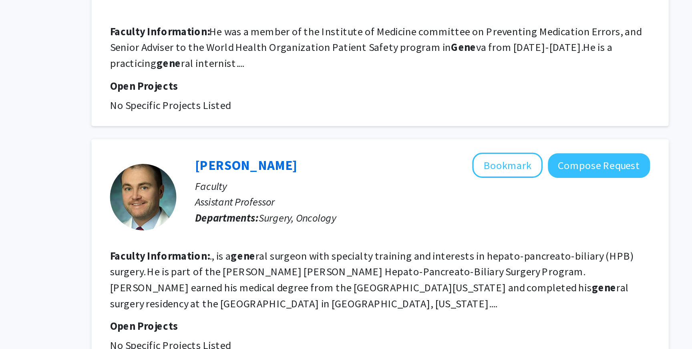
scroll to position [1137, 0]
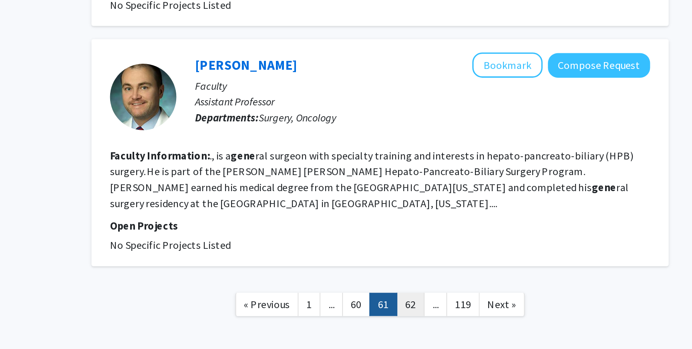
click at [425, 315] on link "62" at bounding box center [424, 322] width 17 height 14
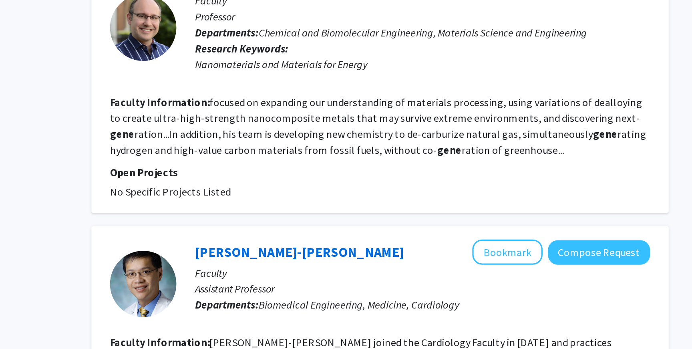
scroll to position [1339, 0]
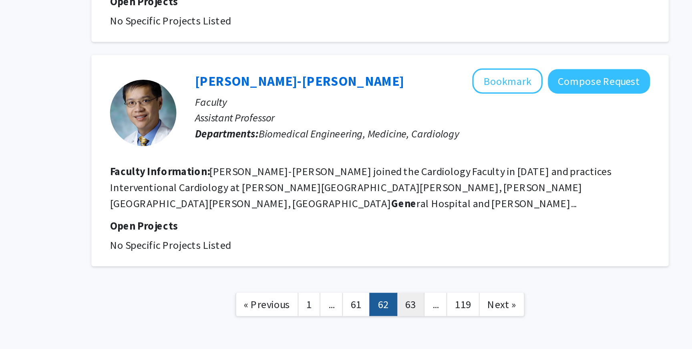
click at [427, 315] on link "63" at bounding box center [424, 322] width 17 height 14
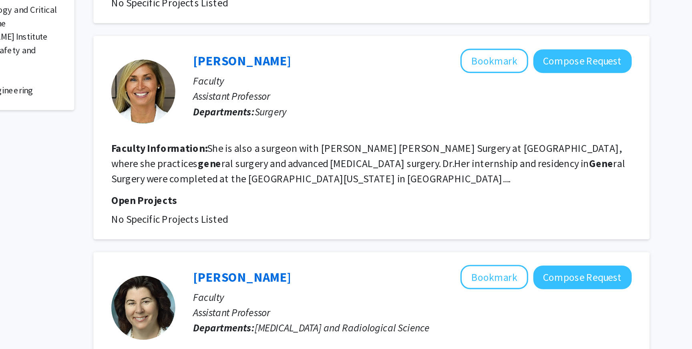
scroll to position [221, 0]
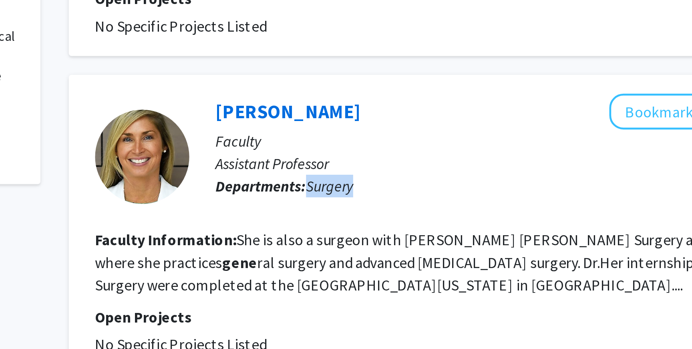
drag, startPoint x: 332, startPoint y: 178, endPoint x: 354, endPoint y: 178, distance: 22.0
click at [354, 178] on p "Departments: Surgery" at bounding box center [431, 178] width 275 height 10
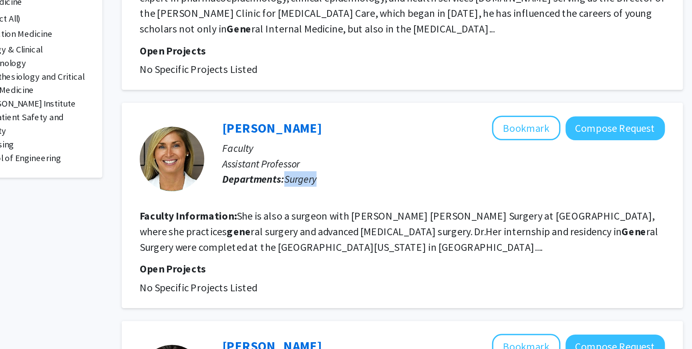
scroll to position [263, 0]
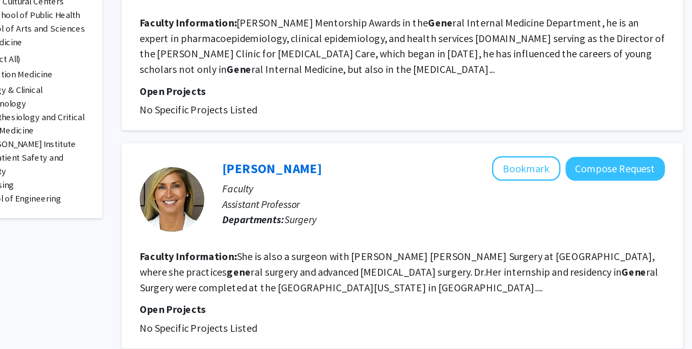
click at [409, 169] on fg-read-more "She is also a surgeon with [PERSON_NAME] [PERSON_NAME] Surgery at [GEOGRAPHIC_D…" at bounding box center [404, 168] width 322 height 27
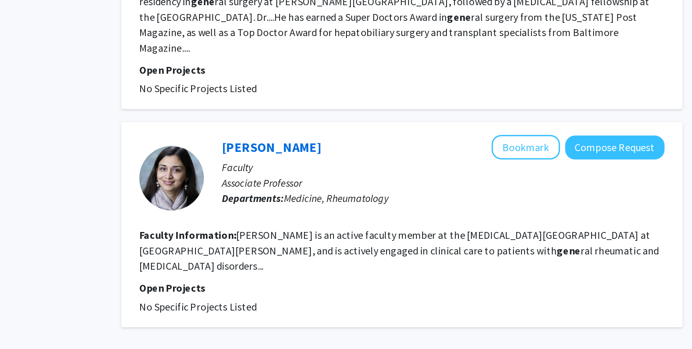
scroll to position [1234, 0]
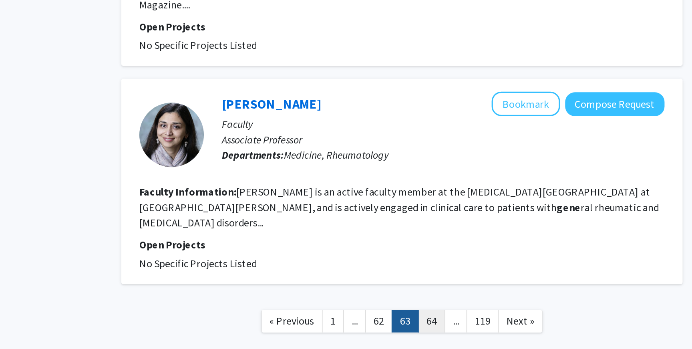
click at [417, 324] on link "64" at bounding box center [424, 331] width 17 height 14
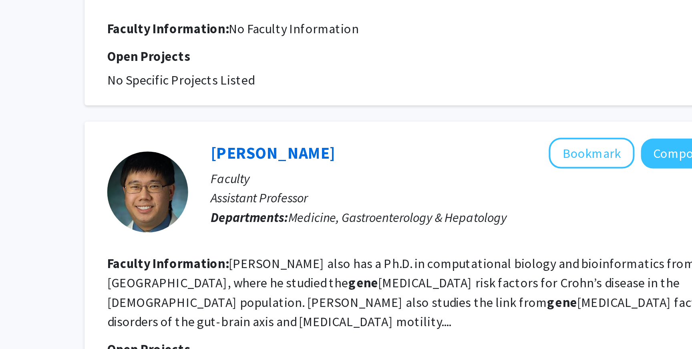
scroll to position [1275, 0]
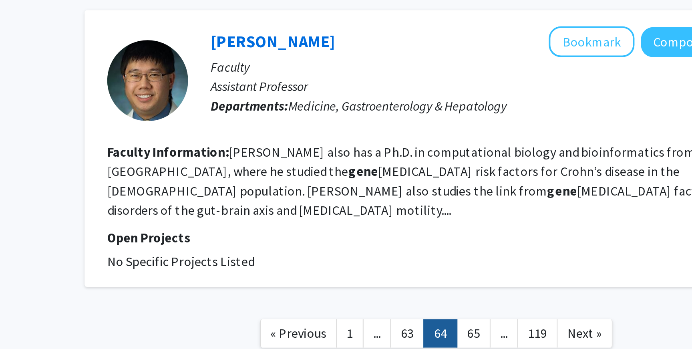
click at [427, 334] on link "65" at bounding box center [424, 341] width 17 height 14
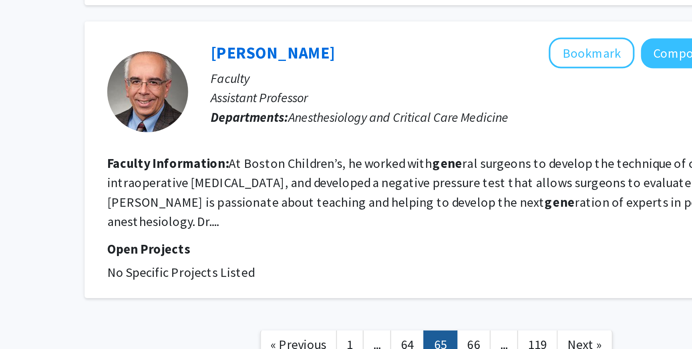
scroll to position [1128, 0]
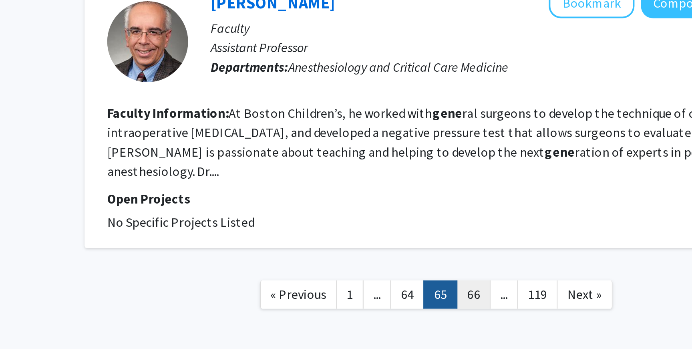
click at [428, 315] on link "66" at bounding box center [424, 322] width 17 height 14
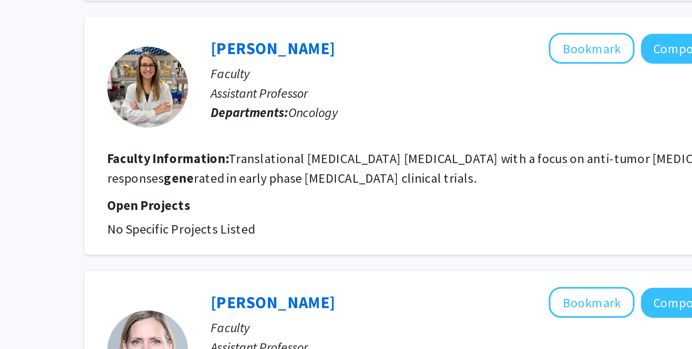
scroll to position [369, 0]
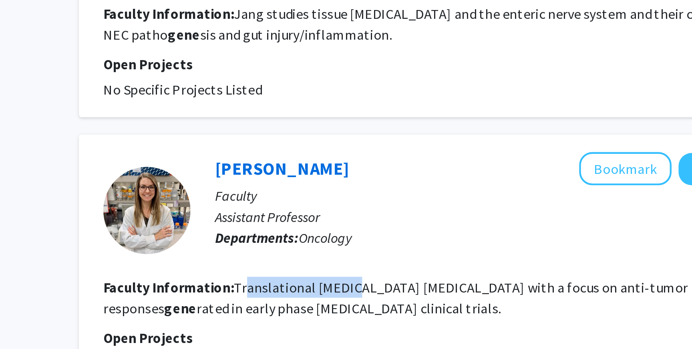
drag, startPoint x: 308, startPoint y: 246, endPoint x: 357, endPoint y: 248, distance: 48.9
click at [357, 251] on fg-read-more "Translational [MEDICAL_DATA] [MEDICAL_DATA] with a focus on anti-tumor [MEDICAL…" at bounding box center [401, 260] width 317 height 18
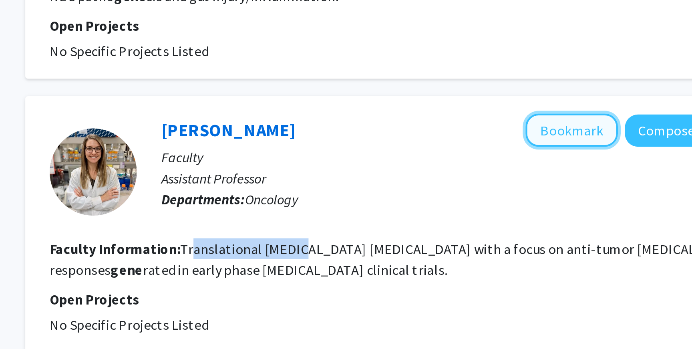
click at [478, 193] on button "Bookmark" at bounding box center [483, 200] width 42 height 15
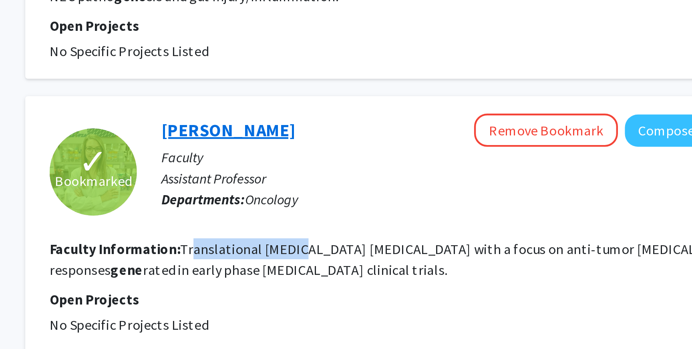
click at [321, 195] on link "[PERSON_NAME]" at bounding box center [325, 200] width 62 height 10
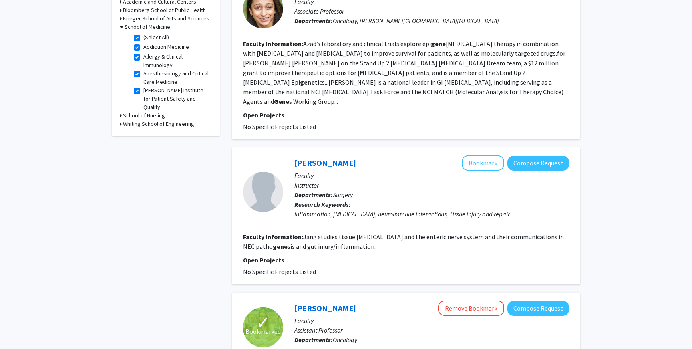
scroll to position [341, 0]
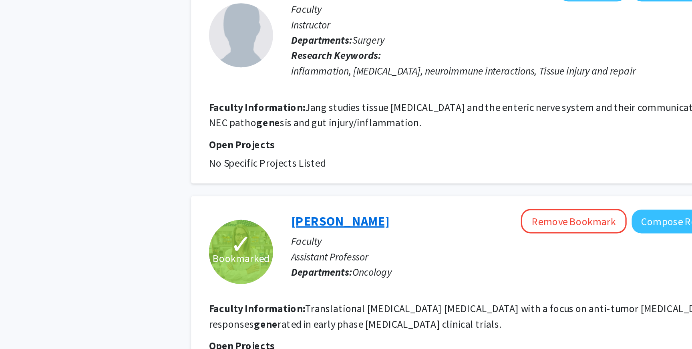
click at [314, 223] on link "[PERSON_NAME]" at bounding box center [325, 228] width 62 height 10
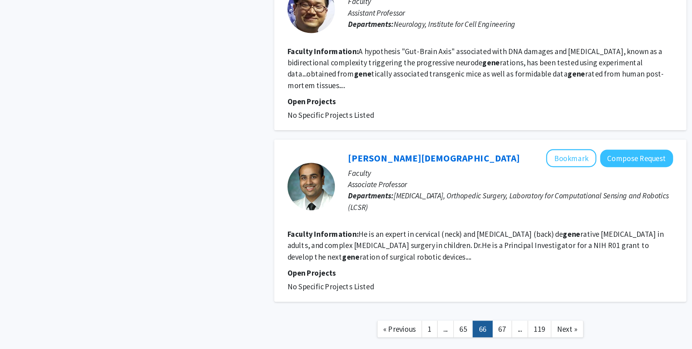
scroll to position [1243, 0]
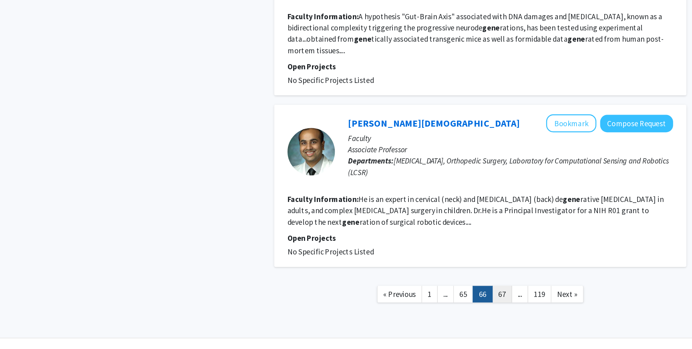
click at [428, 296] on link "67" at bounding box center [424, 303] width 17 height 14
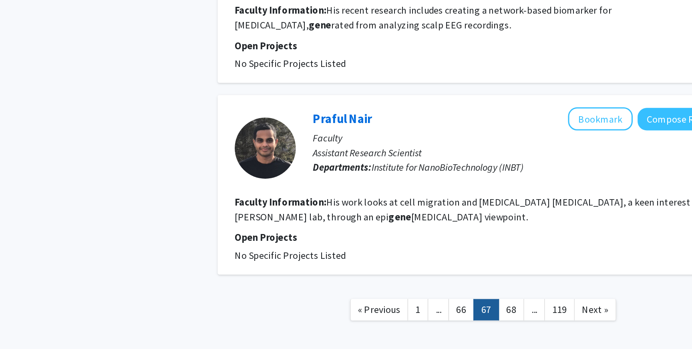
scroll to position [1205, 0]
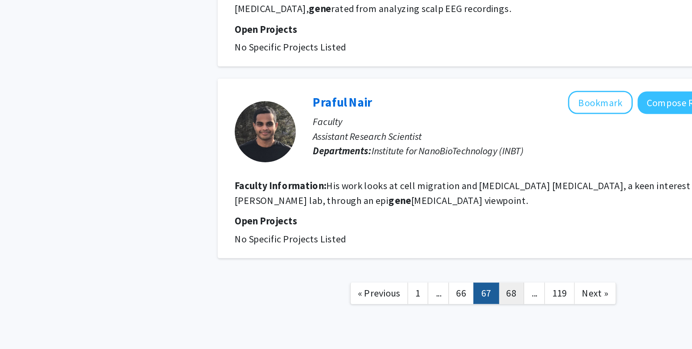
click at [427, 305] on link "68" at bounding box center [424, 312] width 17 height 14
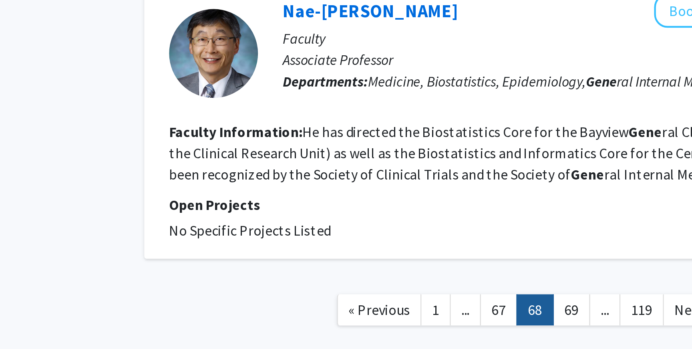
scroll to position [1176, 0]
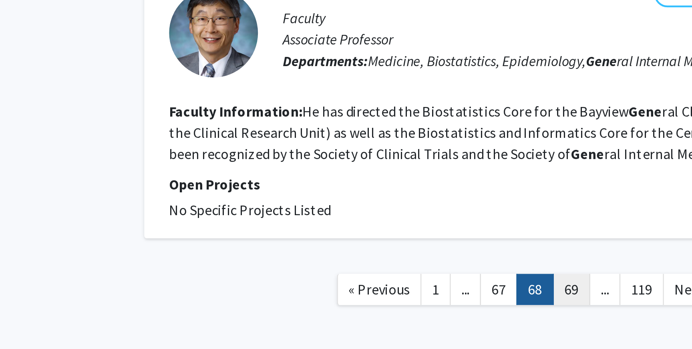
click at [417, 315] on link "69" at bounding box center [424, 322] width 17 height 14
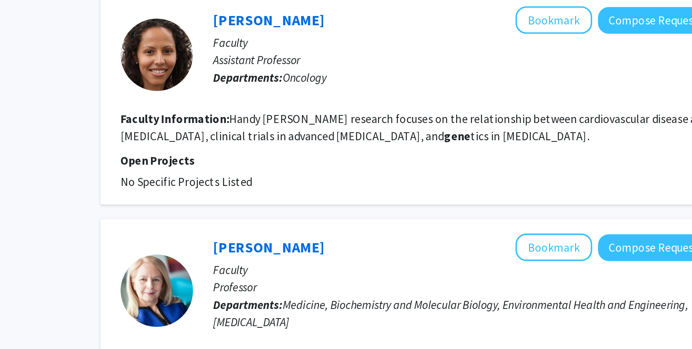
scroll to position [984, 0]
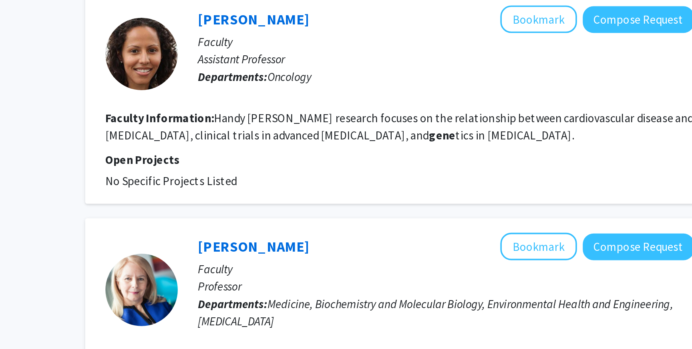
drag, startPoint x: 301, startPoint y: 286, endPoint x: 346, endPoint y: 286, distance: 45.3
click at [346, 319] on p "Departments: Medicine, Biochemistry and Molecular Biology, Environmental Health…" at bounding box center [431, 328] width 275 height 19
drag, startPoint x: 328, startPoint y: 308, endPoint x: 354, endPoint y: 312, distance: 25.7
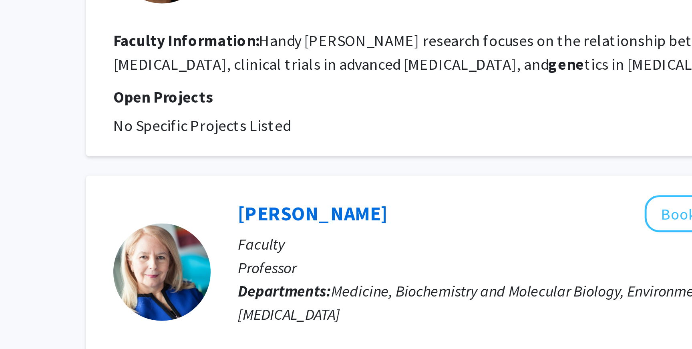
drag, startPoint x: 310, startPoint y: 318, endPoint x: 319, endPoint y: 318, distance: 9.2
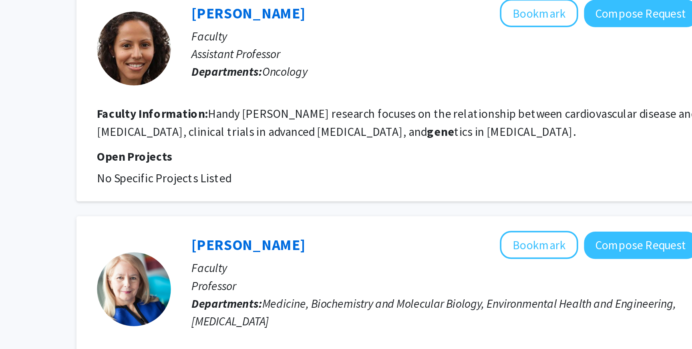
scroll to position [984, 0]
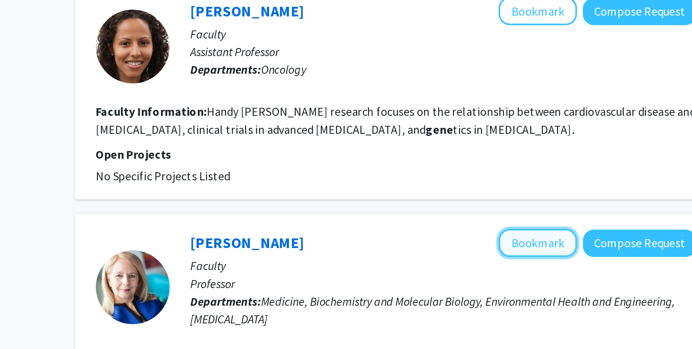
click at [475, 284] on button "Bookmark" at bounding box center [483, 291] width 42 height 15
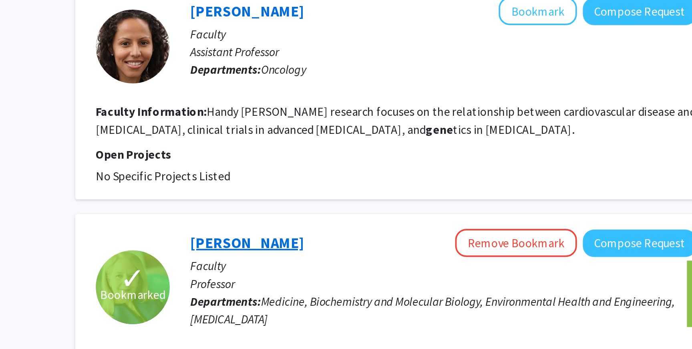
click at [351, 286] on link "[PERSON_NAME]" at bounding box center [325, 291] width 62 height 10
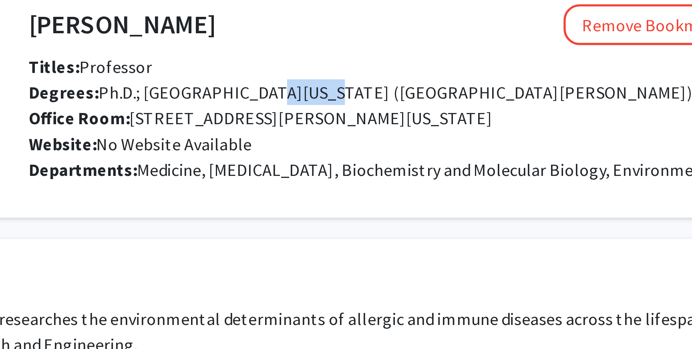
drag, startPoint x: 296, startPoint y: 77, endPoint x: 314, endPoint y: 78, distance: 17.2
click at [314, 78] on span "Degrees: Ph.D.; [GEOGRAPHIC_DATA][US_STATE] ([GEOGRAPHIC_DATA][PERSON_NAME]) ([…" at bounding box center [370, 78] width 304 height 8
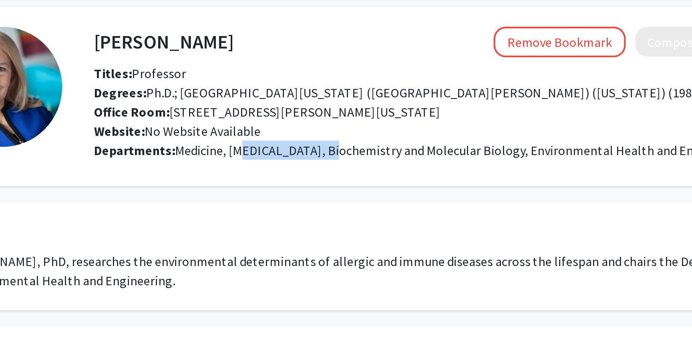
drag, startPoint x: 286, startPoint y: 109, endPoint x: 331, endPoint y: 109, distance: 44.9
click at [331, 109] on span "Medicine, [MEDICAL_DATA], Biochemistry and Molecular Biology, Environmental Hea…" at bounding box center [401, 107] width 286 height 8
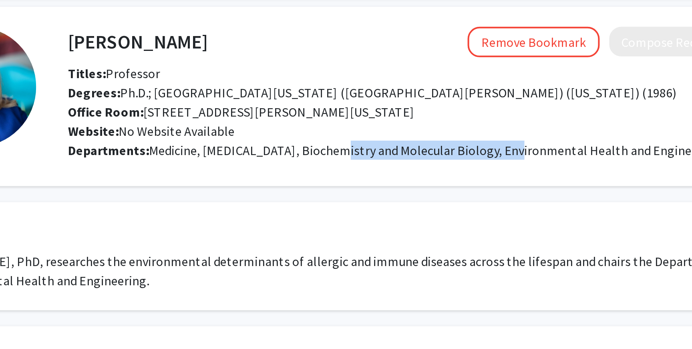
drag, startPoint x: 341, startPoint y: 108, endPoint x: 431, endPoint y: 109, distance: 89.3
click at [431, 109] on span "Medicine, [MEDICAL_DATA], Biochemistry and Molecular Biology, Environmental Hea…" at bounding box center [401, 107] width 286 height 8
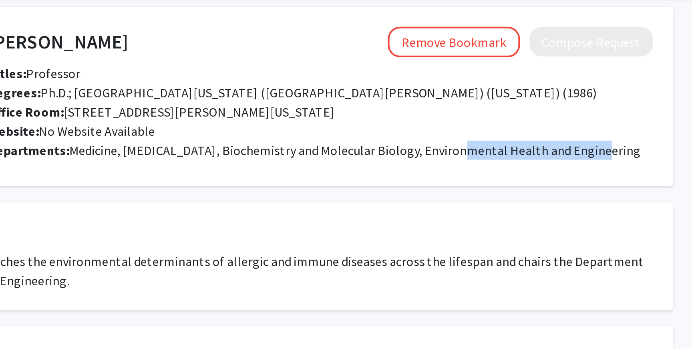
drag, startPoint x: 440, startPoint y: 107, endPoint x: 511, endPoint y: 106, distance: 70.9
click at [511, 105] on span "Medicine, [MEDICAL_DATA], Biochemistry and Molecular Biology, Environmental Hea…" at bounding box center [401, 107] width 286 height 8
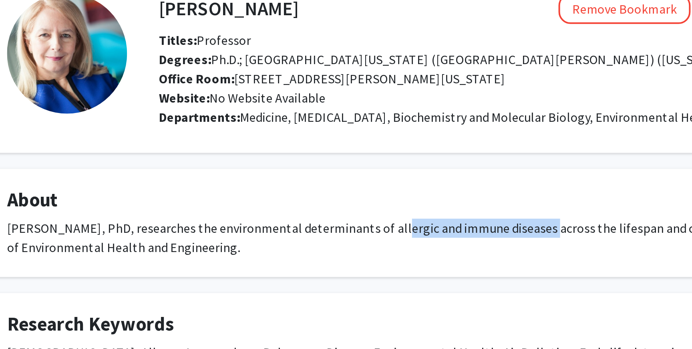
drag, startPoint x: 330, startPoint y: 165, endPoint x: 402, endPoint y: 159, distance: 72.7
click at [402, 159] on div "[PERSON_NAME], PhD, researches the environmental determinants of allergic and i…" at bounding box center [346, 166] width 409 height 19
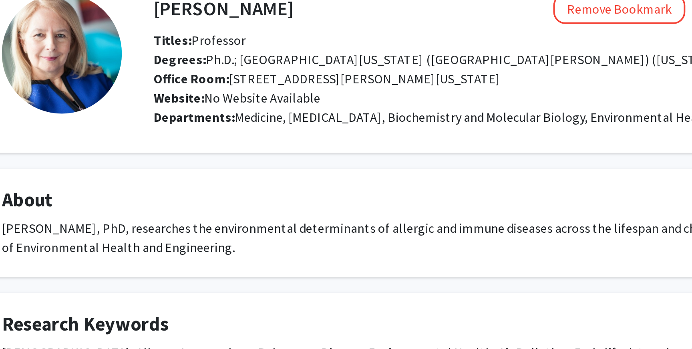
click at [364, 187] on div "[PERSON_NAME] Remove Bookmark Compose Request Titles: Professor Degrees: Ph.D.;…" at bounding box center [346, 187] width 441 height 304
drag, startPoint x: 331, startPoint y: 162, endPoint x: 403, endPoint y: 161, distance: 72.1
click at [403, 161] on div "[PERSON_NAME], PhD, researches the environmental determinants of allergic and i…" at bounding box center [346, 166] width 409 height 19
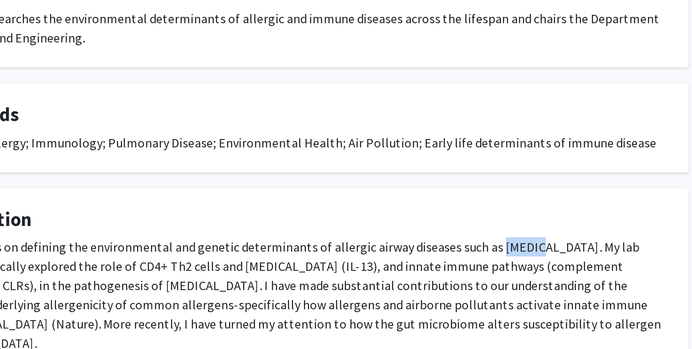
drag, startPoint x: 460, startPoint y: 277, endPoint x: 479, endPoint y: 277, distance: 18.4
click at [479, 277] on div "My research activities focus on defining the environmental and genetic determin…" at bounding box center [346, 301] width 409 height 58
copy div "[MEDICAL_DATA]"
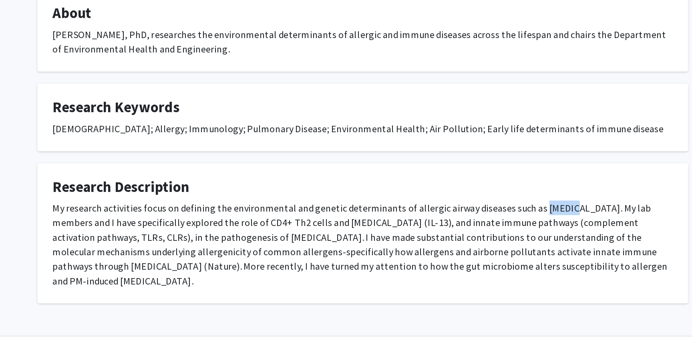
scroll to position [19, 0]
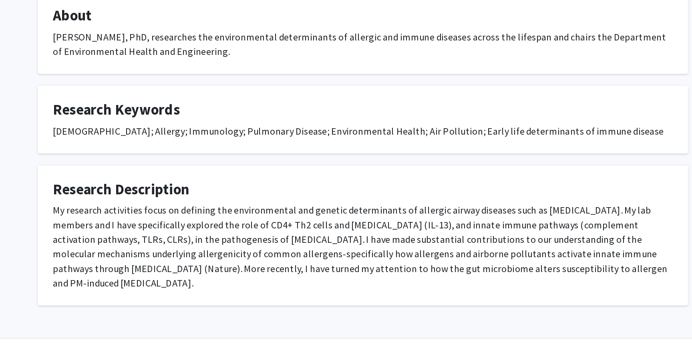
click at [225, 277] on div "My research activities focus on defining the environmental and genetic determin…" at bounding box center [346, 281] width 409 height 58
drag, startPoint x: 227, startPoint y: 277, endPoint x: 258, endPoint y: 280, distance: 31.0
click at [258, 279] on div "My research activities focus on defining the environmental and genetic determin…" at bounding box center [346, 281] width 409 height 58
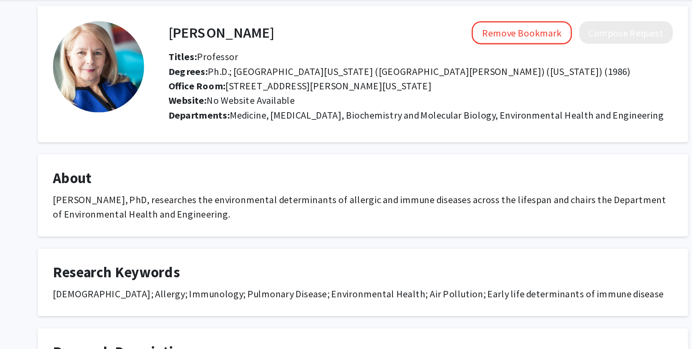
scroll to position [0, 0]
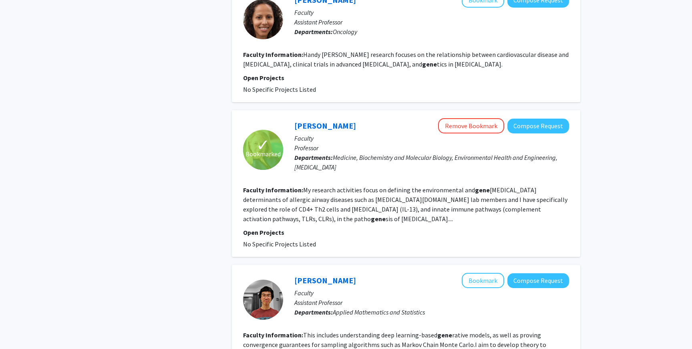
scroll to position [1234, 0]
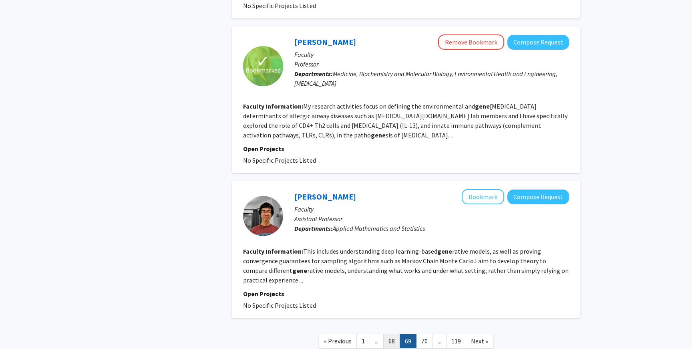
click at [391, 334] on link "68" at bounding box center [391, 341] width 17 height 14
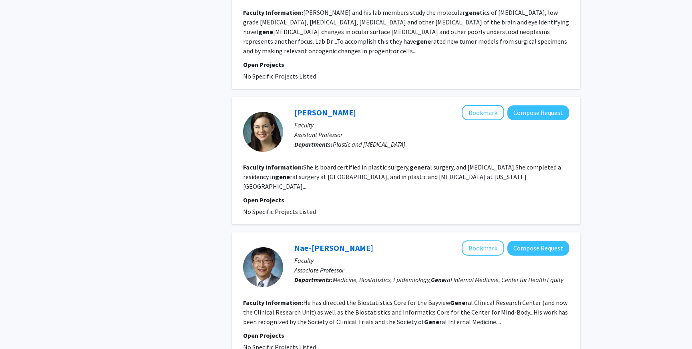
scroll to position [1176, 0]
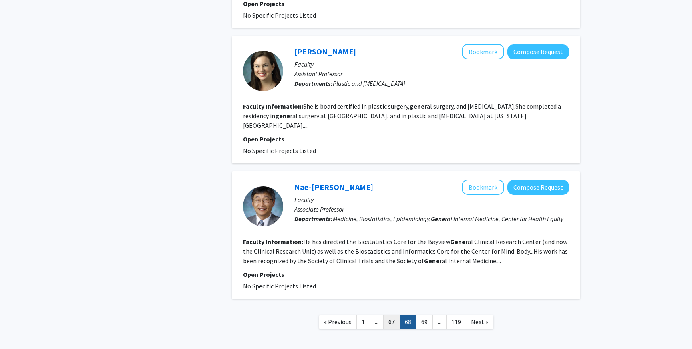
click at [392, 315] on link "67" at bounding box center [391, 322] width 17 height 14
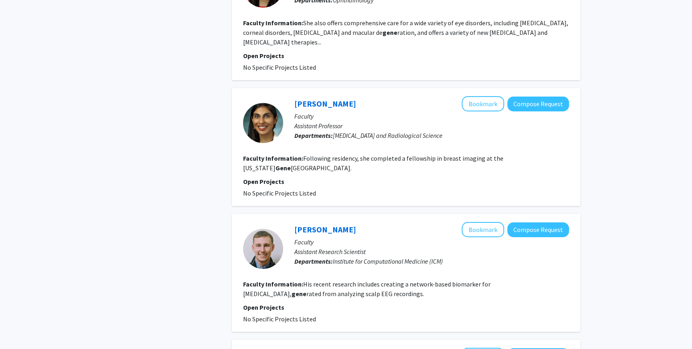
scroll to position [1205, 0]
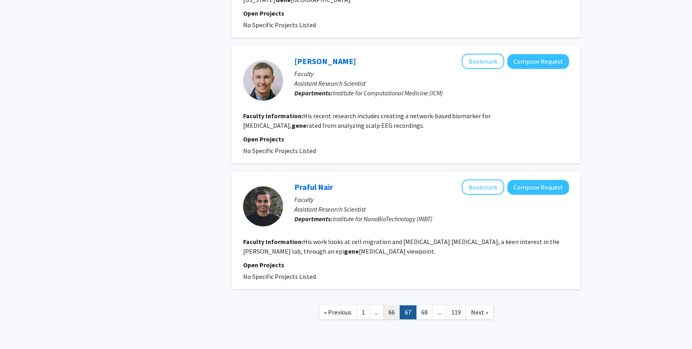
click at [391, 305] on link "66" at bounding box center [391, 312] width 17 height 14
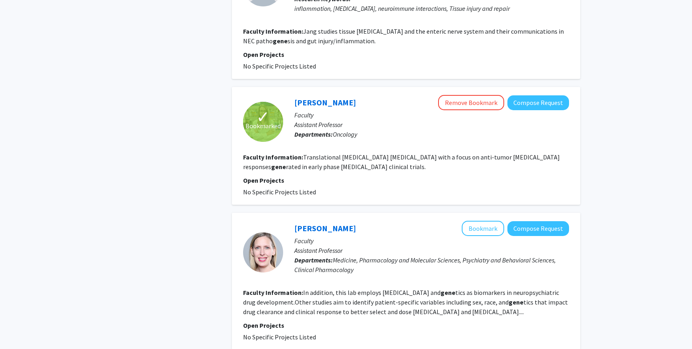
scroll to position [496, 0]
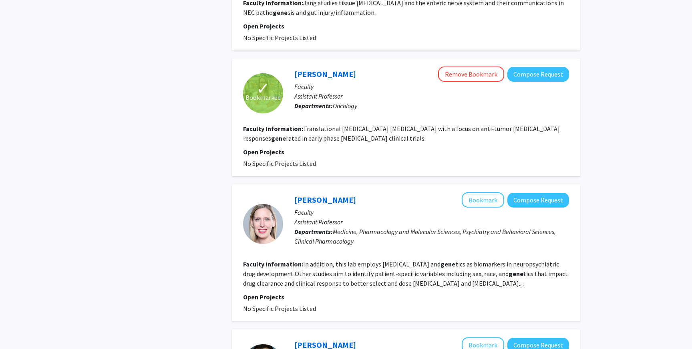
click at [327, 71] on div "[PERSON_NAME] Remove Bookmark Compose Request" at bounding box center [431, 73] width 275 height 15
click at [327, 70] on div "[PERSON_NAME] Remove Bookmark Compose Request" at bounding box center [431, 73] width 275 height 15
click at [329, 69] on link "[PERSON_NAME]" at bounding box center [325, 74] width 62 height 10
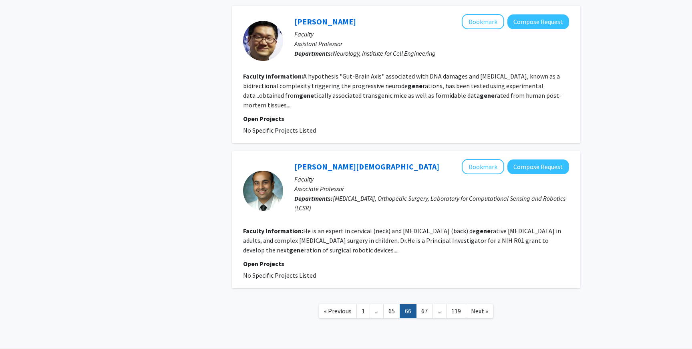
scroll to position [1243, 0]
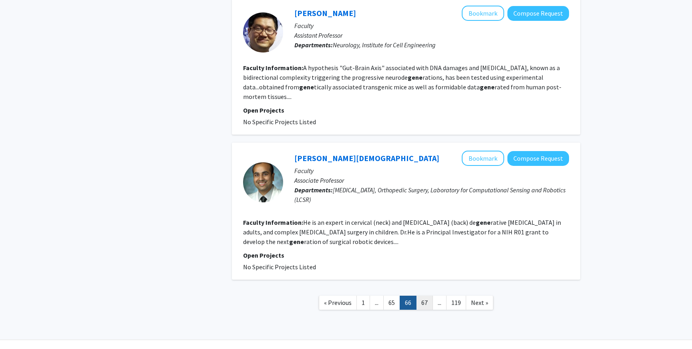
click at [425, 296] on link "67" at bounding box center [424, 303] width 17 height 14
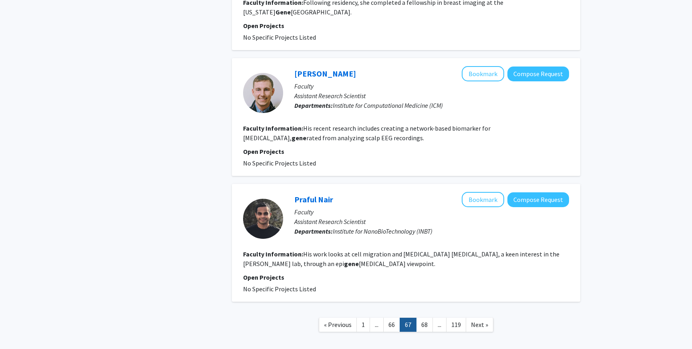
scroll to position [1205, 0]
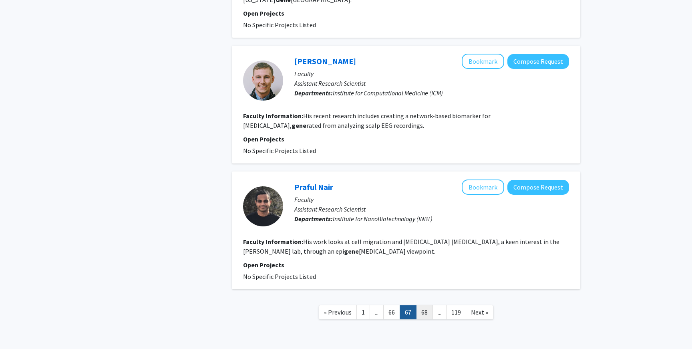
click at [425, 305] on link "68" at bounding box center [424, 312] width 17 height 14
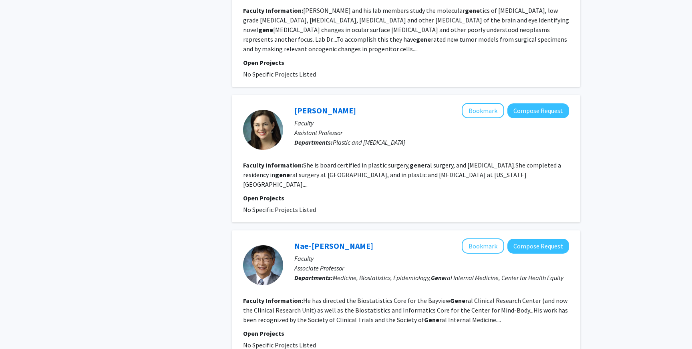
scroll to position [1176, 0]
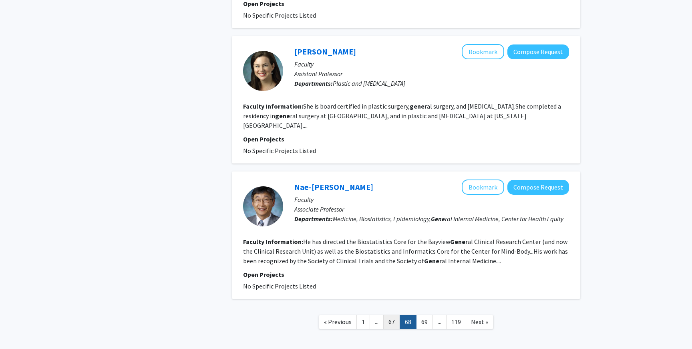
click at [394, 315] on link "67" at bounding box center [391, 322] width 17 height 14
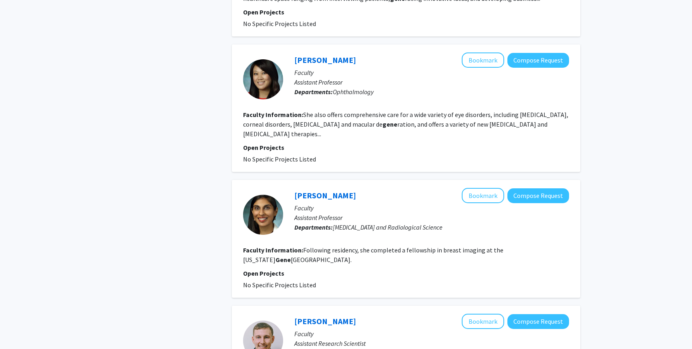
scroll to position [1205, 0]
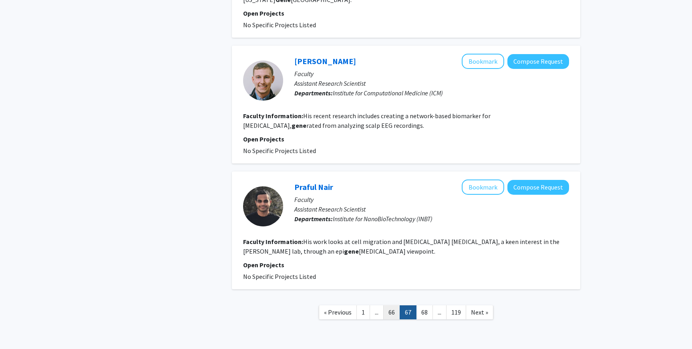
click at [392, 305] on link "66" at bounding box center [391, 312] width 17 height 14
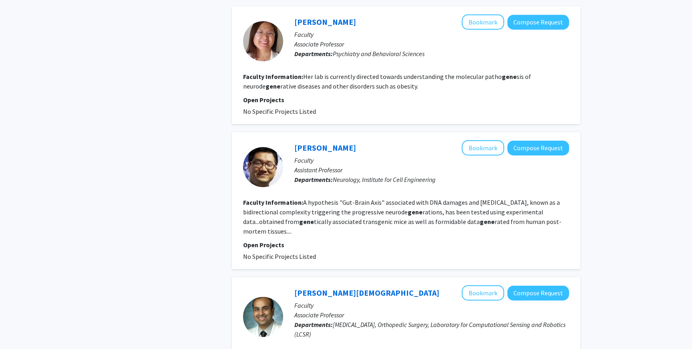
scroll to position [1243, 0]
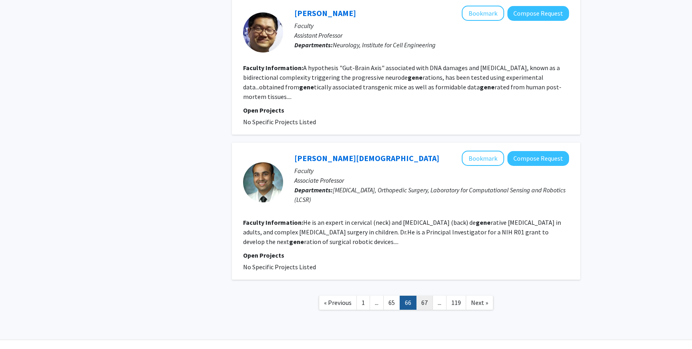
click at [423, 296] on link "67" at bounding box center [424, 303] width 17 height 14
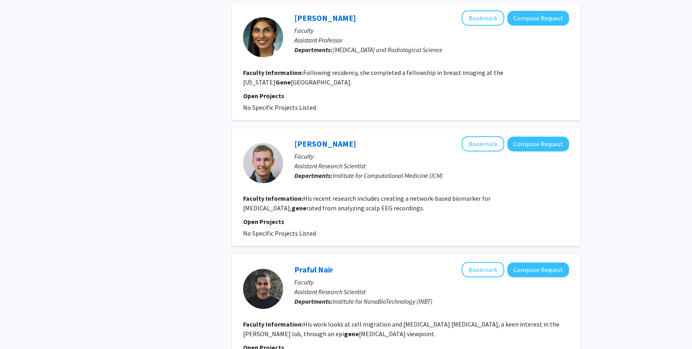
scroll to position [1205, 0]
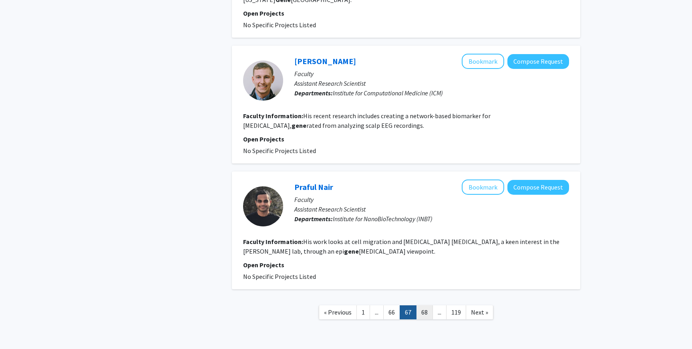
click at [425, 305] on link "68" at bounding box center [424, 312] width 17 height 14
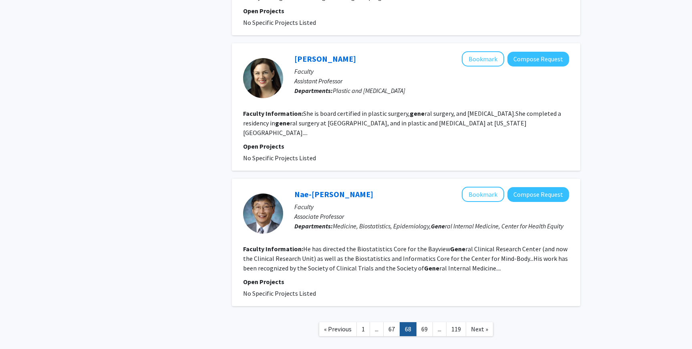
scroll to position [1176, 0]
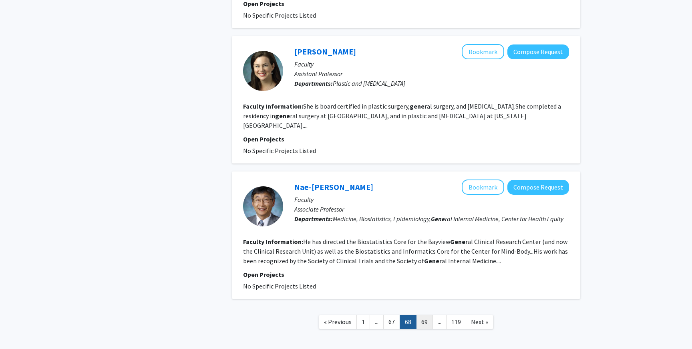
click at [428, 315] on link "69" at bounding box center [424, 322] width 17 height 14
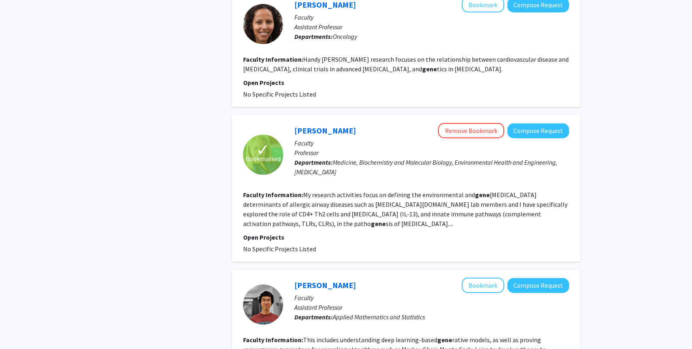
scroll to position [1154, 0]
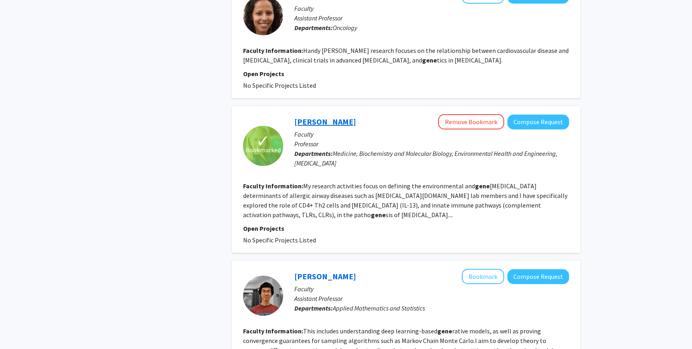
click at [338, 117] on link "[PERSON_NAME]" at bounding box center [325, 122] width 62 height 10
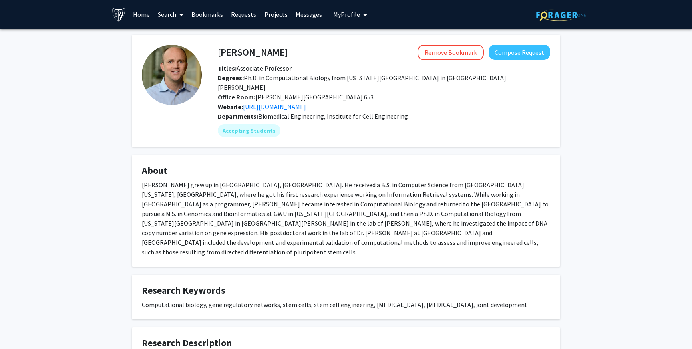
click at [208, 79] on div "Patrick Cahan Remove Bookmark Compose Request Titles: Associate Professor Degre…" at bounding box center [376, 91] width 348 height 92
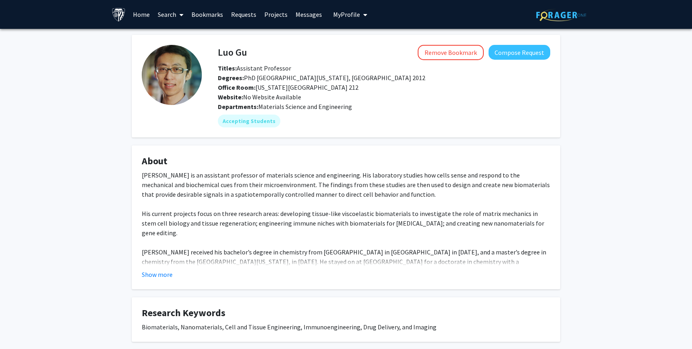
scroll to position [113, 0]
